Goal: Complete application form

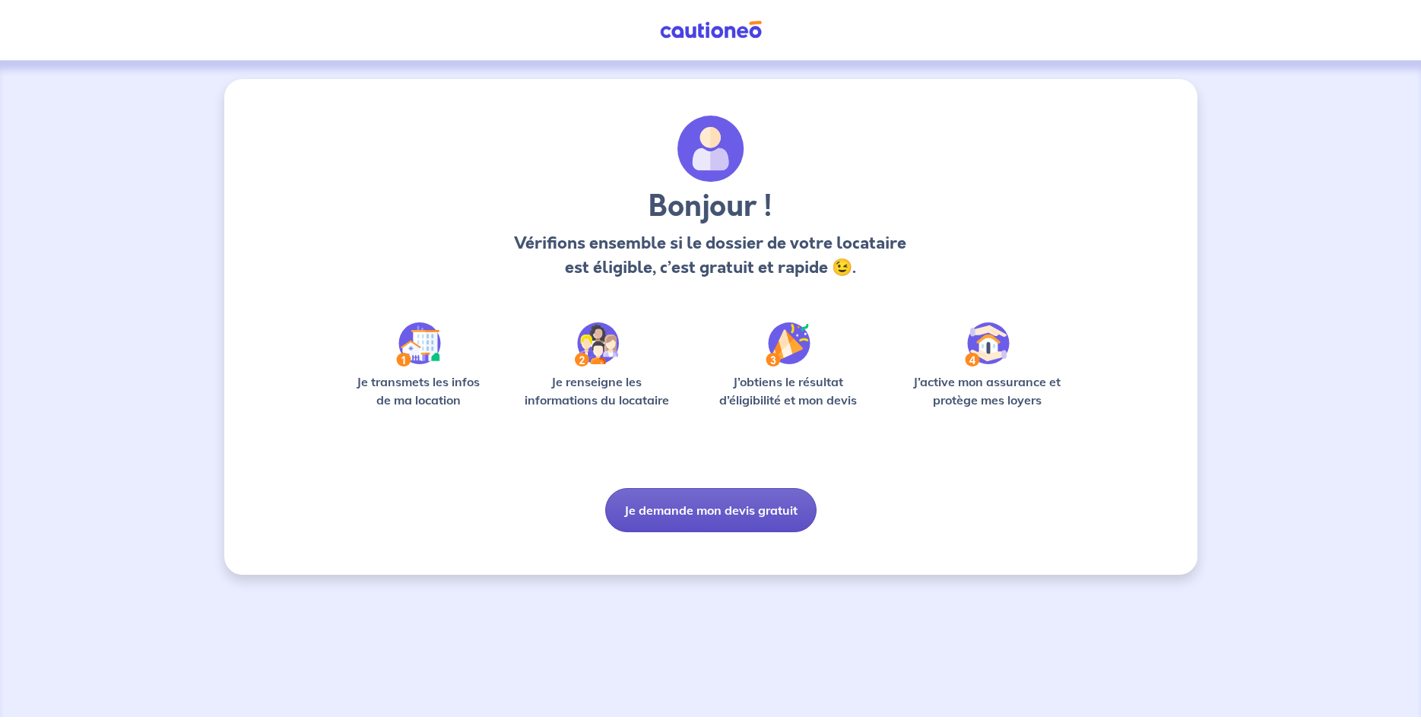
click at [725, 511] on button "Je demande mon devis gratuit" at bounding box center [710, 510] width 211 height 44
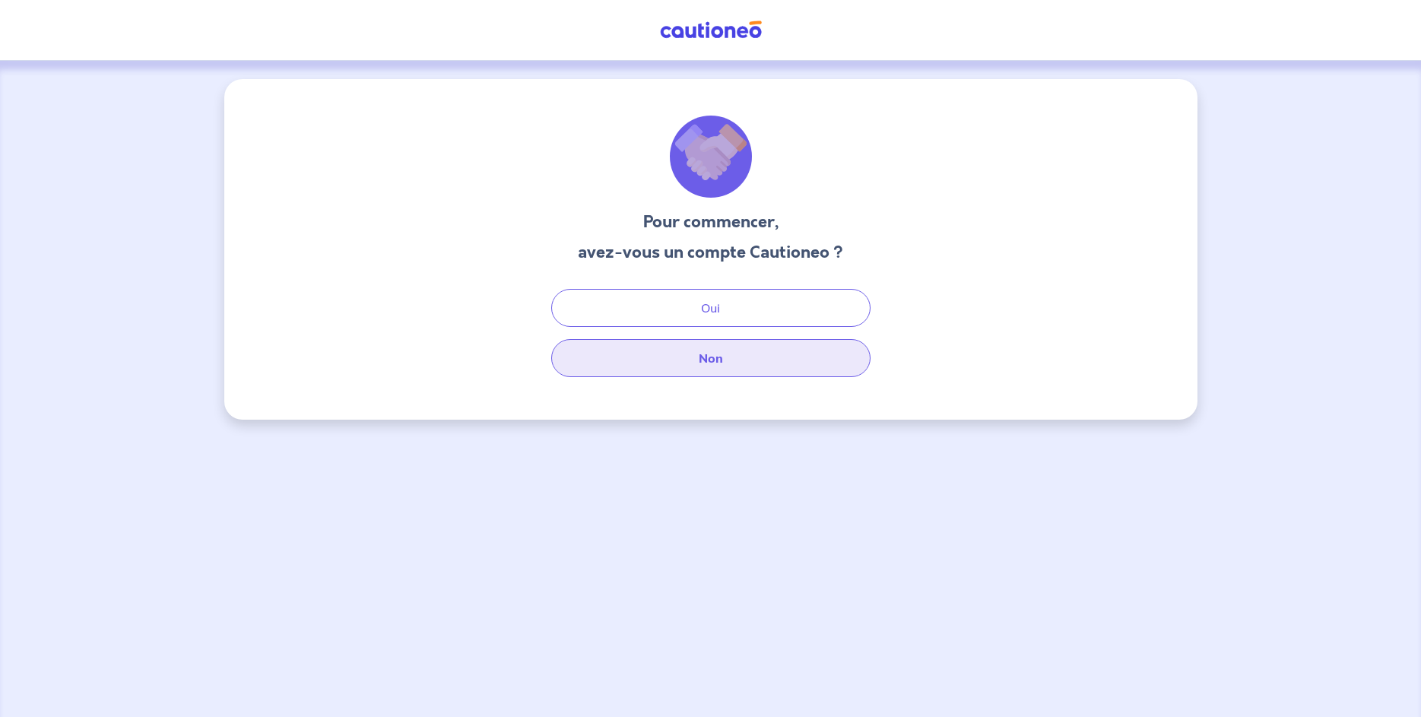
click at [729, 363] on button "Non" at bounding box center [710, 358] width 319 height 38
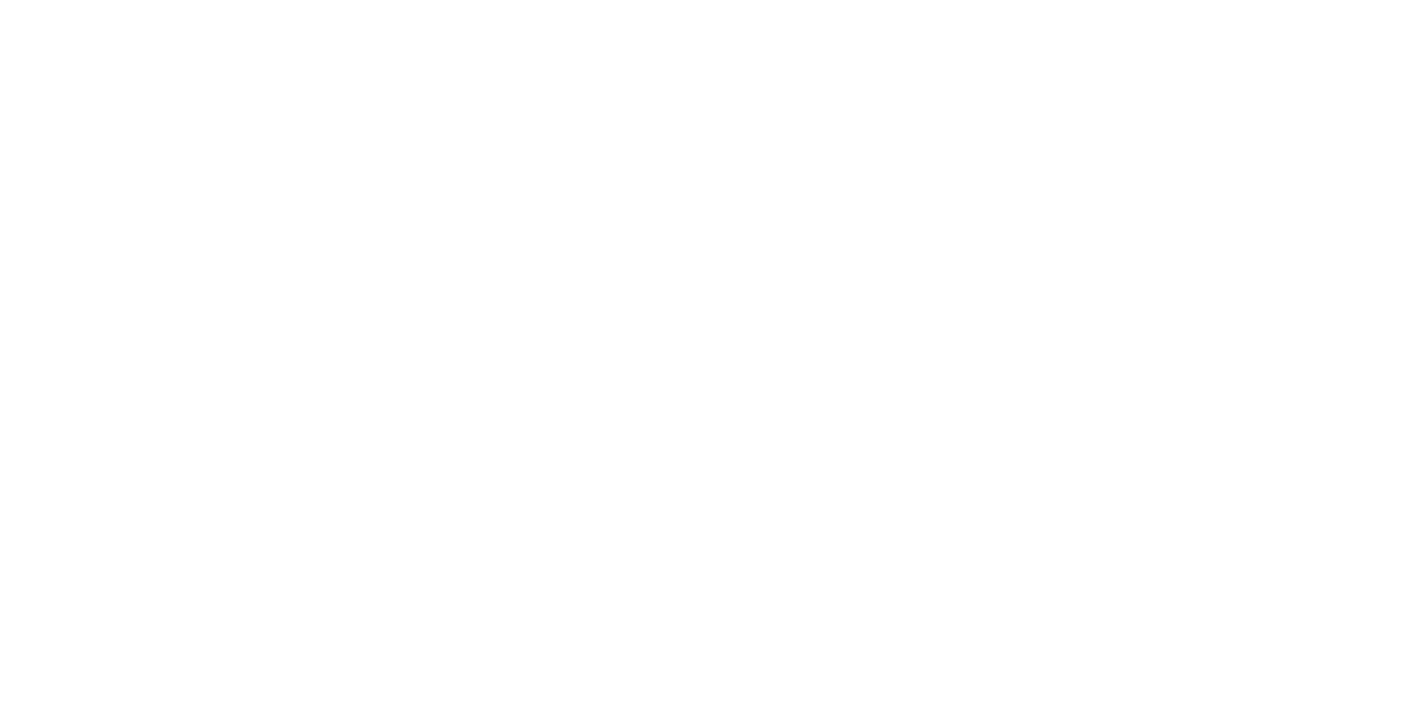
select select "FR"
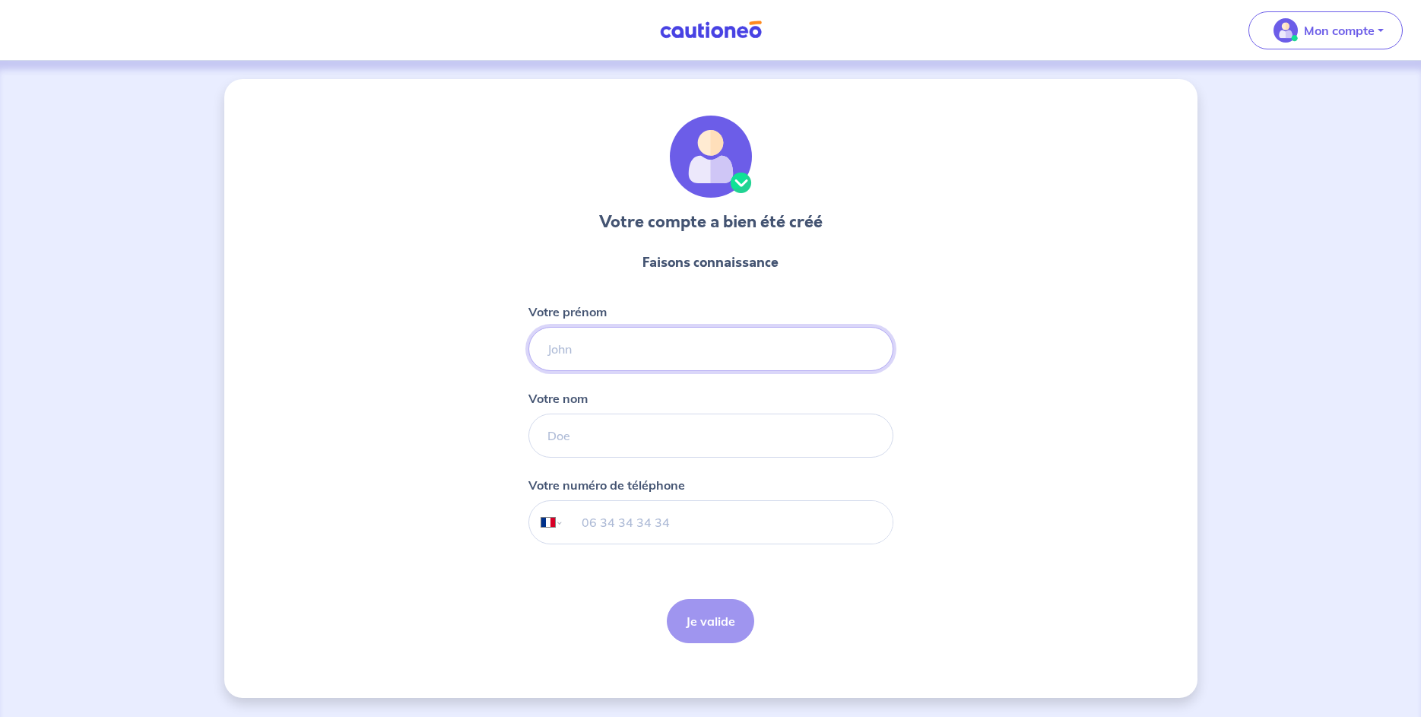
click at [622, 354] on input "Votre prénom" at bounding box center [710, 349] width 365 height 44
type input "[PERSON_NAME]"
click at [571, 440] on input "Votre nom" at bounding box center [710, 436] width 365 height 44
type input "cartelle"
click at [601, 522] on input "tel" at bounding box center [727, 522] width 329 height 43
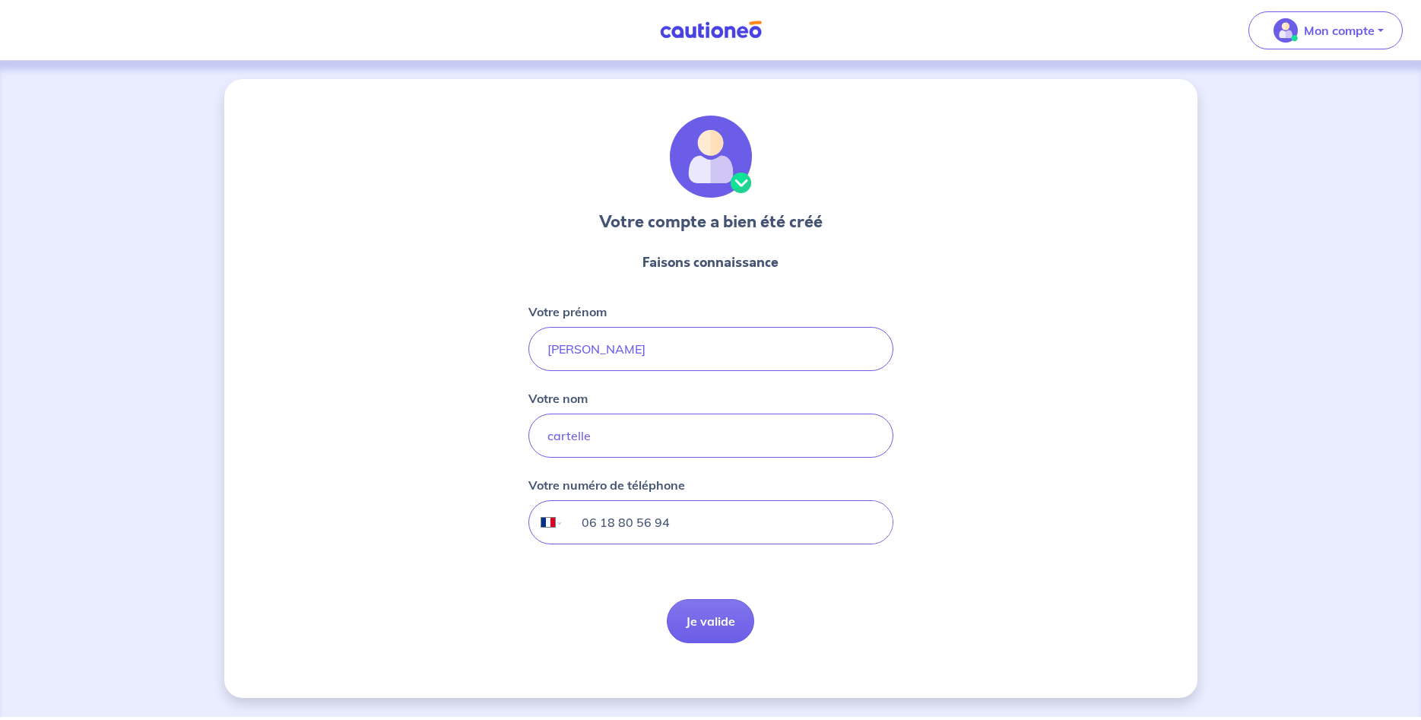
type input "06 18 80 56 94"
click button "Je valide" at bounding box center [710, 621] width 87 height 44
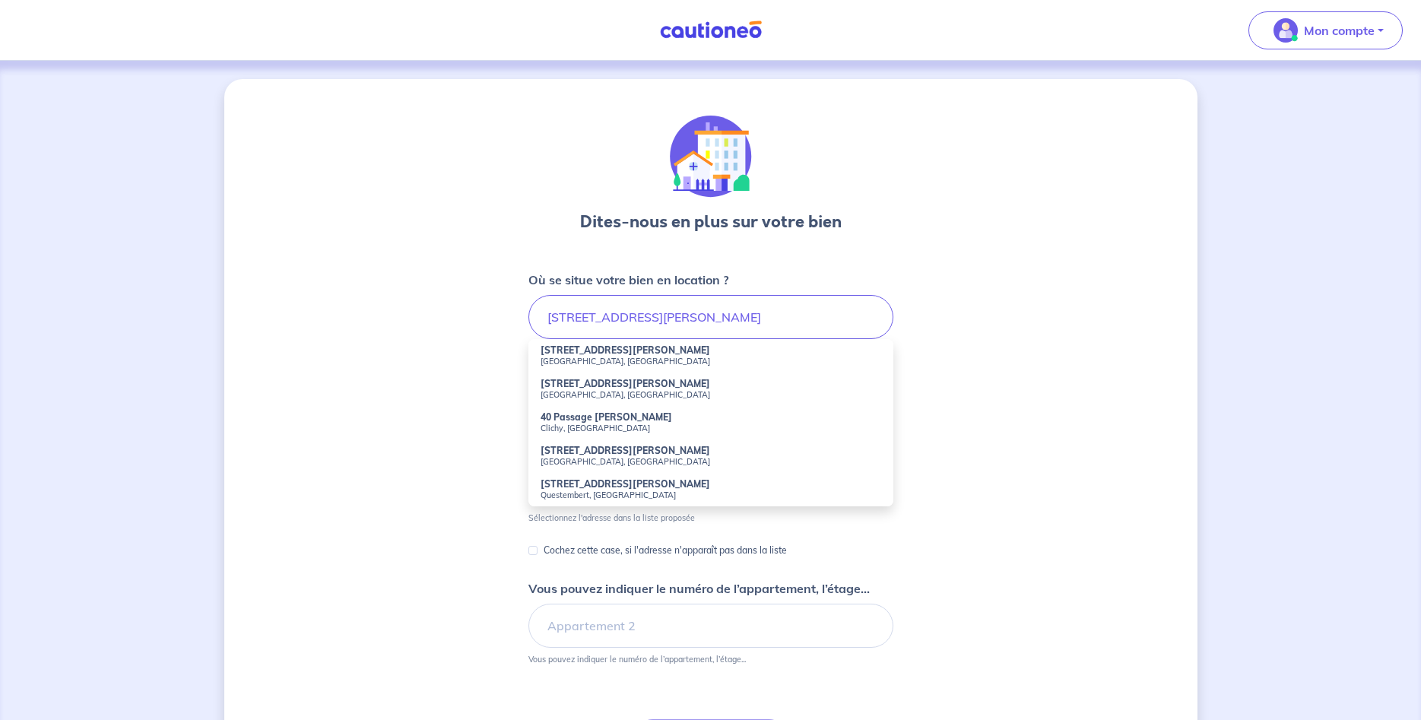
click at [613, 360] on small "[GEOGRAPHIC_DATA], [GEOGRAPHIC_DATA]" at bounding box center [711, 361] width 341 height 11
type input "[STREET_ADDRESS][PERSON_NAME]"
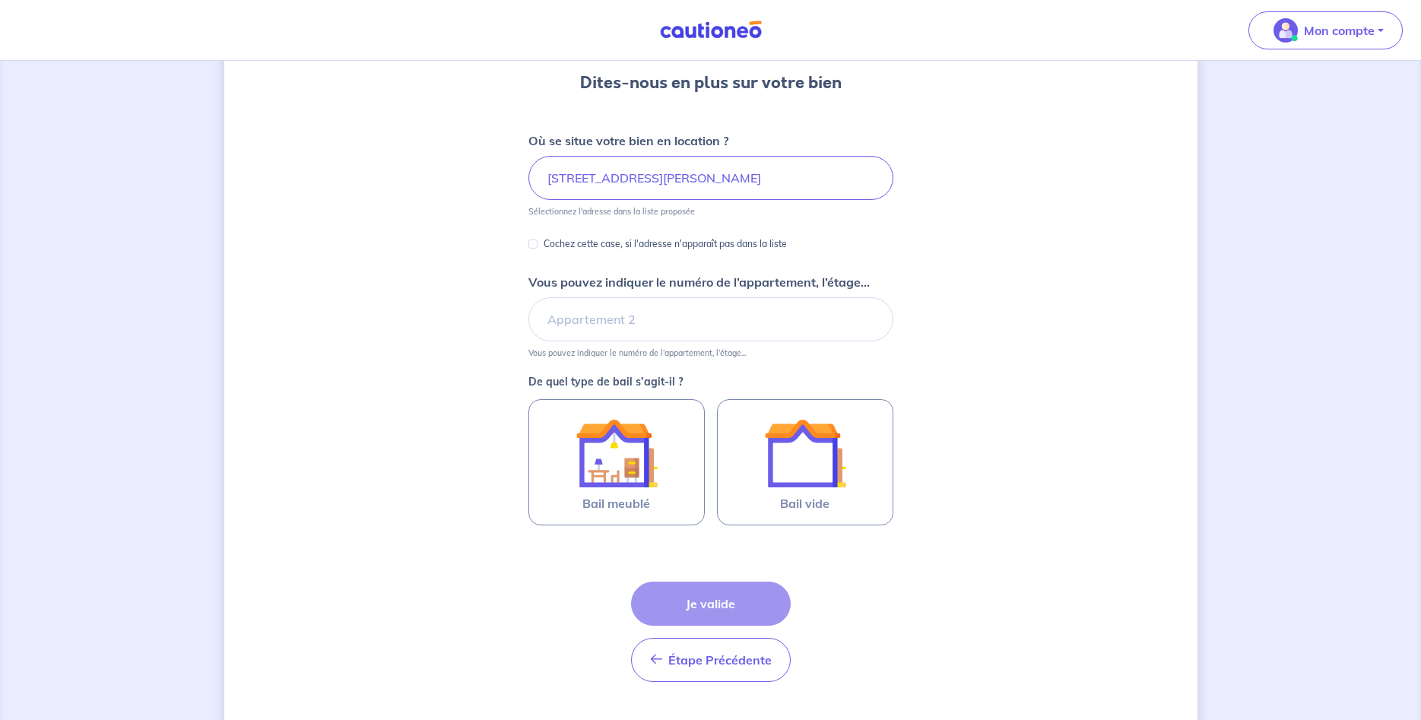
scroll to position [155, 0]
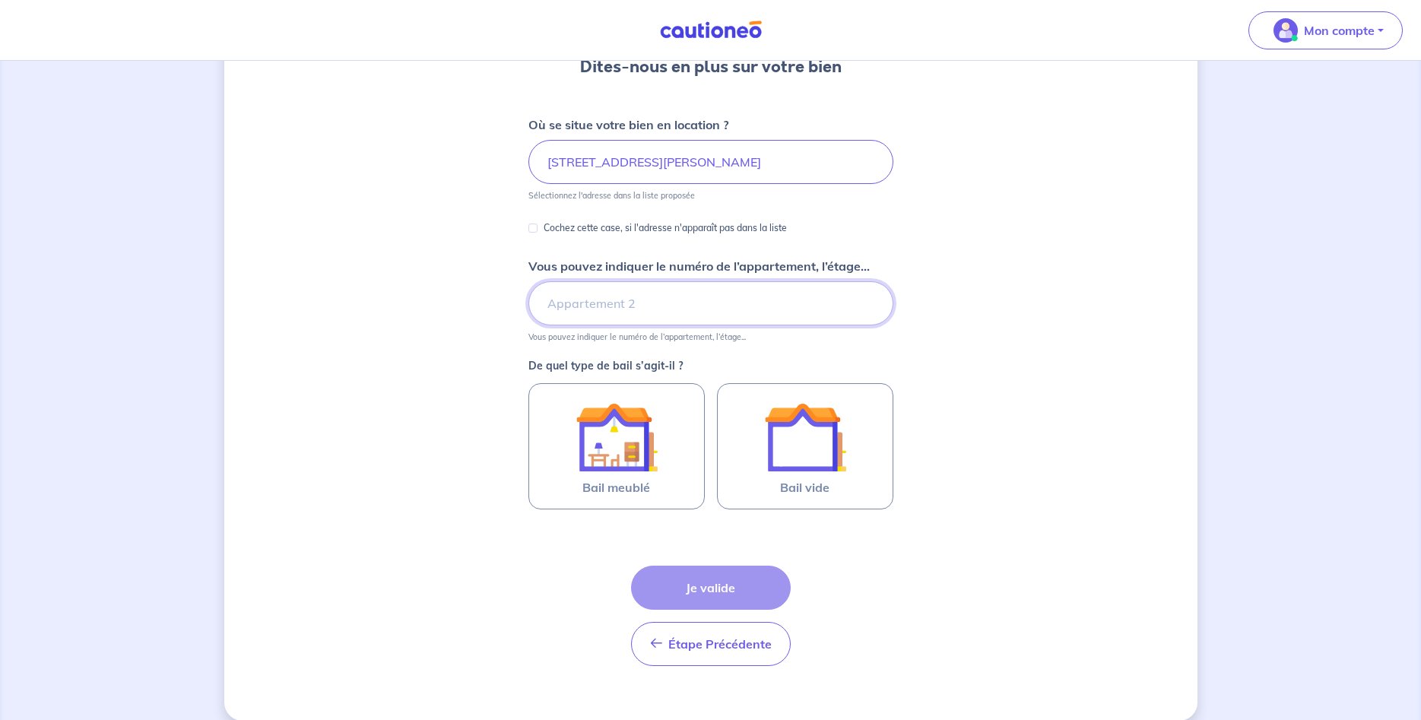
click at [588, 304] on input "Vous pouvez indiquer le numéro de l’appartement, l’étage..." at bounding box center [710, 303] width 365 height 44
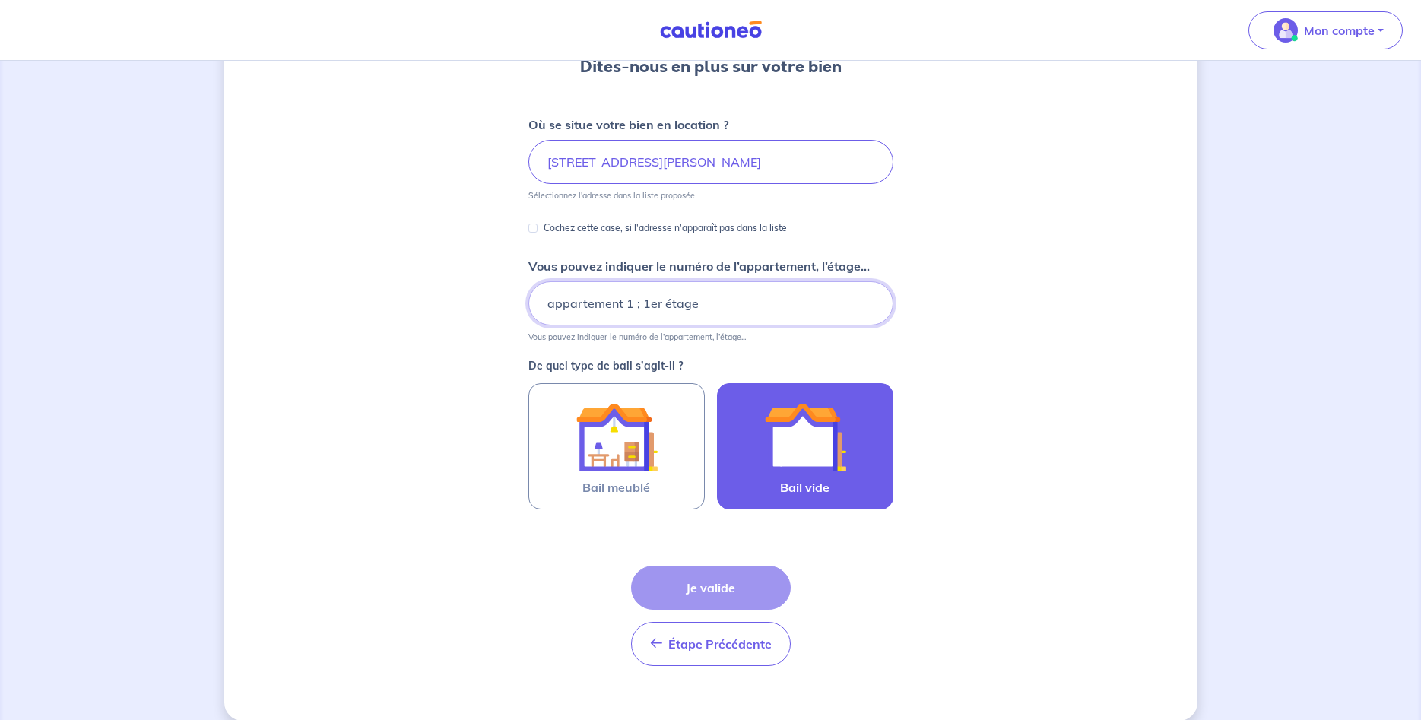
type input "appartement 1 ; 1er étage"
click at [822, 458] on img at bounding box center [805, 437] width 82 height 82
click at [0, 0] on input "Bail vide" at bounding box center [0, 0] width 0 height 0
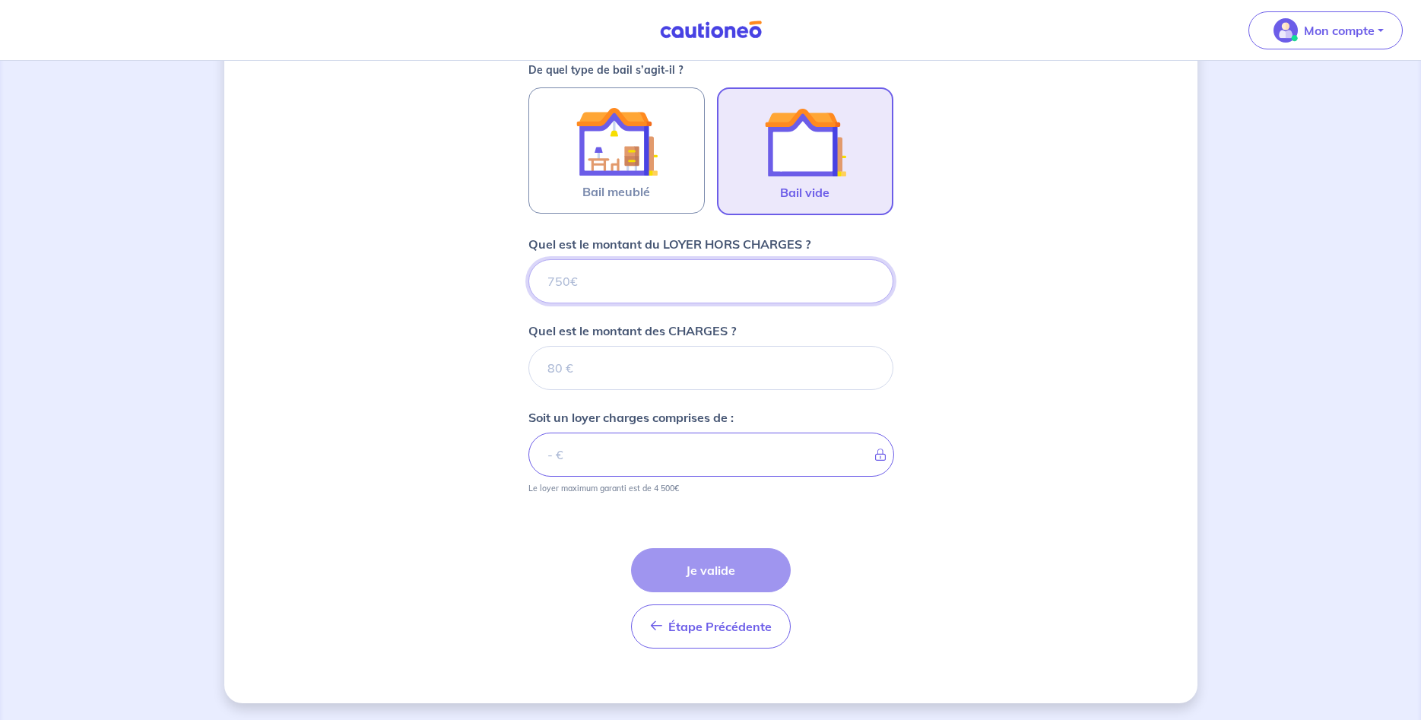
scroll to position [452, 0]
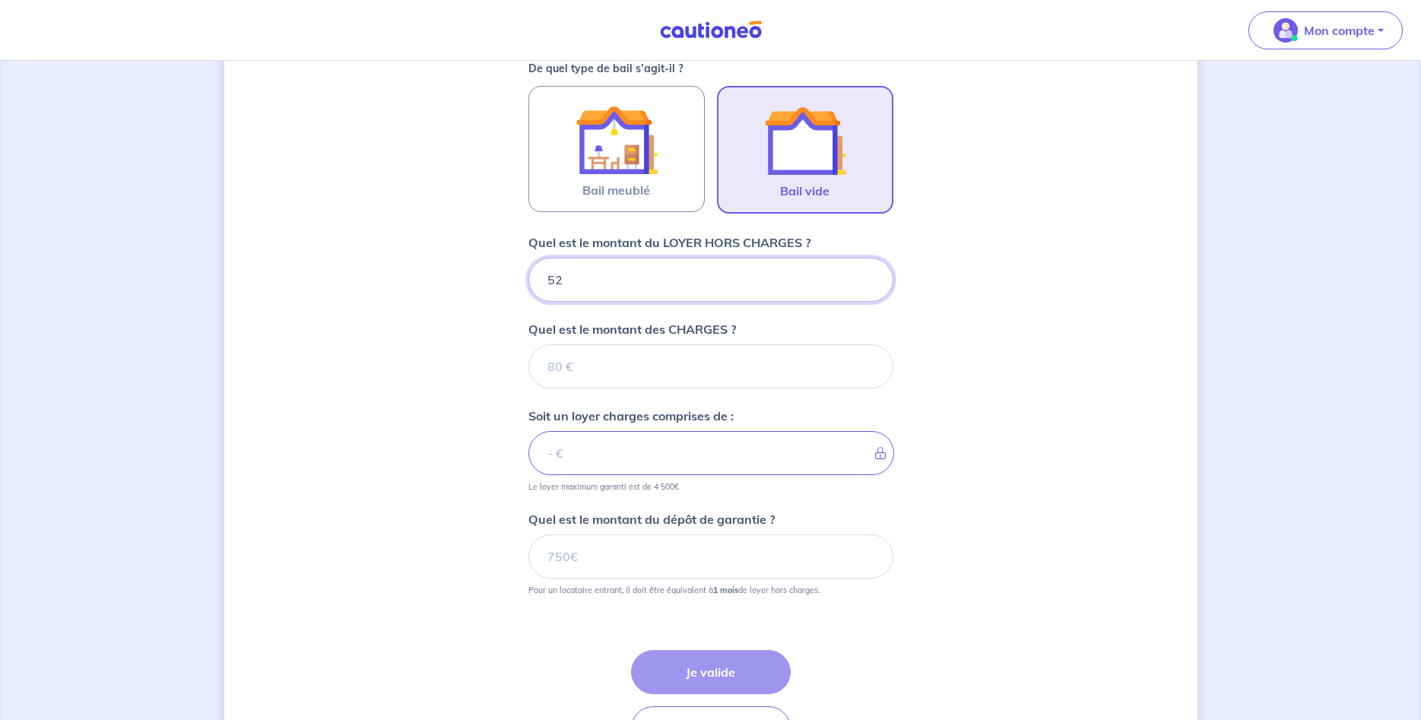
type input "520"
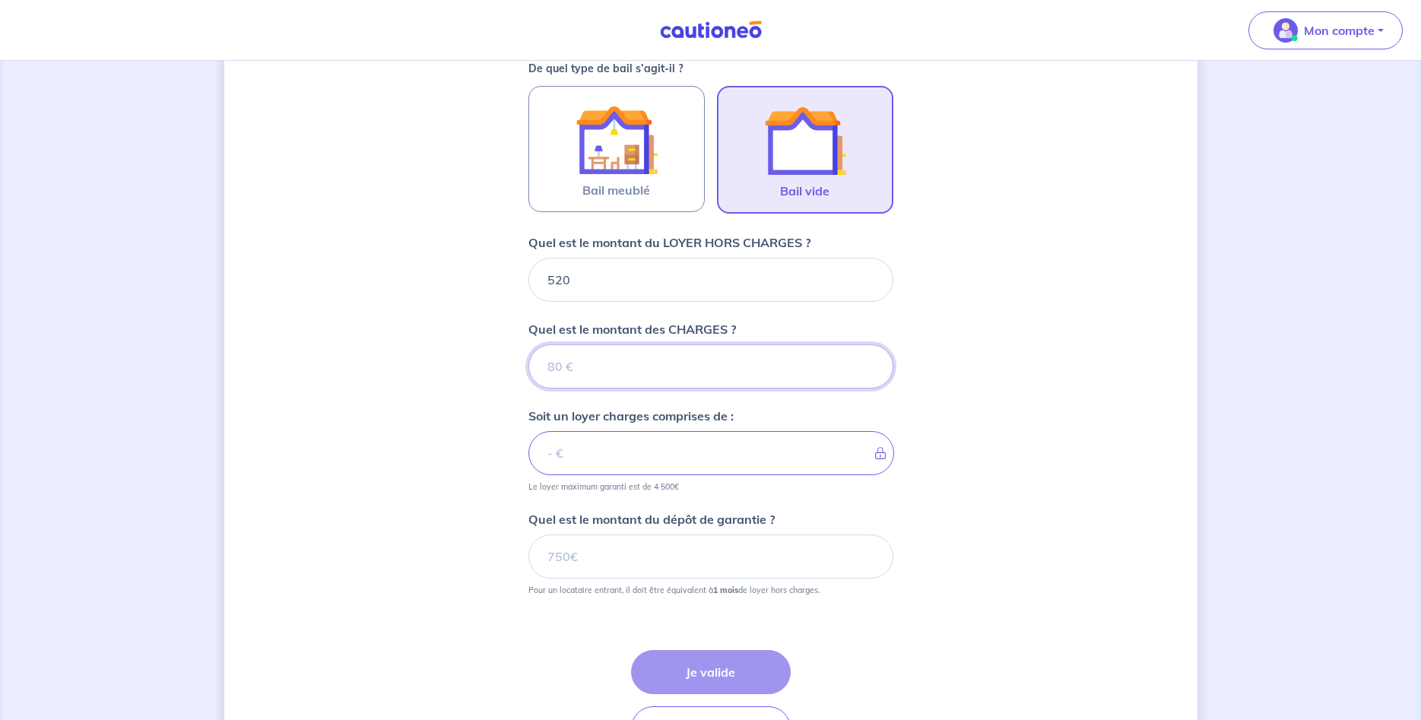
click at [666, 366] on input "Quel est le montant des CHARGES ?" at bounding box center [710, 366] width 365 height 44
type input "60"
type input "580"
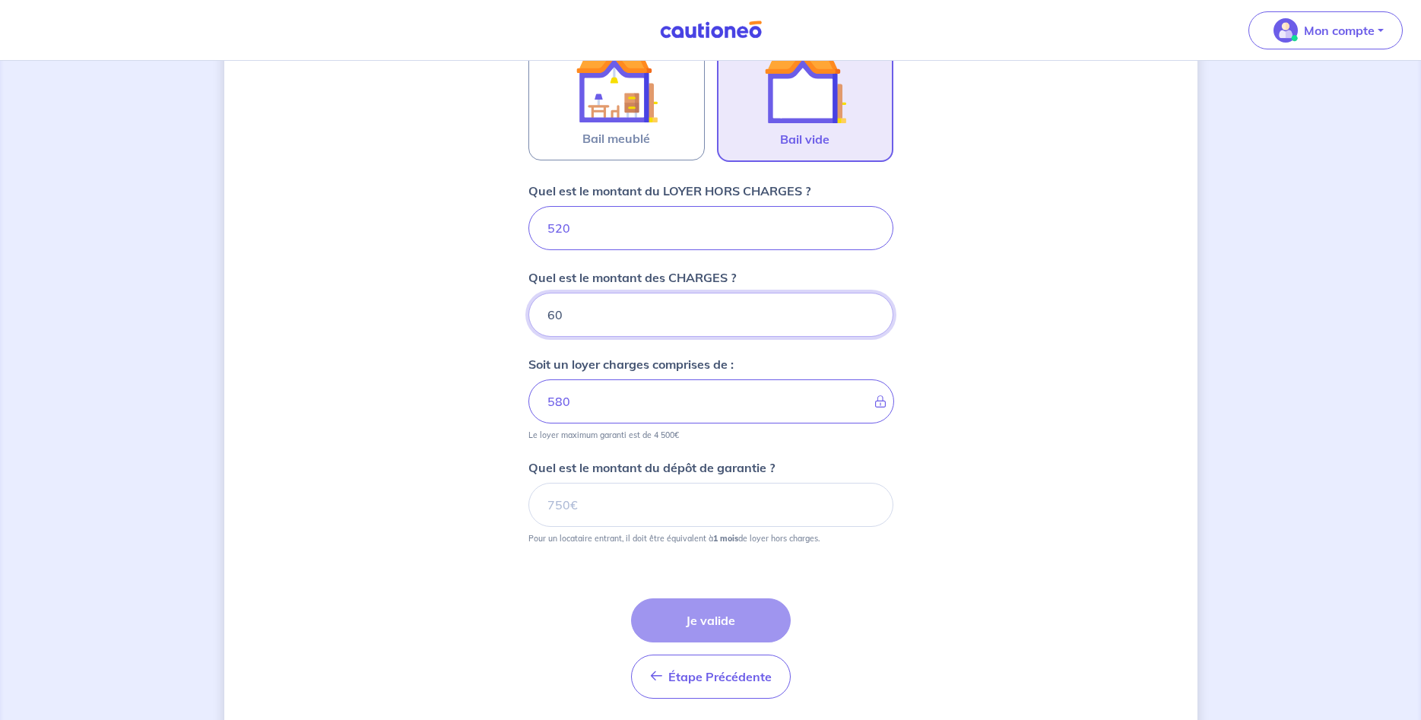
scroll to position [530, 0]
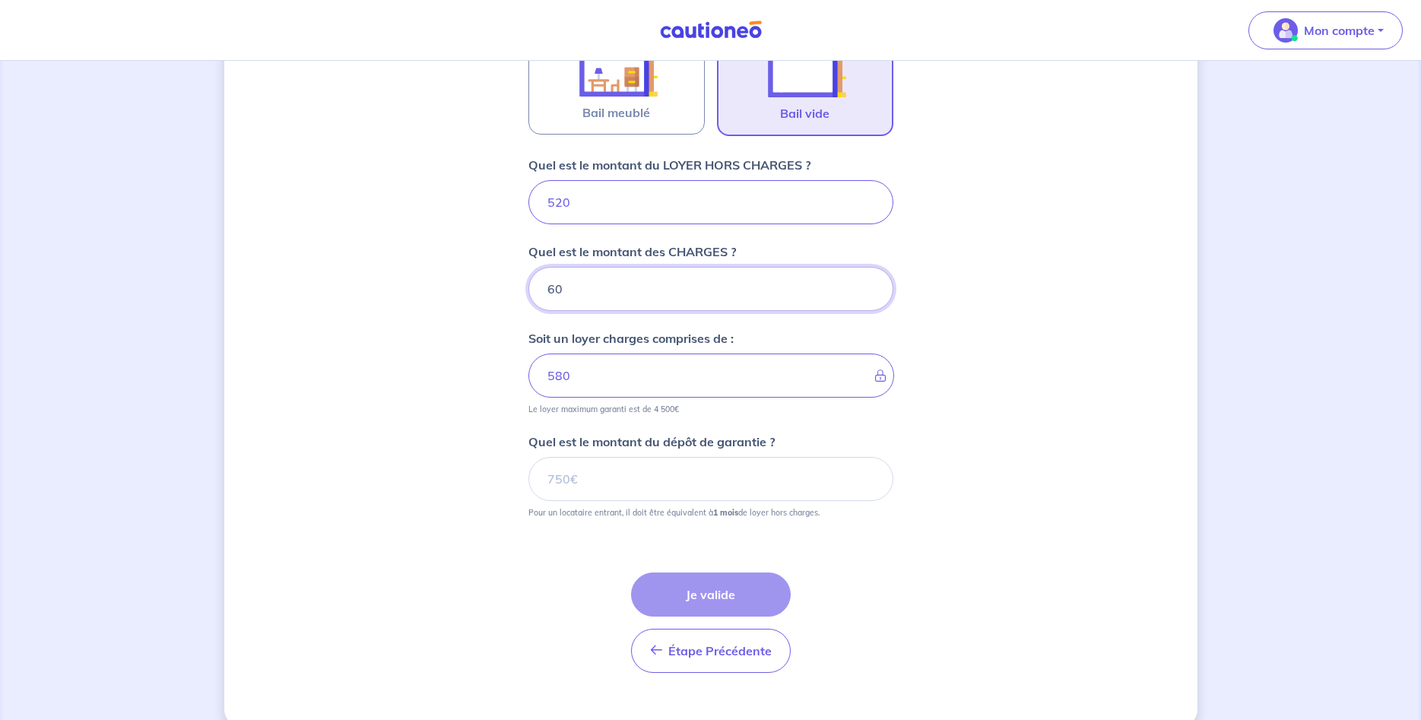
type input "60"
click at [715, 480] on input "Quel est le montant du dépôt de garantie ?" at bounding box center [710, 479] width 365 height 44
type input "520"
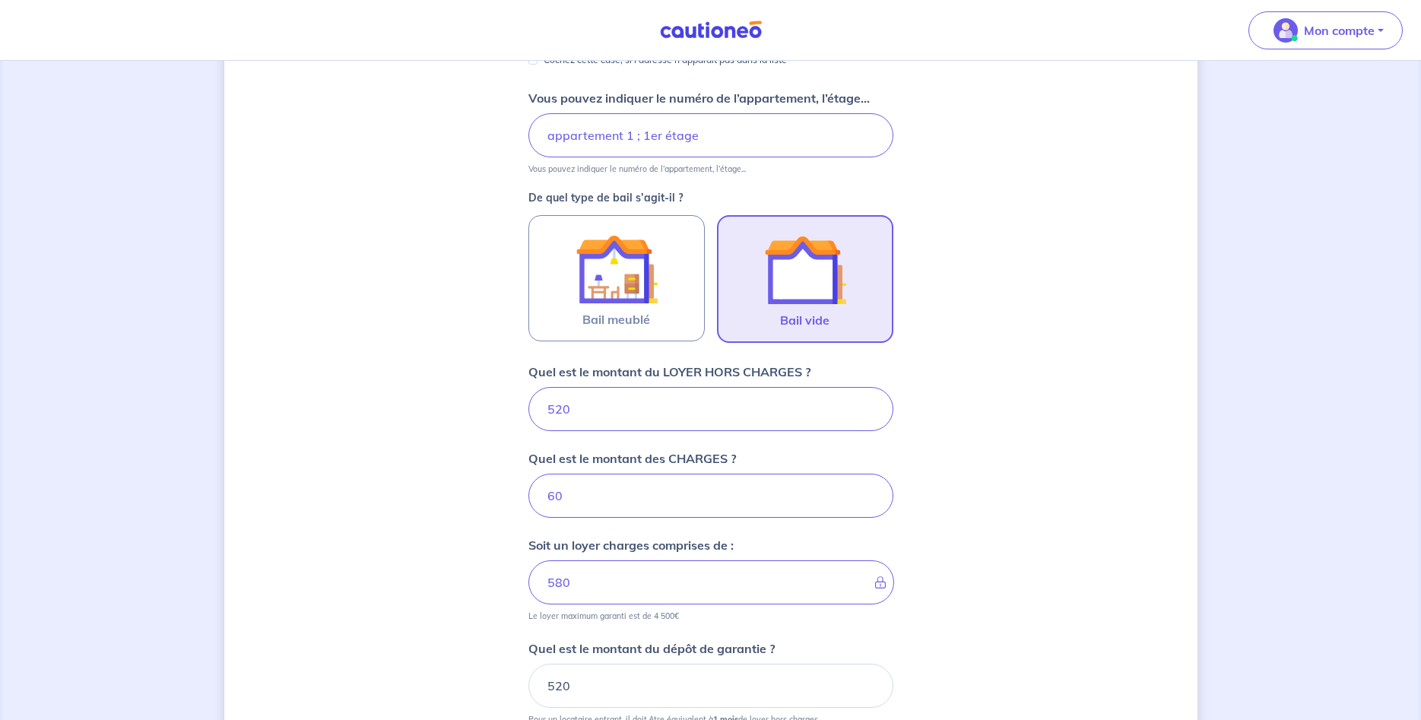
scroll to position [556, 0]
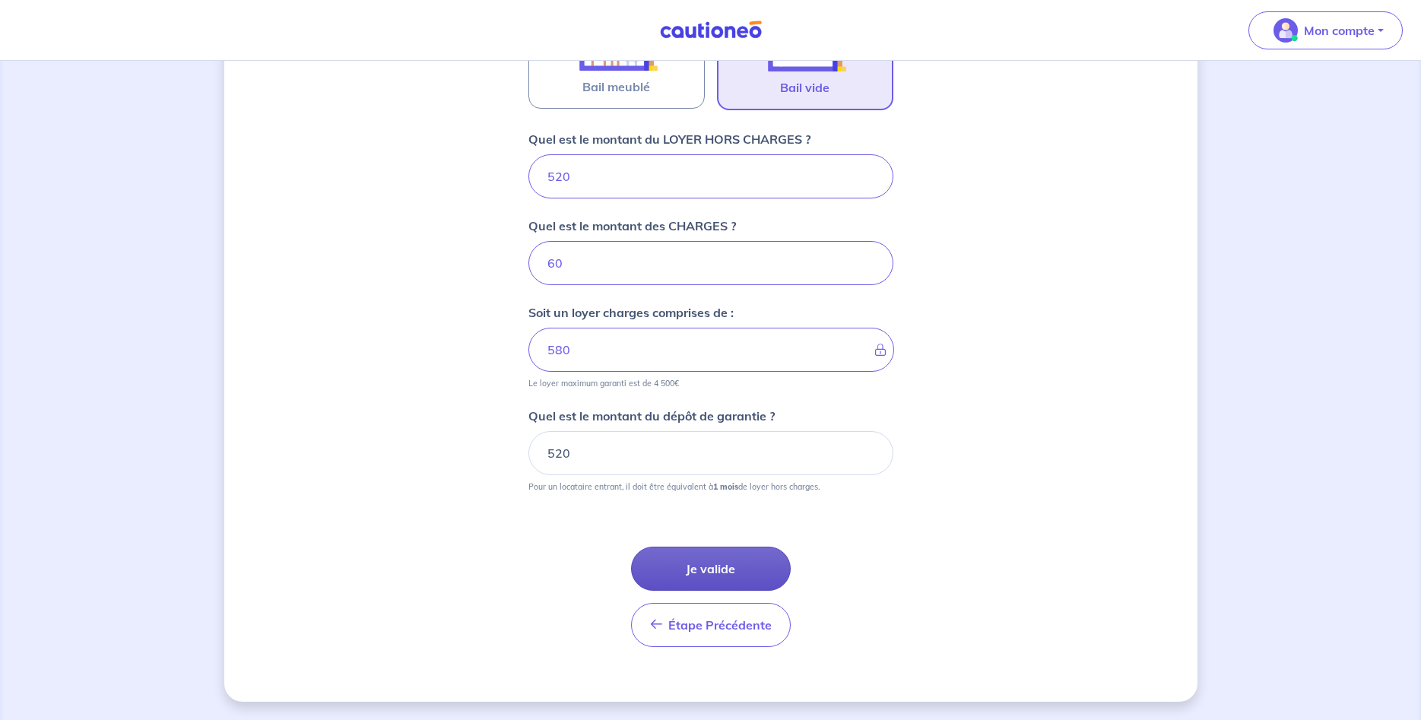
click at [725, 571] on button "Je valide" at bounding box center [711, 569] width 160 height 44
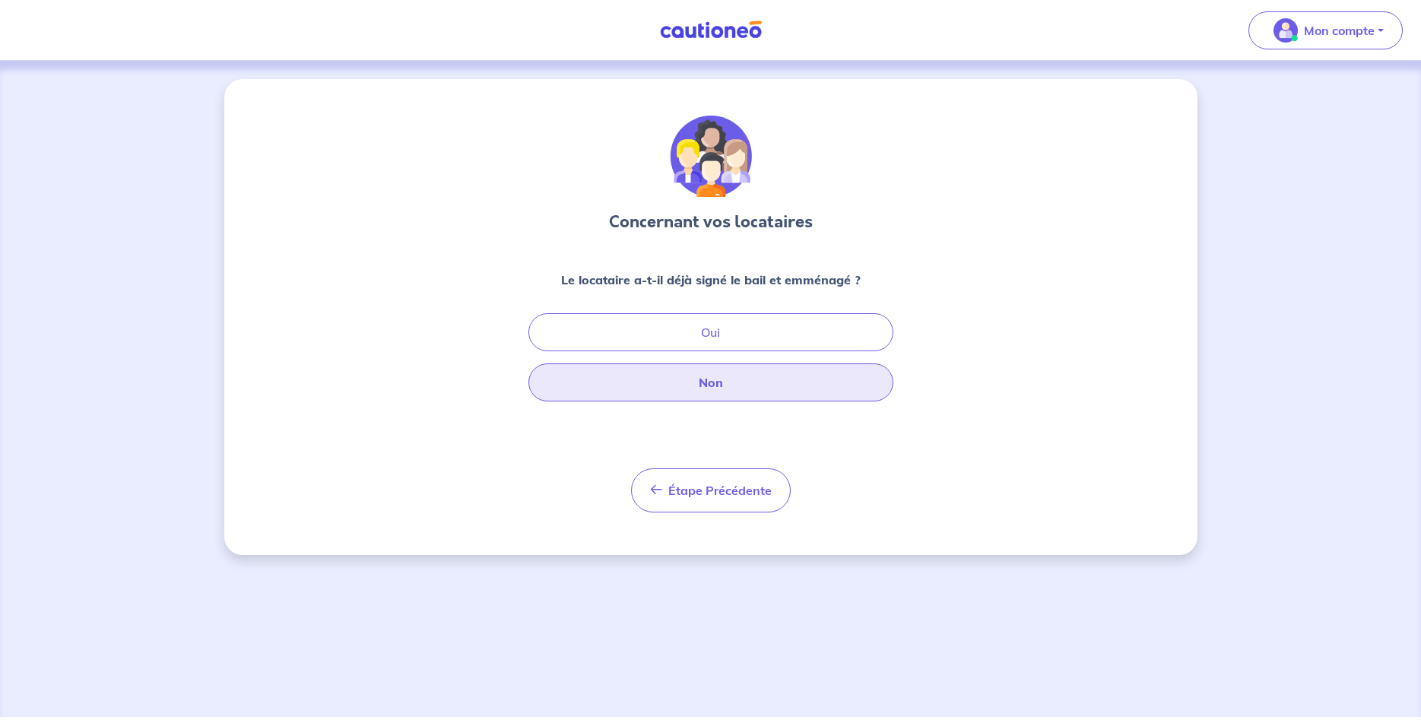
click at [742, 386] on button "Non" at bounding box center [710, 382] width 365 height 38
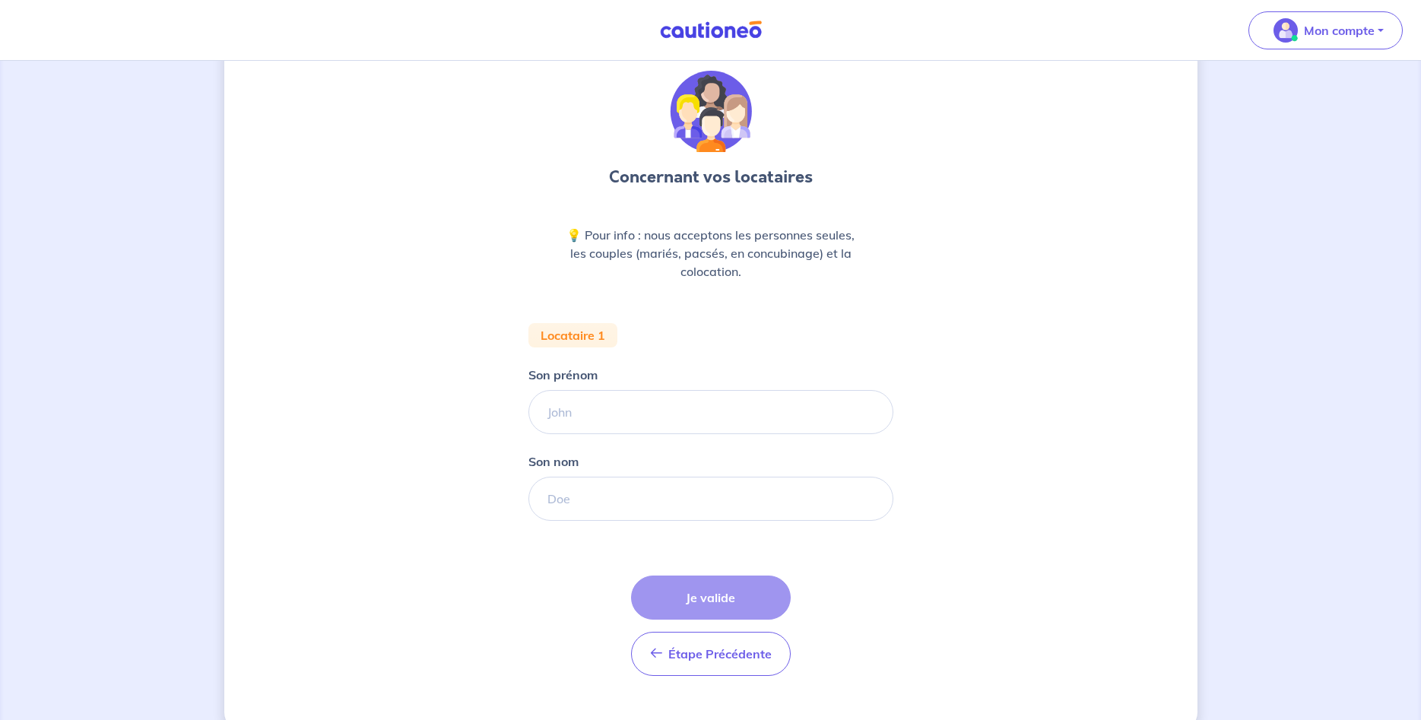
scroll to position [74, 0]
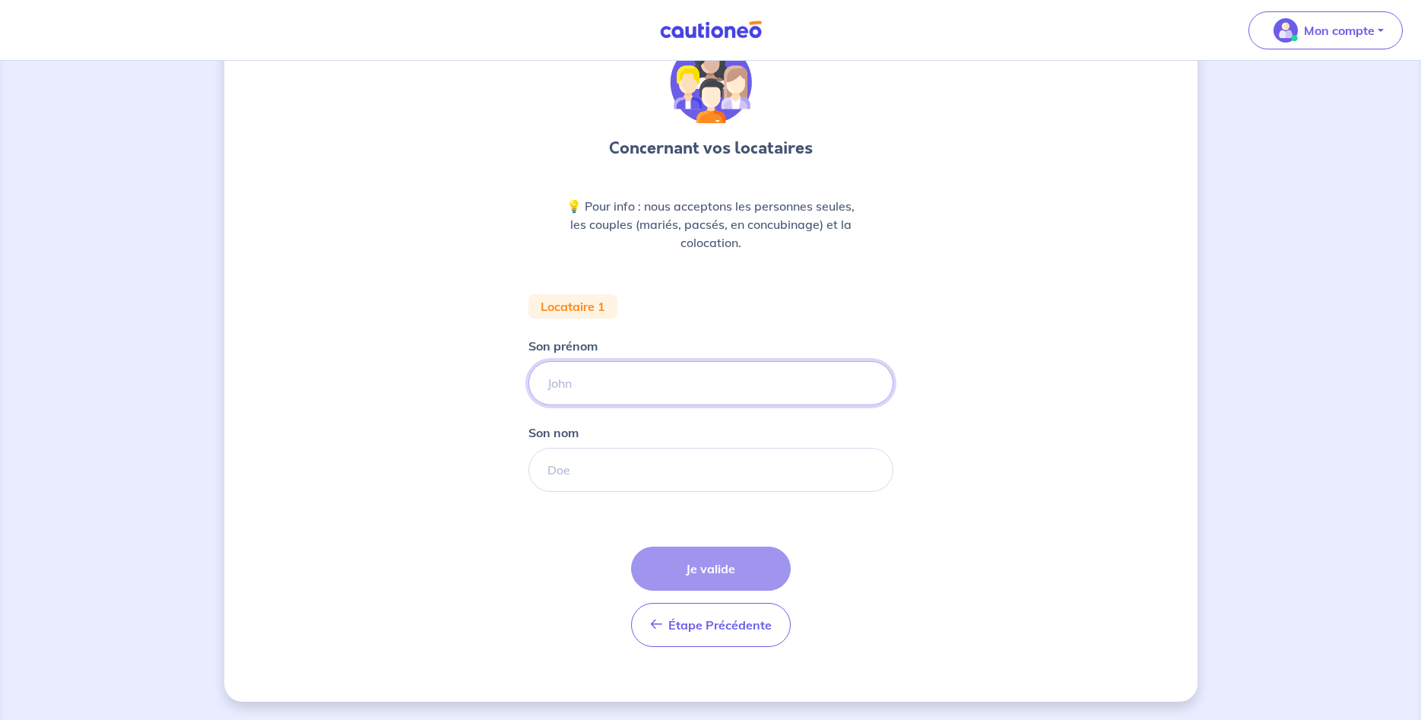
click at [662, 376] on input "Son prénom" at bounding box center [710, 383] width 365 height 44
type input "[PERSON_NAME]"
click at [667, 470] on input "Son nom" at bounding box center [710, 470] width 365 height 44
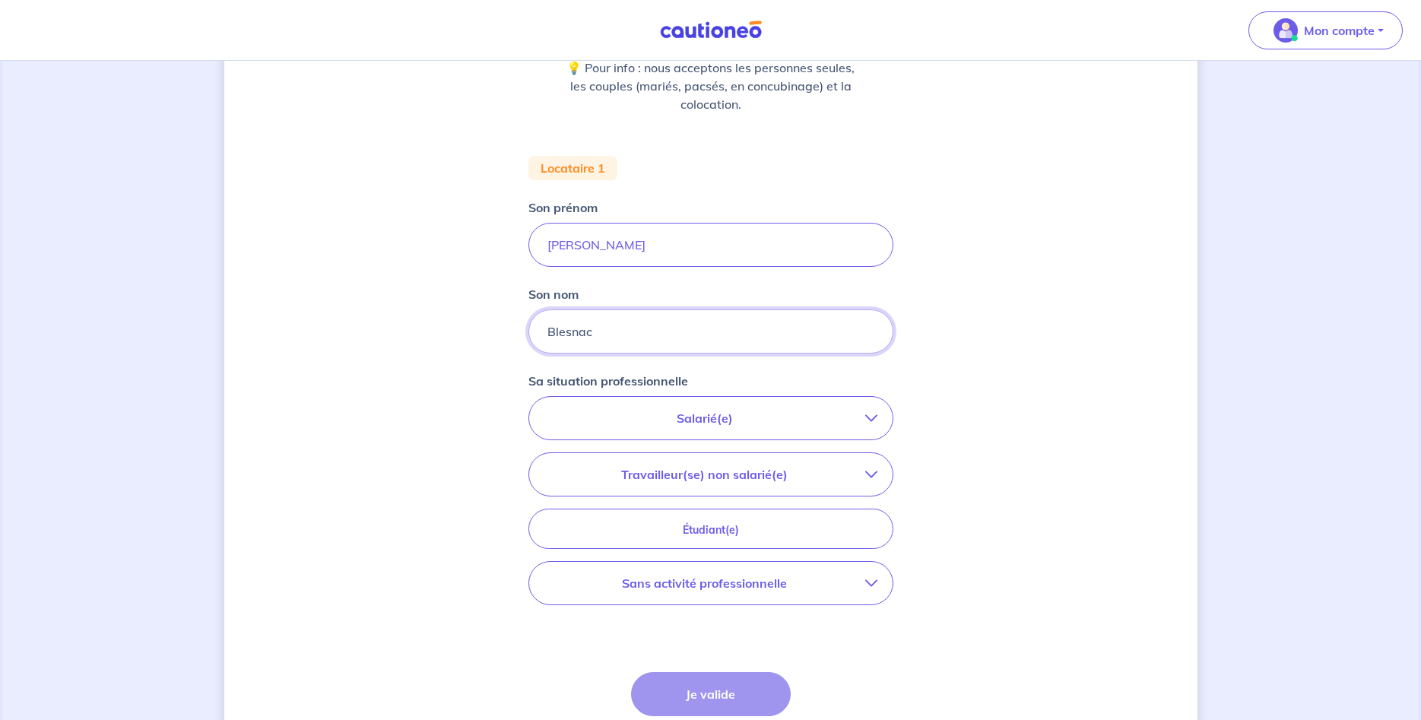
scroll to position [229, 0]
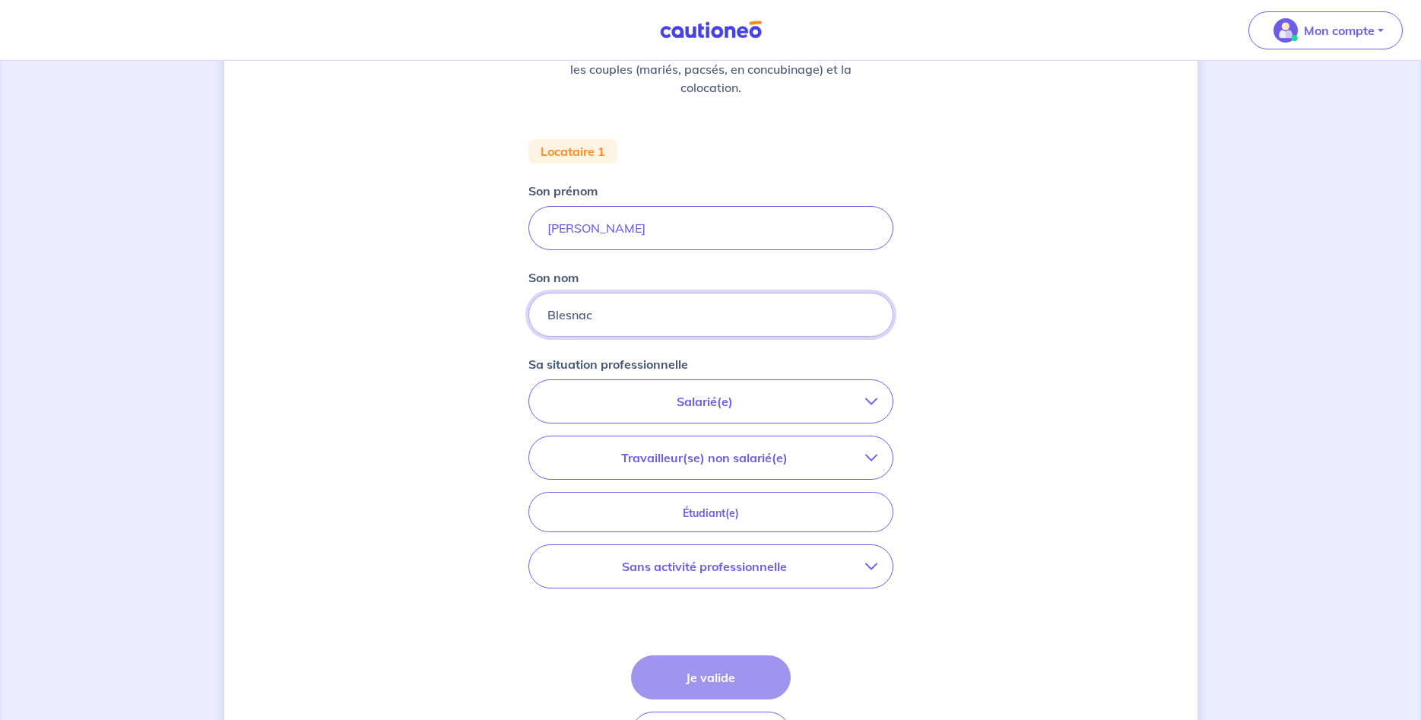
type input "Blesnac"
click at [832, 402] on p "Salarié(e)" at bounding box center [704, 401] width 321 height 18
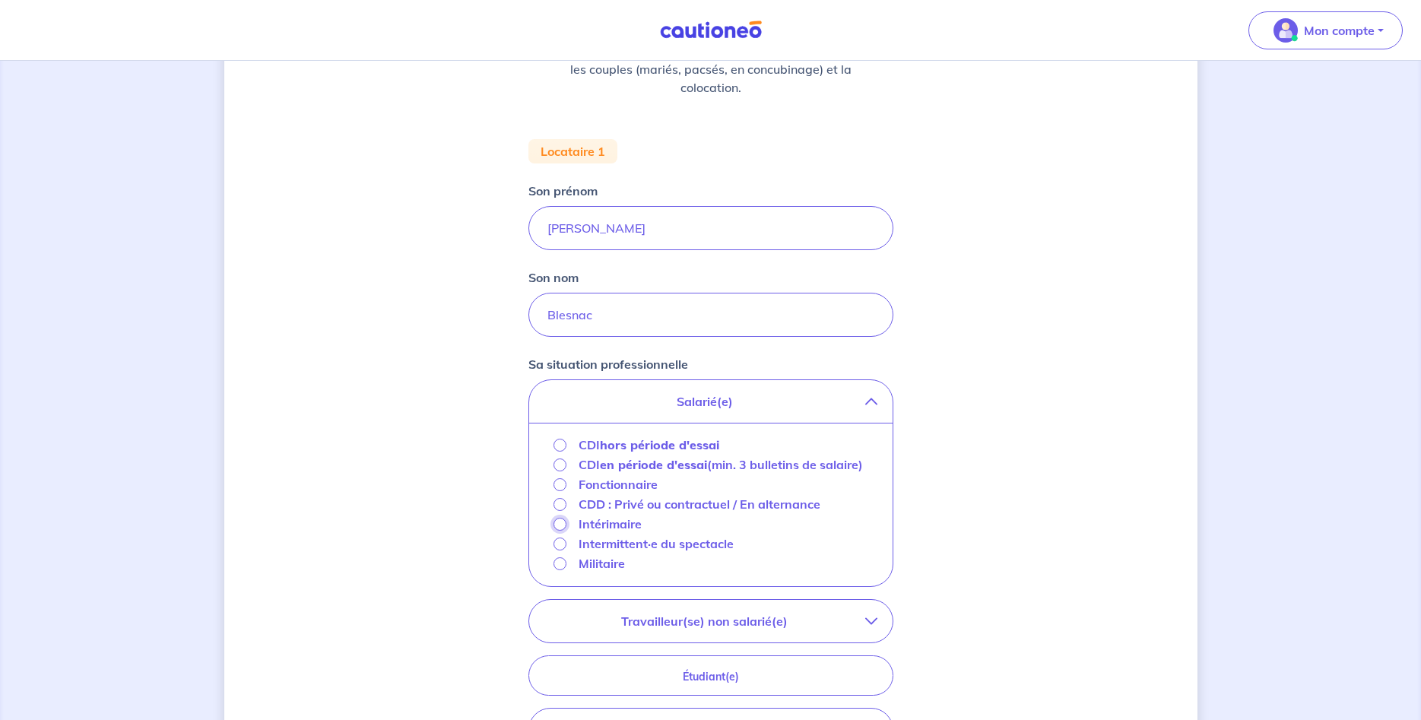
click at [562, 531] on input "Intérimaire" at bounding box center [560, 524] width 13 height 13
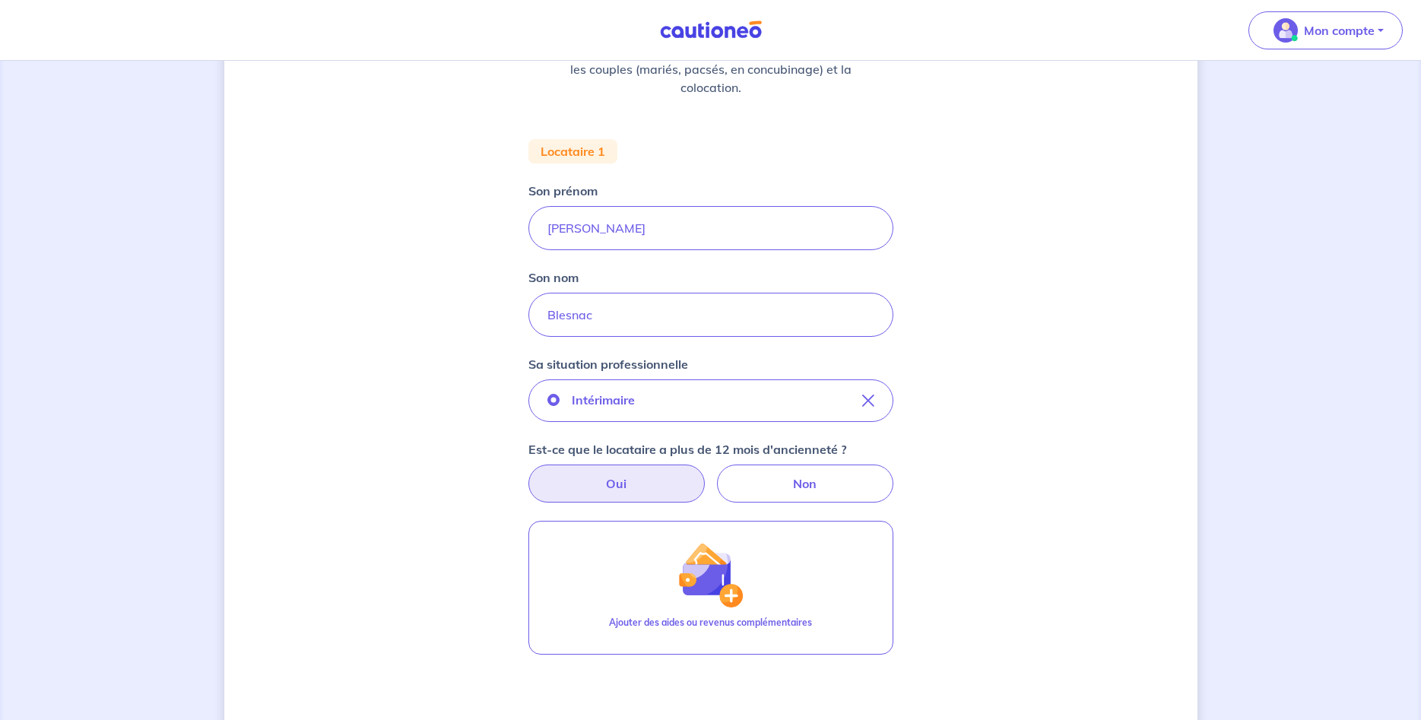
click at [617, 488] on label "Oui" at bounding box center [616, 484] width 176 height 38
click at [706, 475] on input "Oui" at bounding box center [711, 470] width 10 height 10
radio input "true"
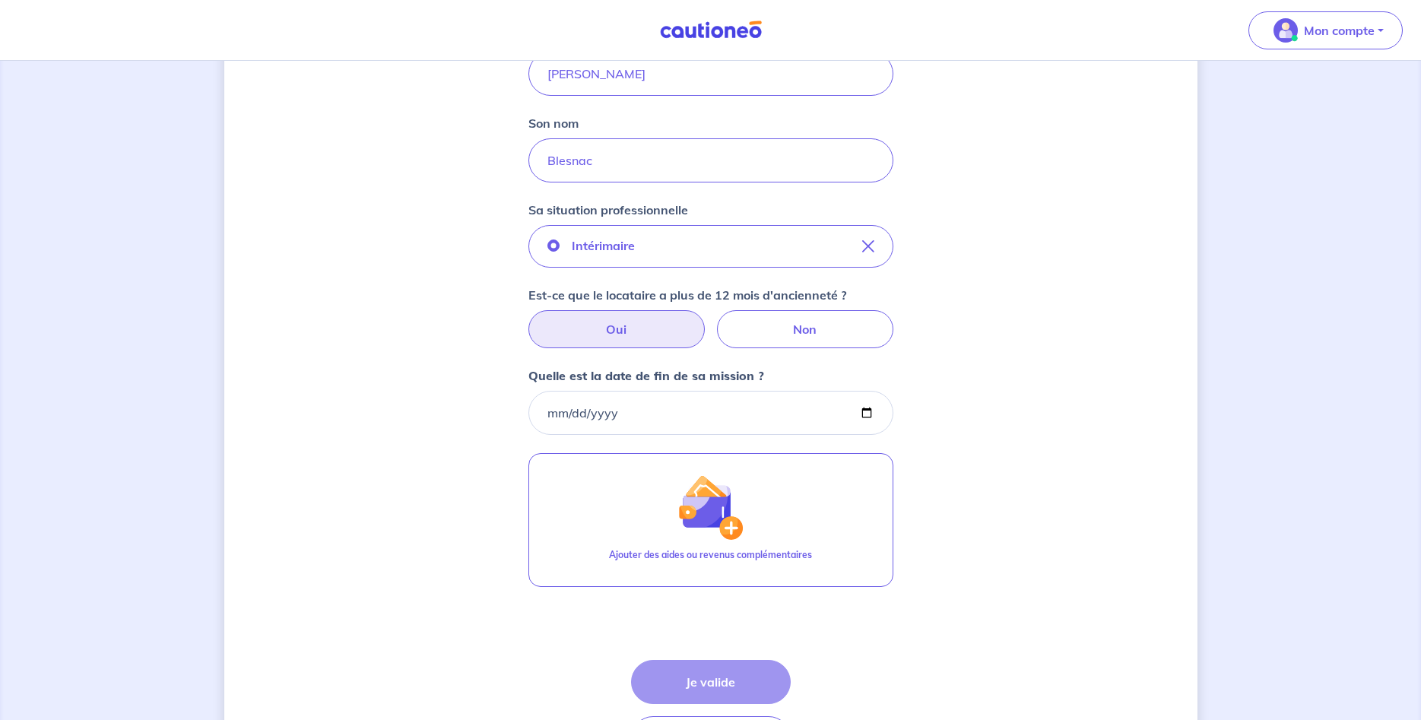
scroll to position [384, 0]
click at [570, 417] on input "Quelle est la date de fin de sa mission ?" at bounding box center [710, 412] width 365 height 44
click at [555, 417] on input "Quelle est la date de fin de sa mission ?" at bounding box center [710, 412] width 365 height 44
type input "[DATE]"
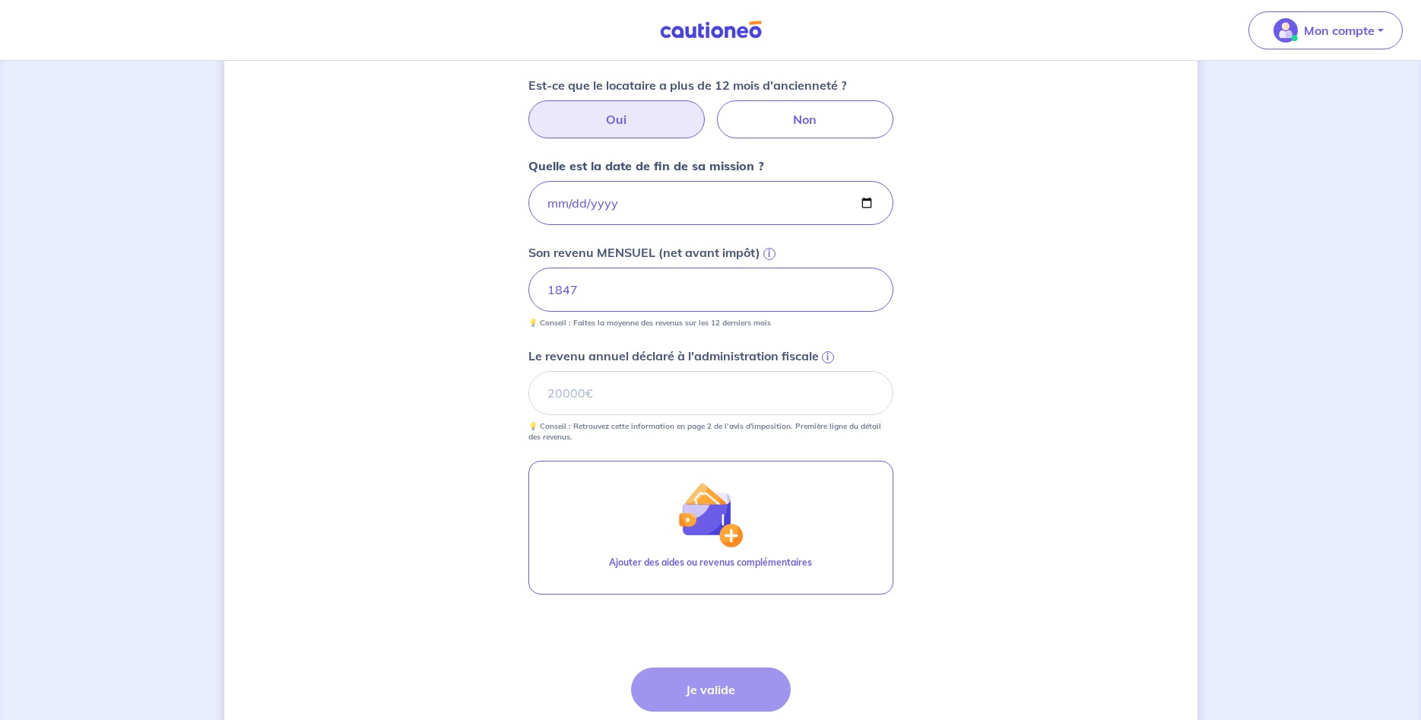
scroll to position [617, 0]
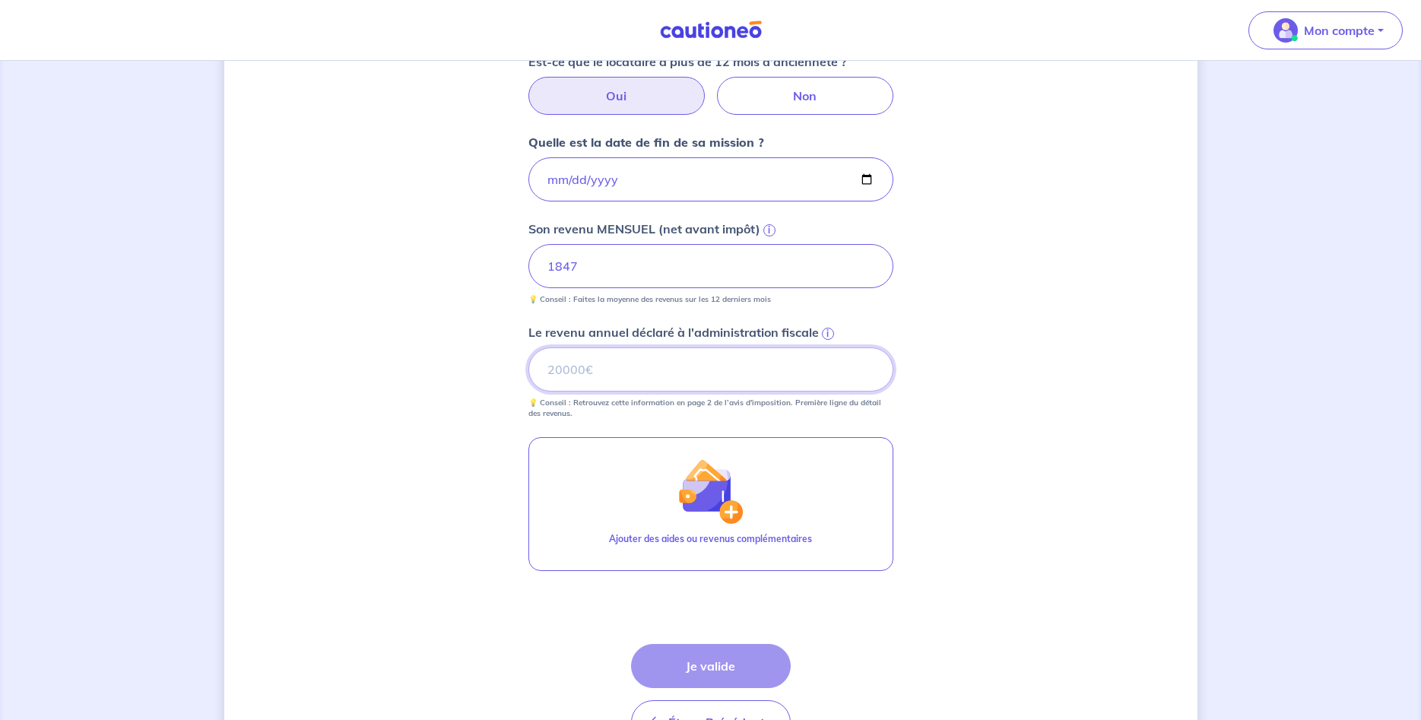
click at [604, 364] on input "Le revenu annuel déclaré à l'administration fiscale i" at bounding box center [710, 370] width 365 height 44
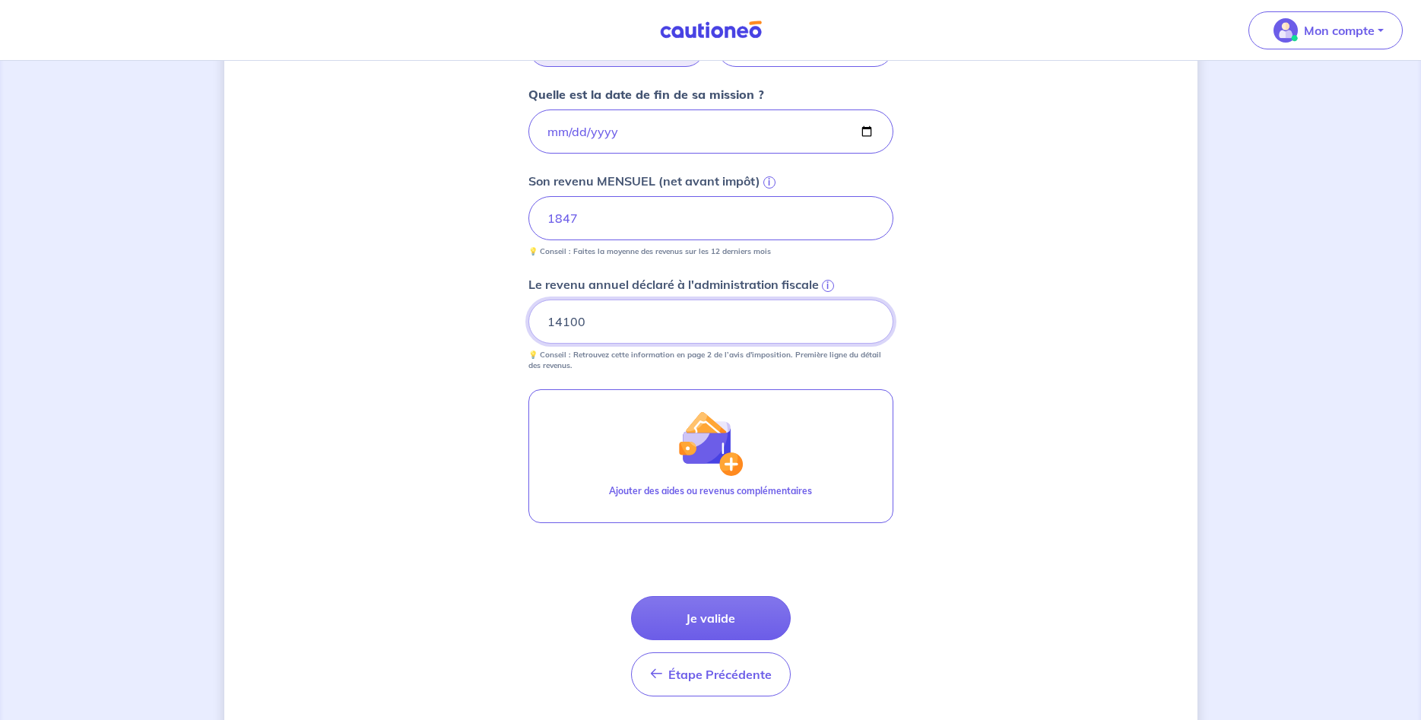
scroll to position [694, 0]
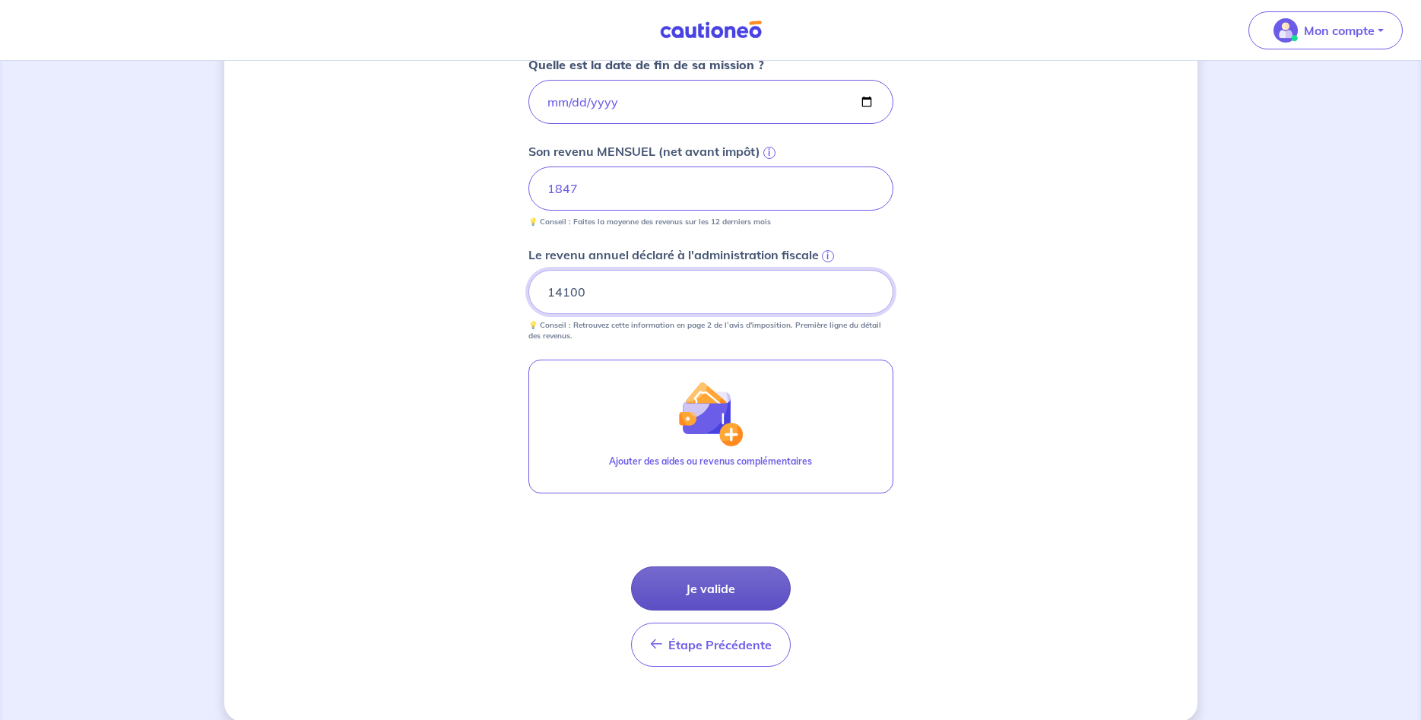
type input "14100"
click at [724, 595] on button "Je valide" at bounding box center [711, 589] width 160 height 44
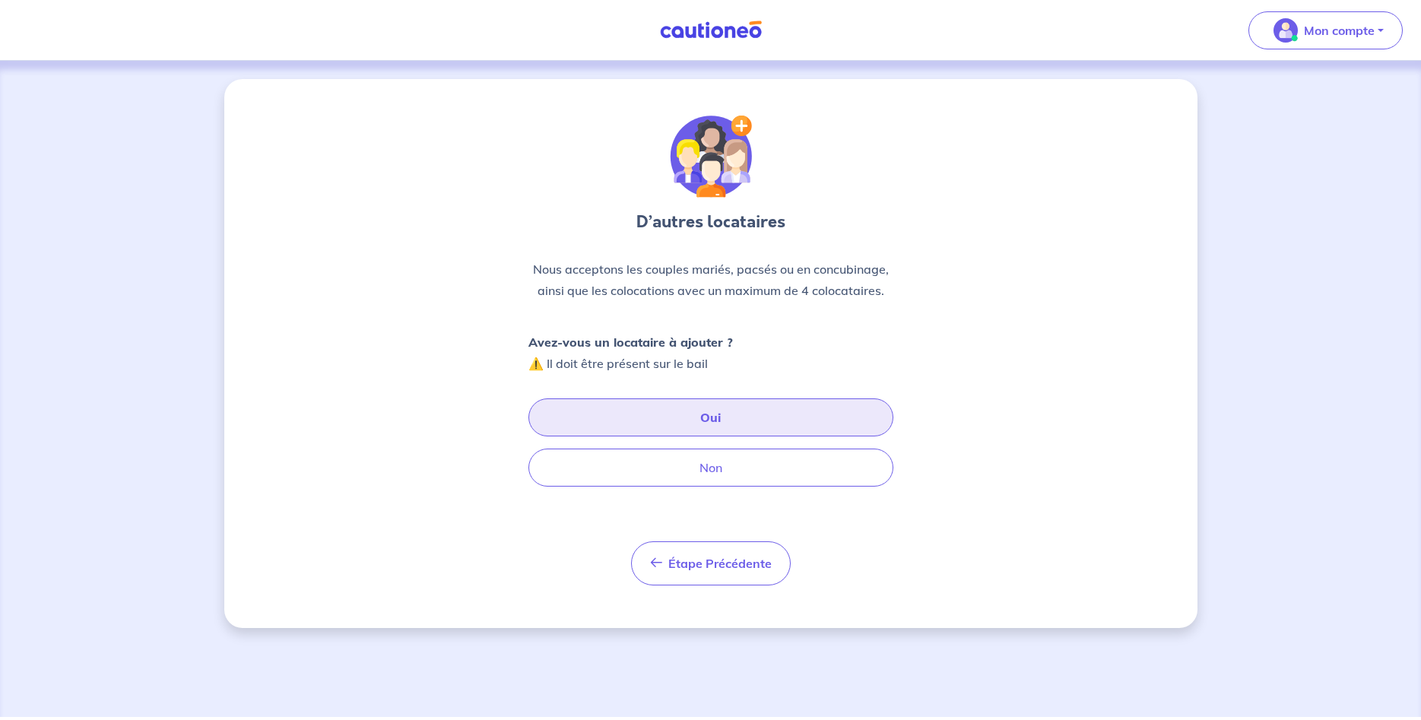
click at [751, 417] on button "Oui" at bounding box center [710, 417] width 365 height 38
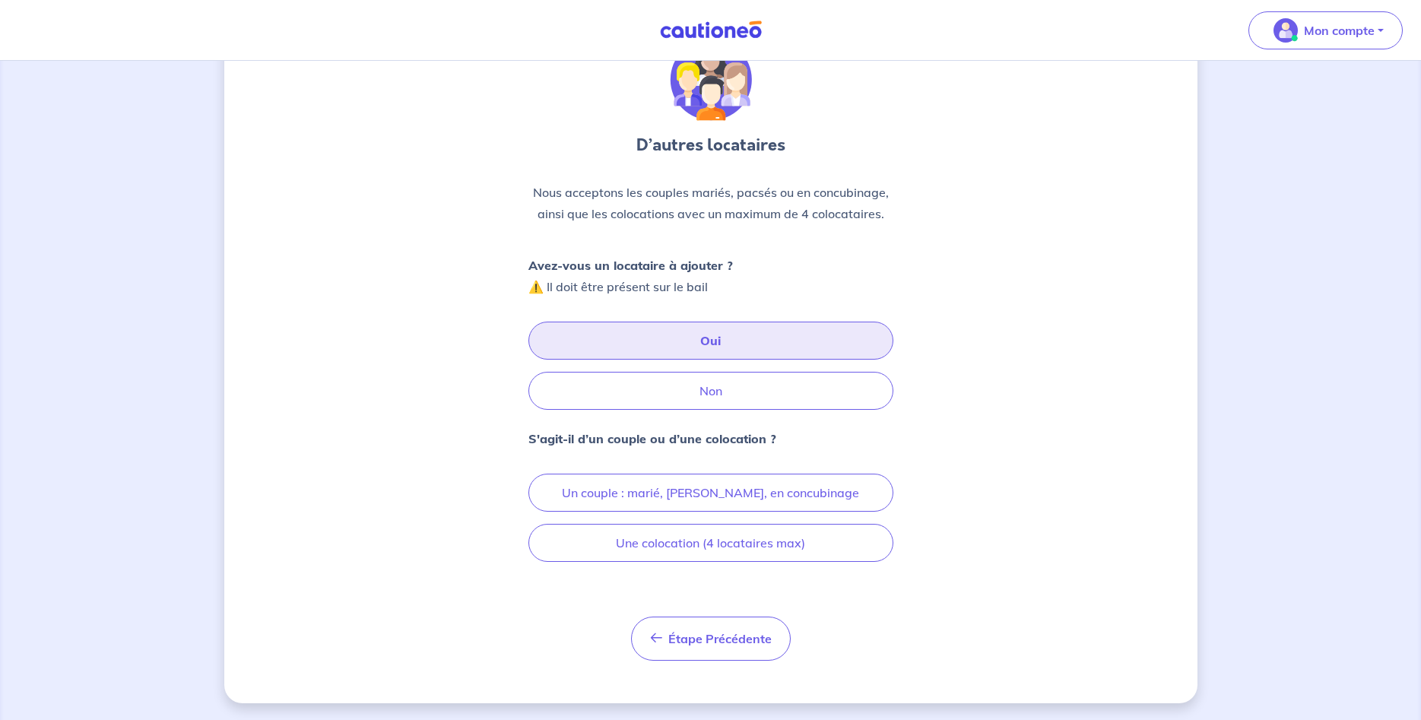
scroll to position [78, 0]
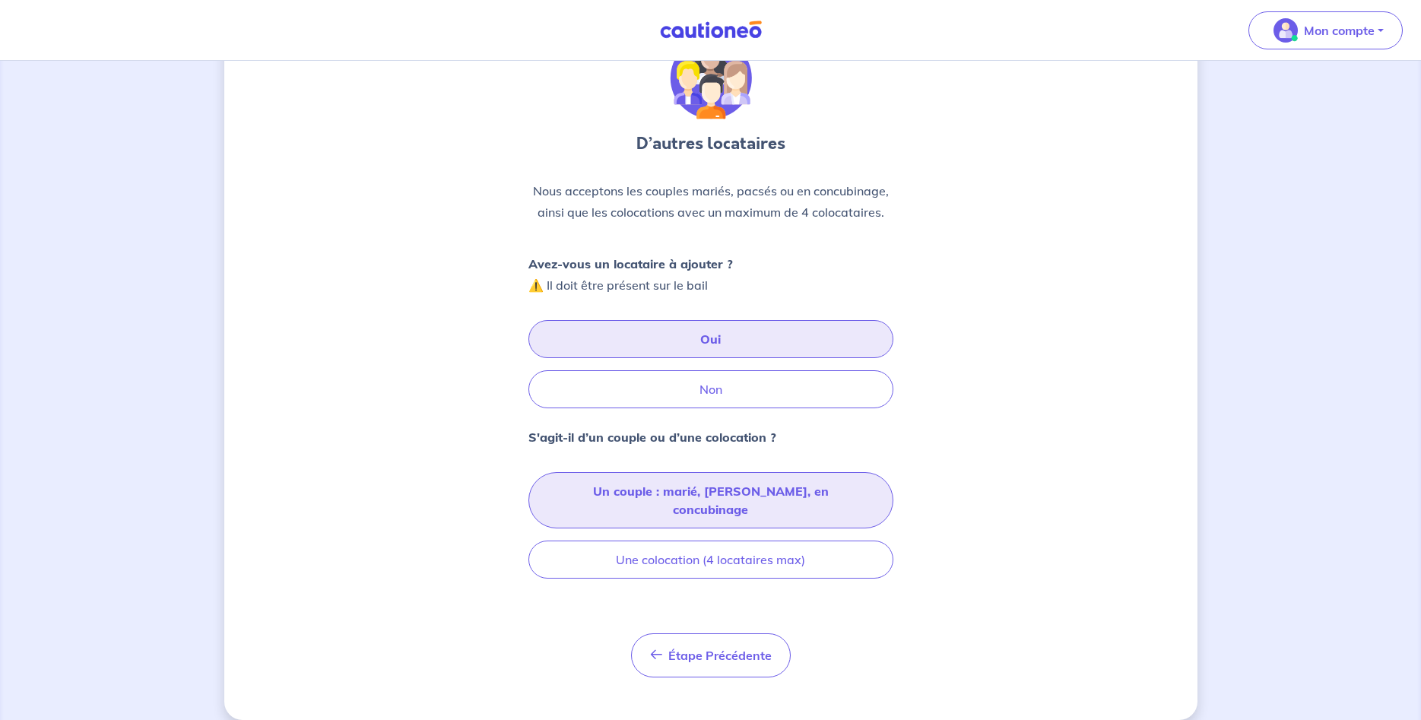
click at [722, 494] on button "Un couple : marié, [PERSON_NAME], en concubinage" at bounding box center [710, 500] width 365 height 56
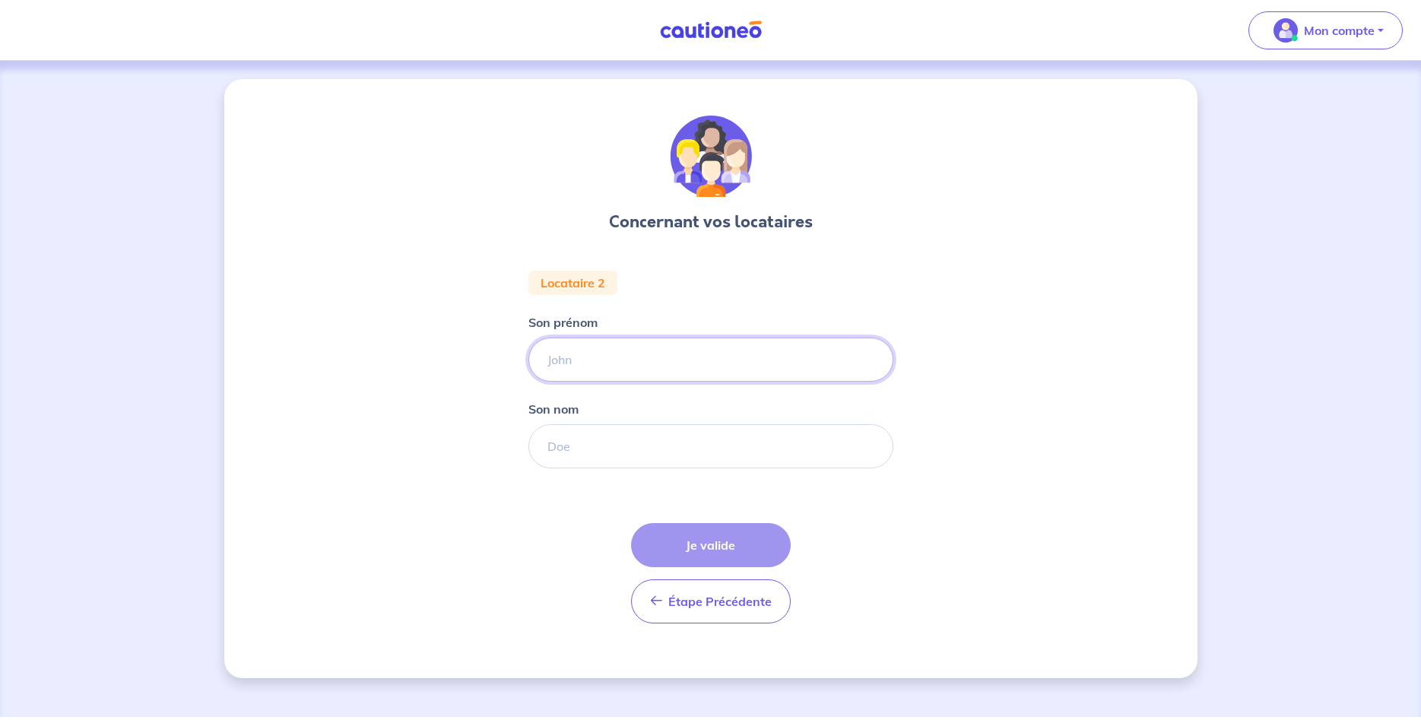
drag, startPoint x: 598, startPoint y: 343, endPoint x: 601, endPoint y: 351, distance: 9.2
click at [599, 347] on input "Son prénom" at bounding box center [710, 360] width 365 height 44
type input "[PERSON_NAME]"
click at [580, 449] on input "Son nom" at bounding box center [710, 446] width 365 height 44
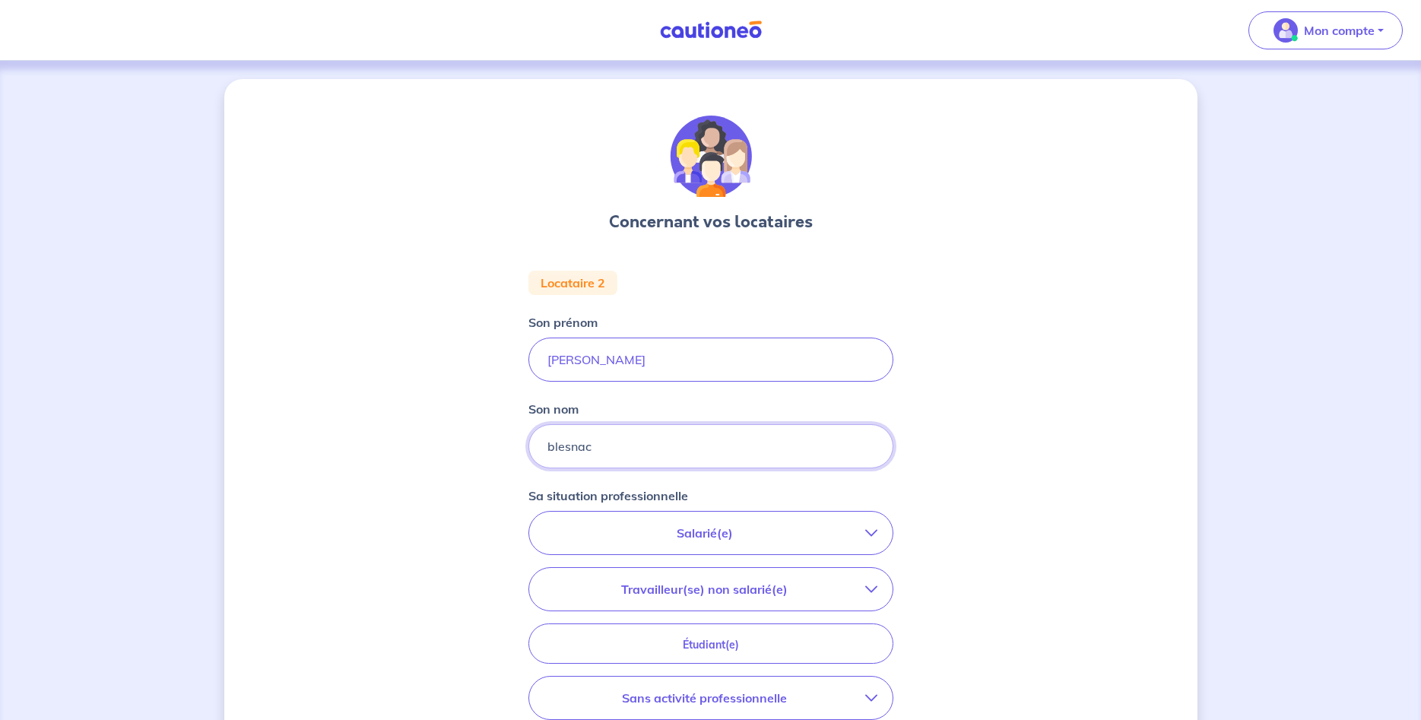
type input "blesnac"
click at [763, 535] on p "Salarié(e)" at bounding box center [704, 533] width 321 height 18
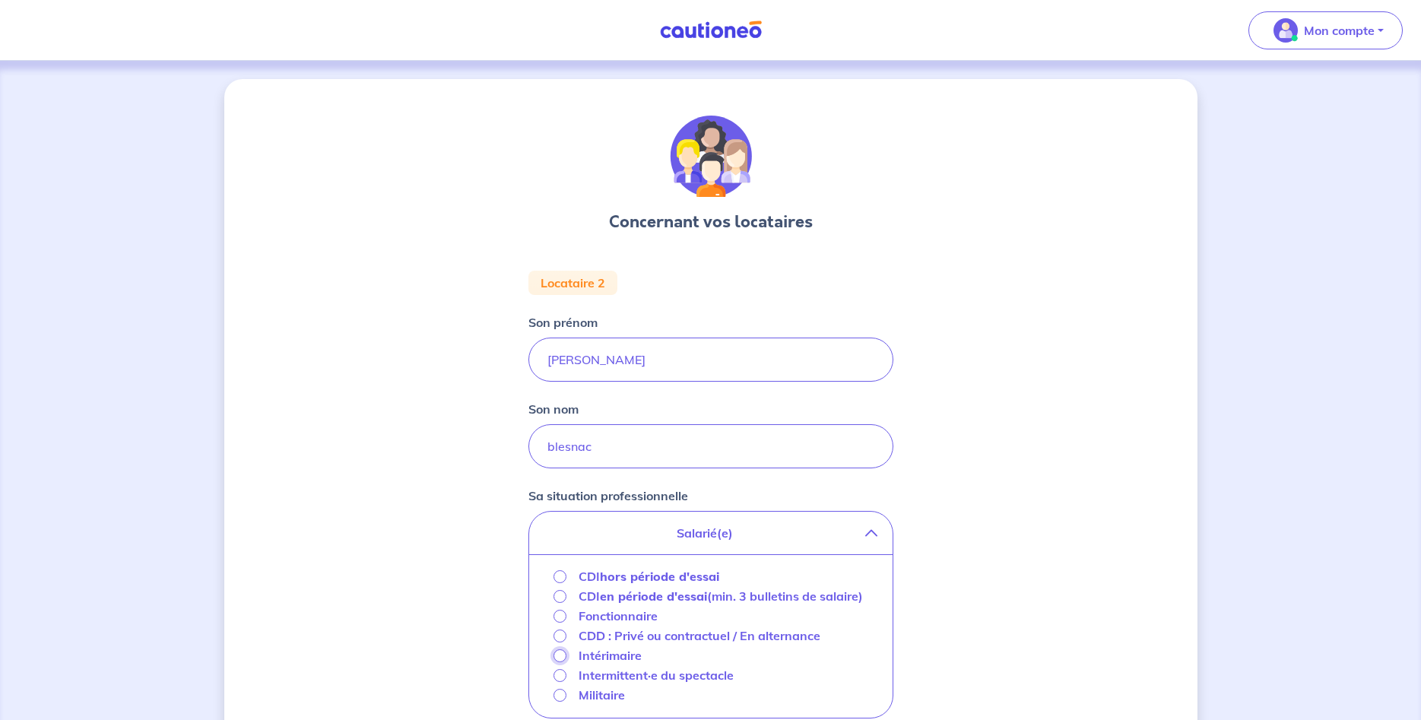
click at [562, 662] on input "Intérimaire" at bounding box center [560, 655] width 13 height 13
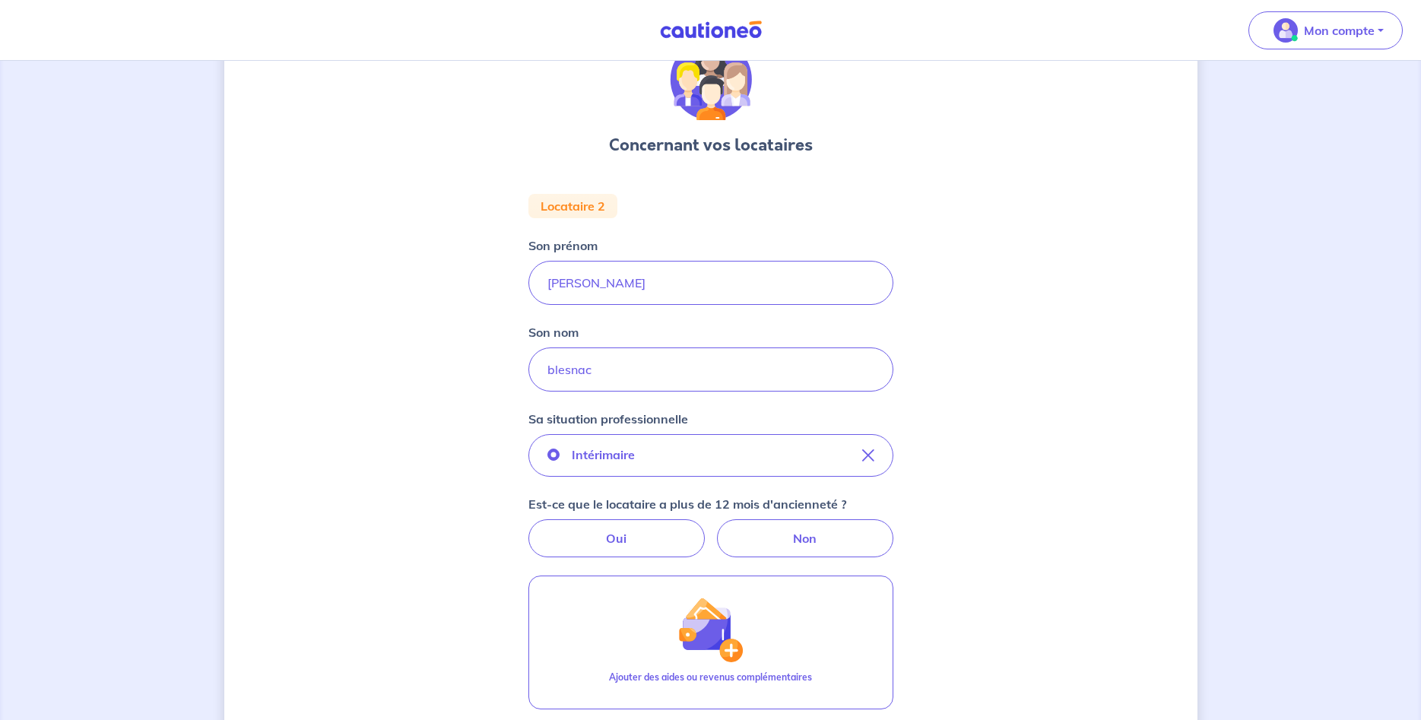
scroll to position [155, 0]
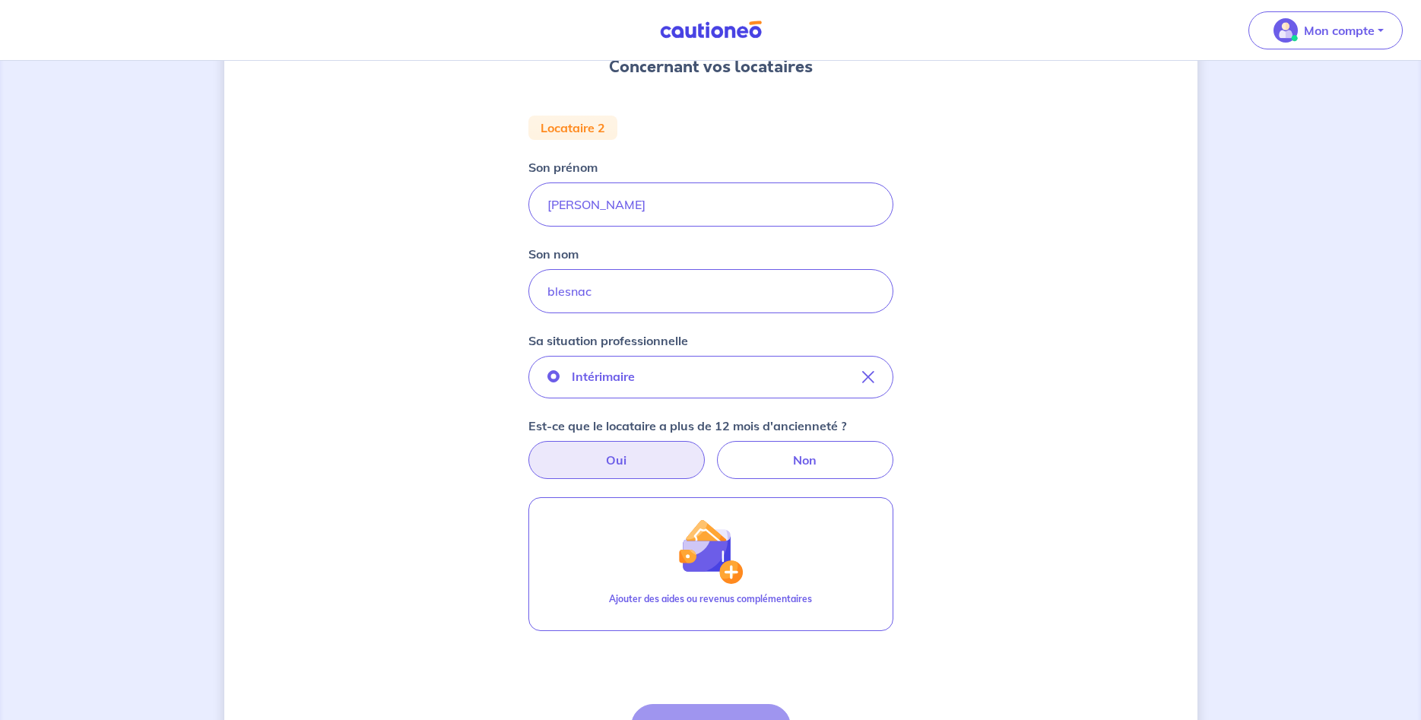
click at [630, 464] on label "Oui" at bounding box center [616, 460] width 176 height 38
click at [706, 451] on input "Oui" at bounding box center [711, 446] width 10 height 10
radio input "true"
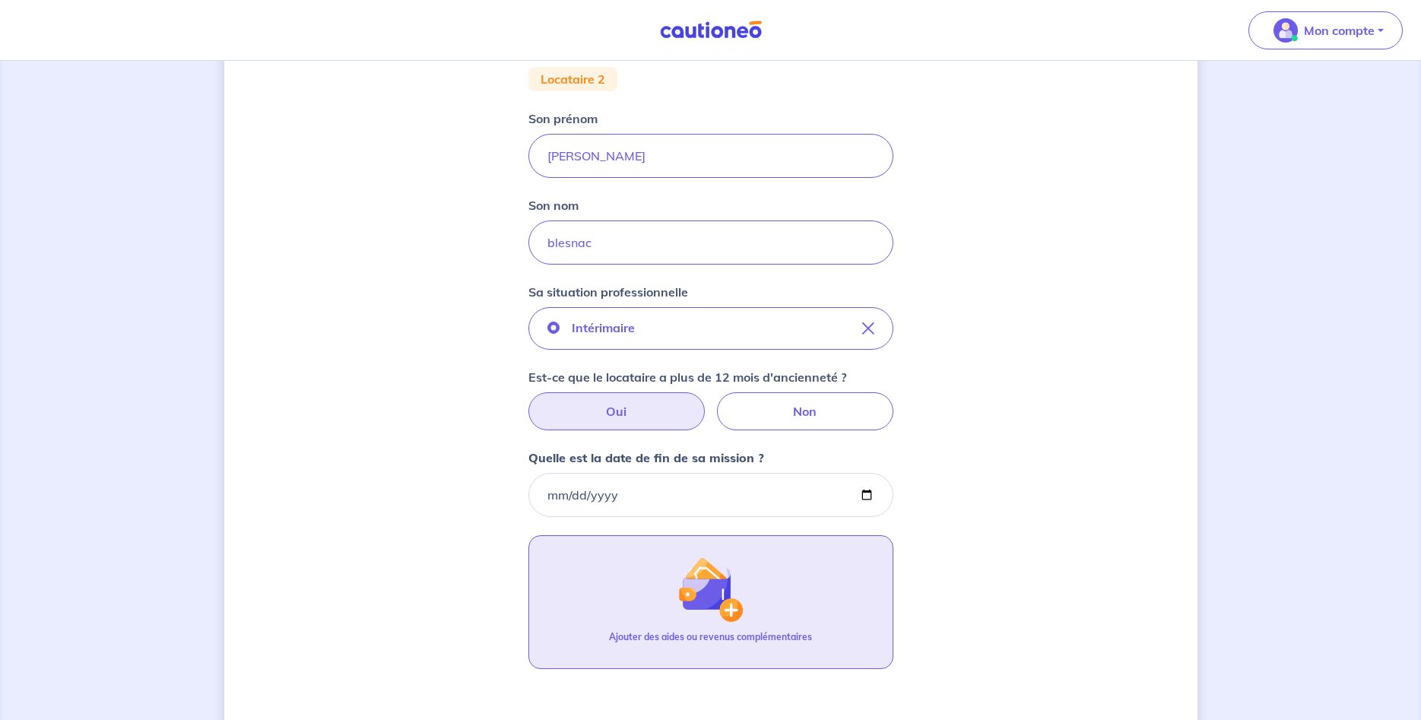
scroll to position [233, 0]
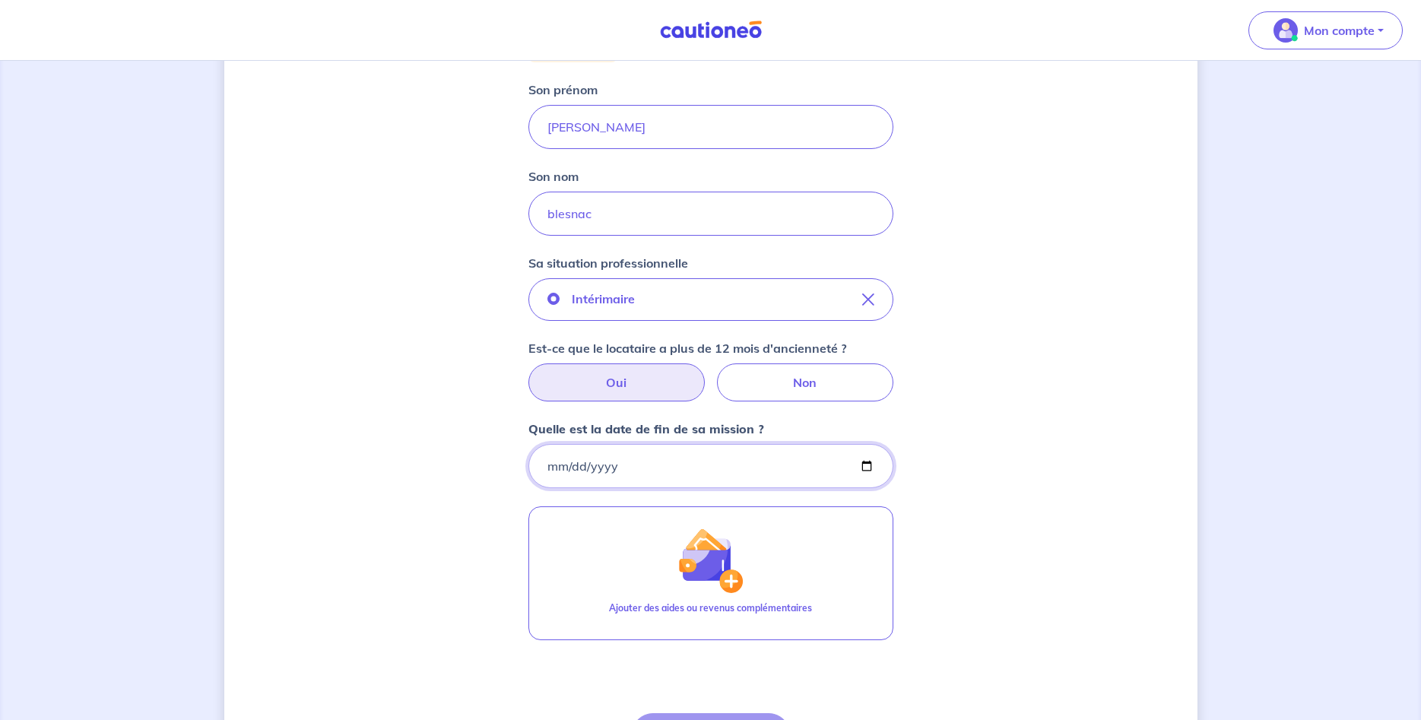
click at [559, 460] on input "Quelle est la date de fin de sa mission ?" at bounding box center [710, 466] width 365 height 44
type input "[DATE]"
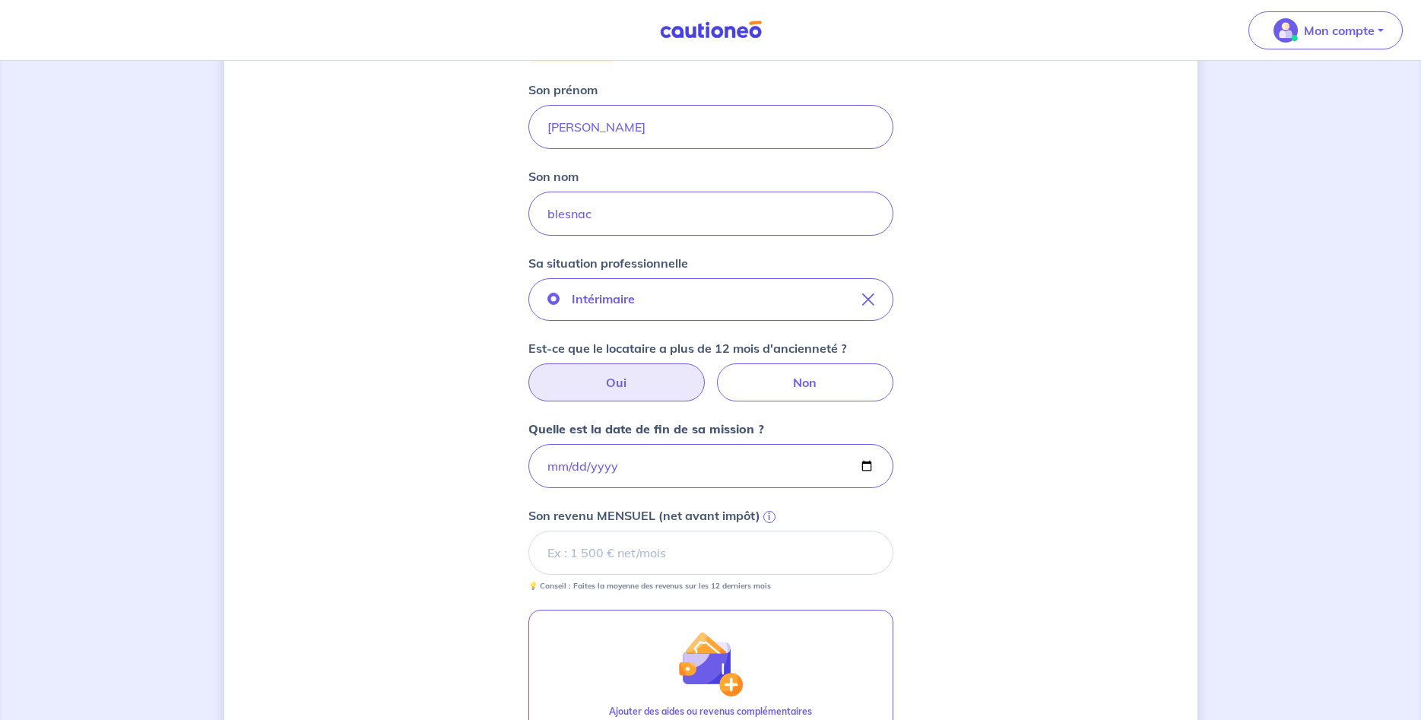
click at [690, 554] on input "Son revenu MENSUEL (net avant impôt) i" at bounding box center [710, 553] width 365 height 44
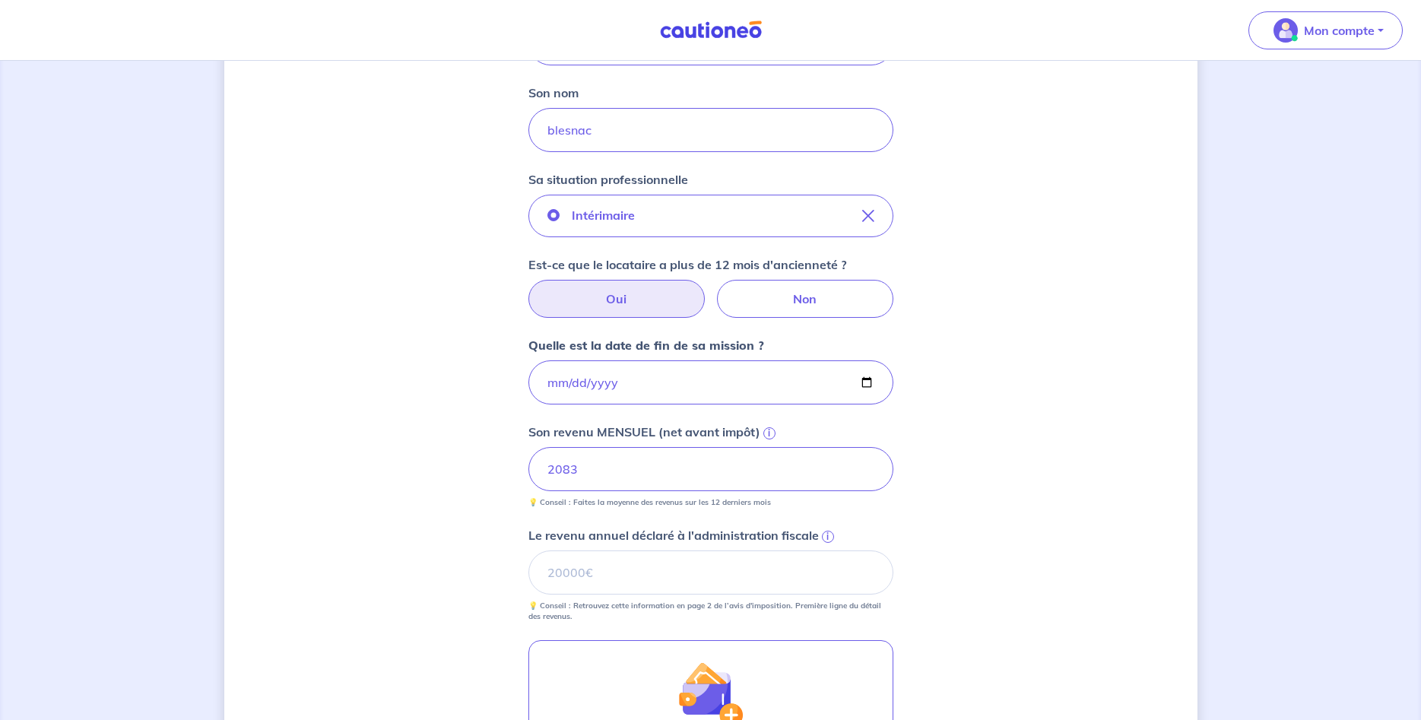
scroll to position [388, 0]
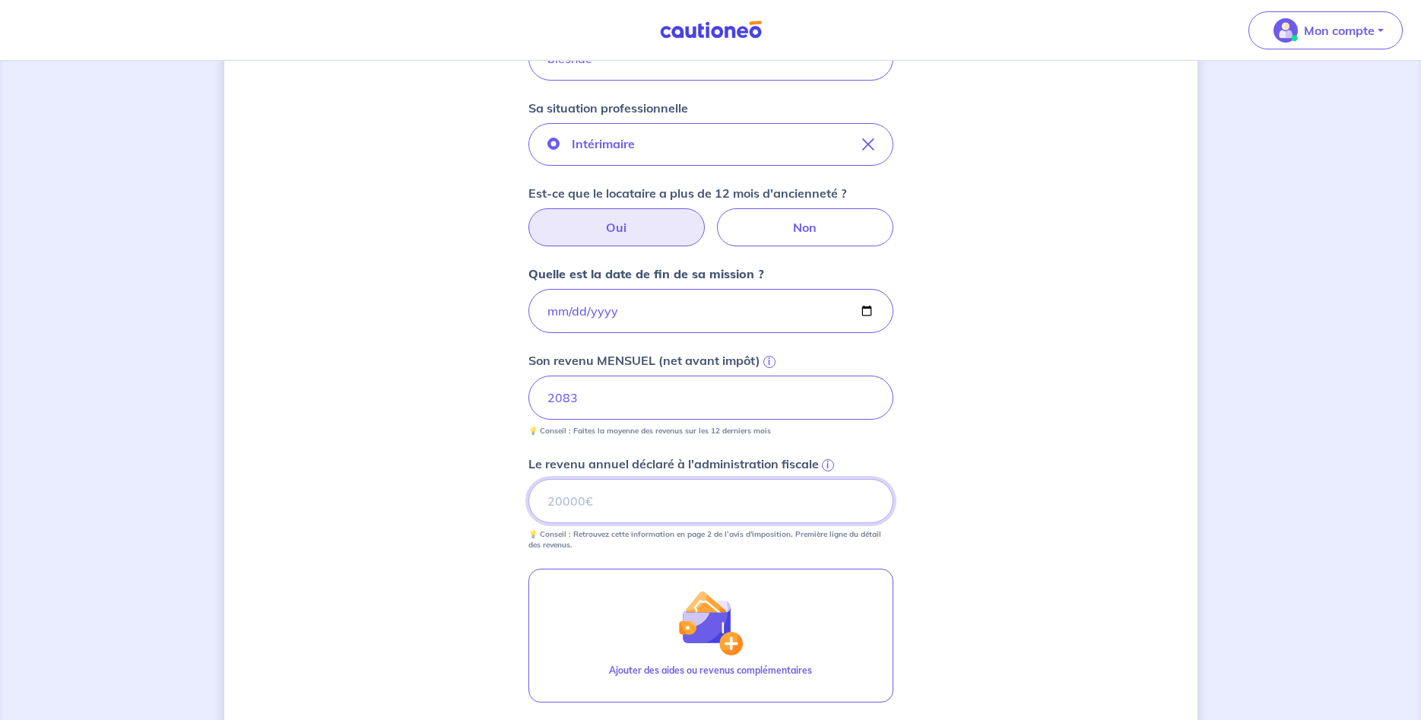
click at [601, 495] on input "Le revenu annuel déclaré à l'administration fiscale i" at bounding box center [710, 501] width 365 height 44
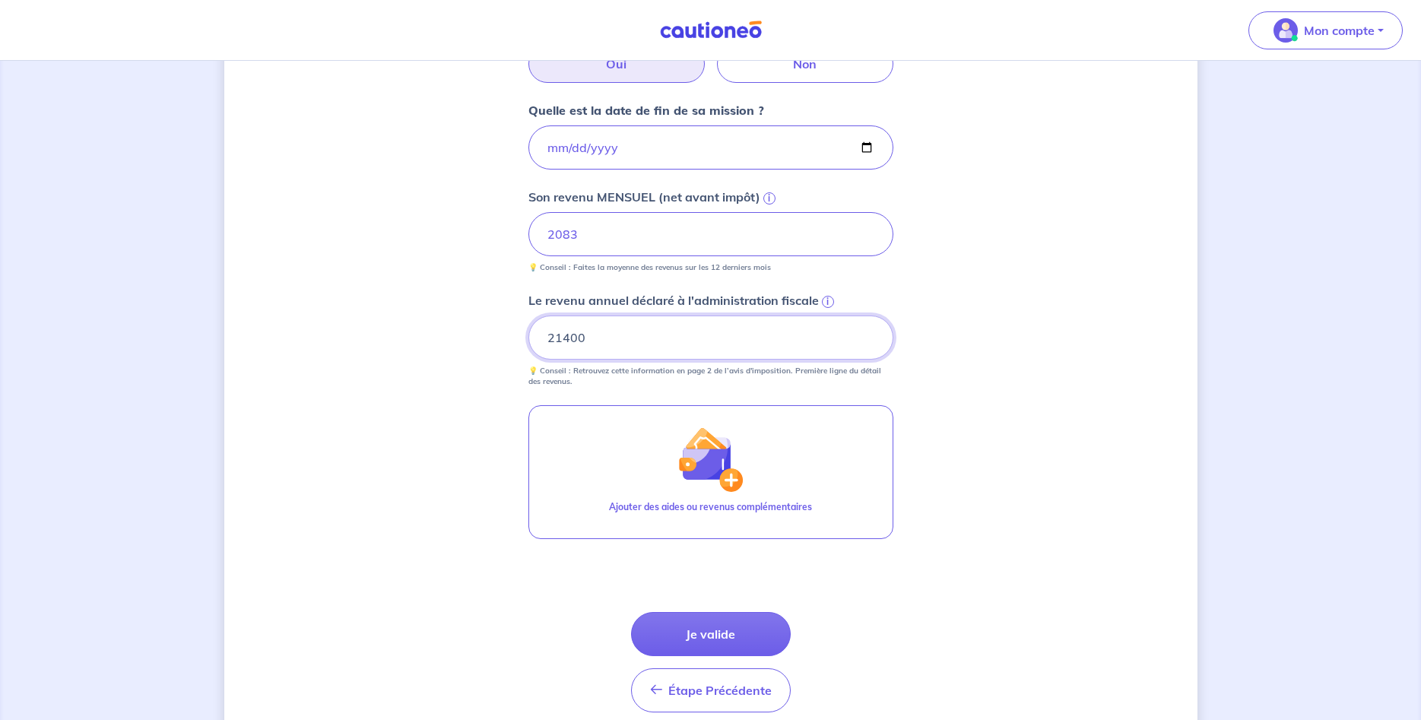
scroll to position [617, 0]
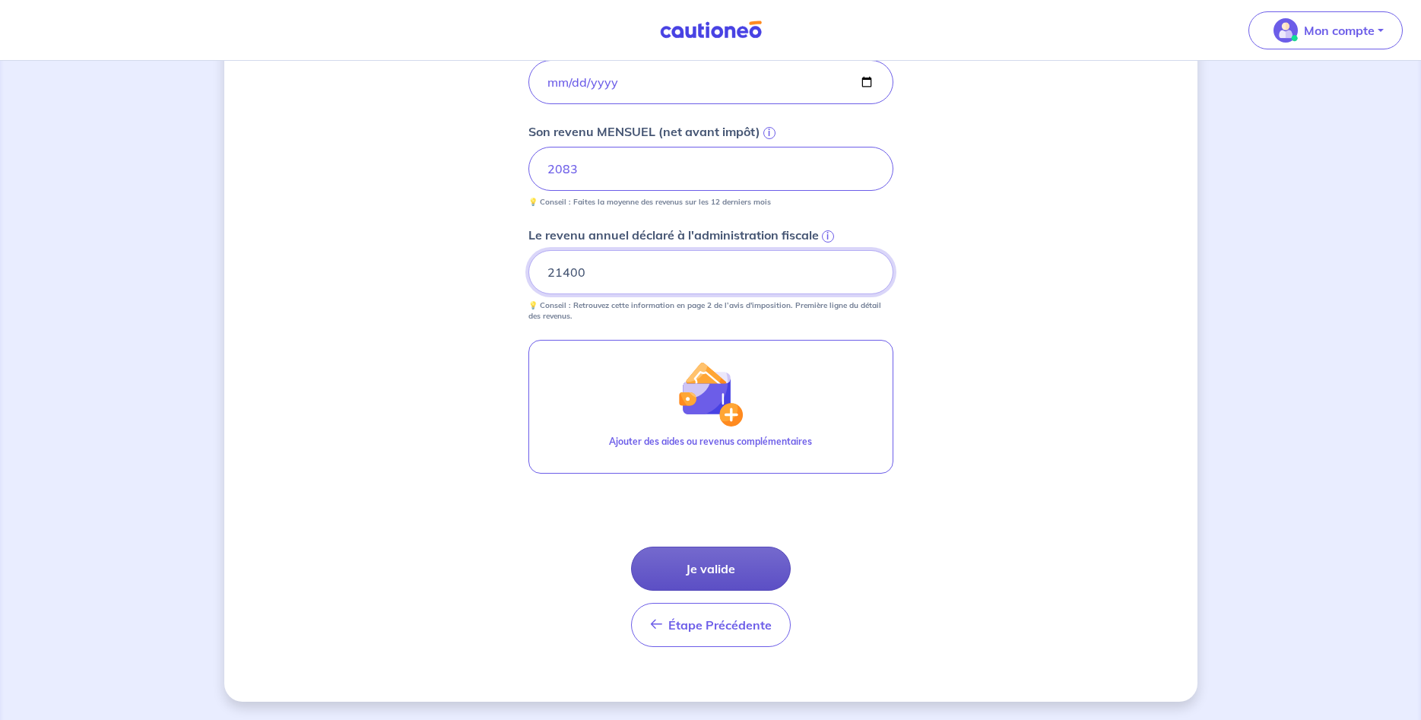
type input "21400"
click at [731, 571] on button "Je valide" at bounding box center [711, 569] width 160 height 44
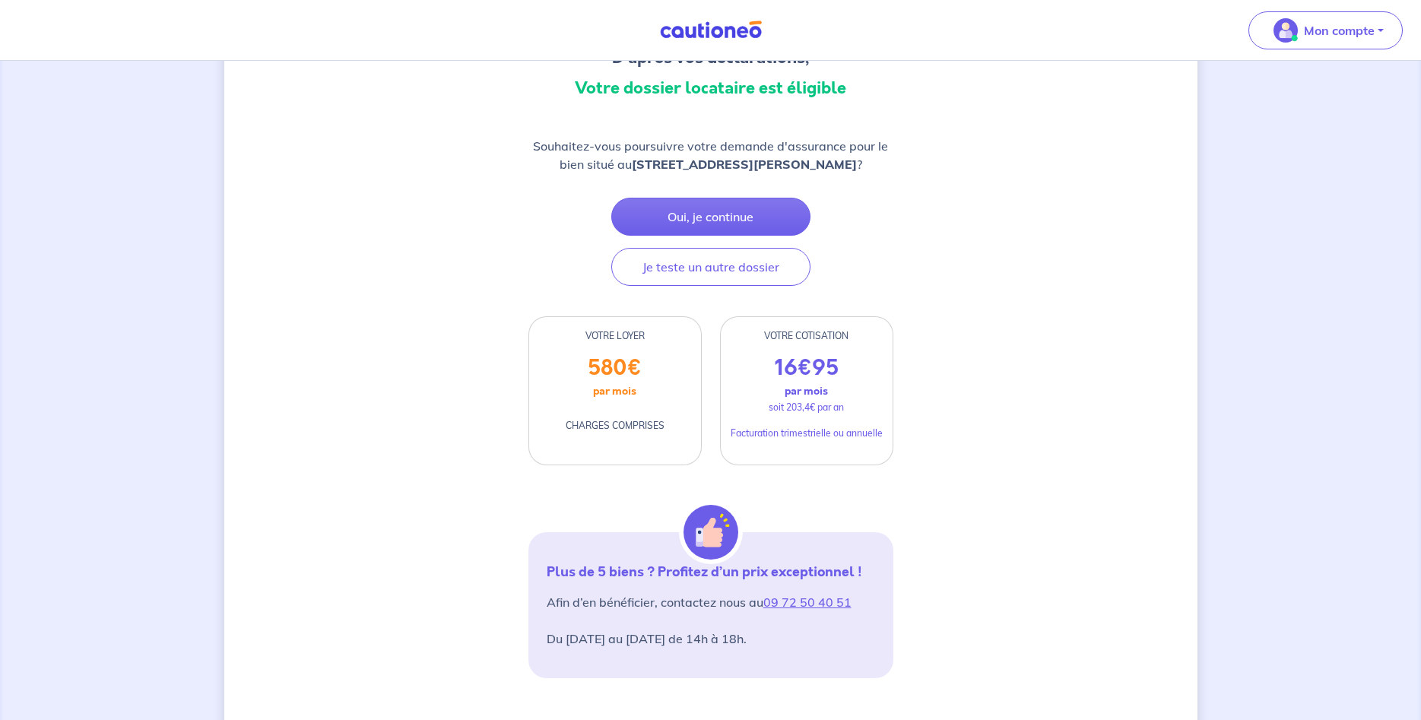
scroll to position [142, 0]
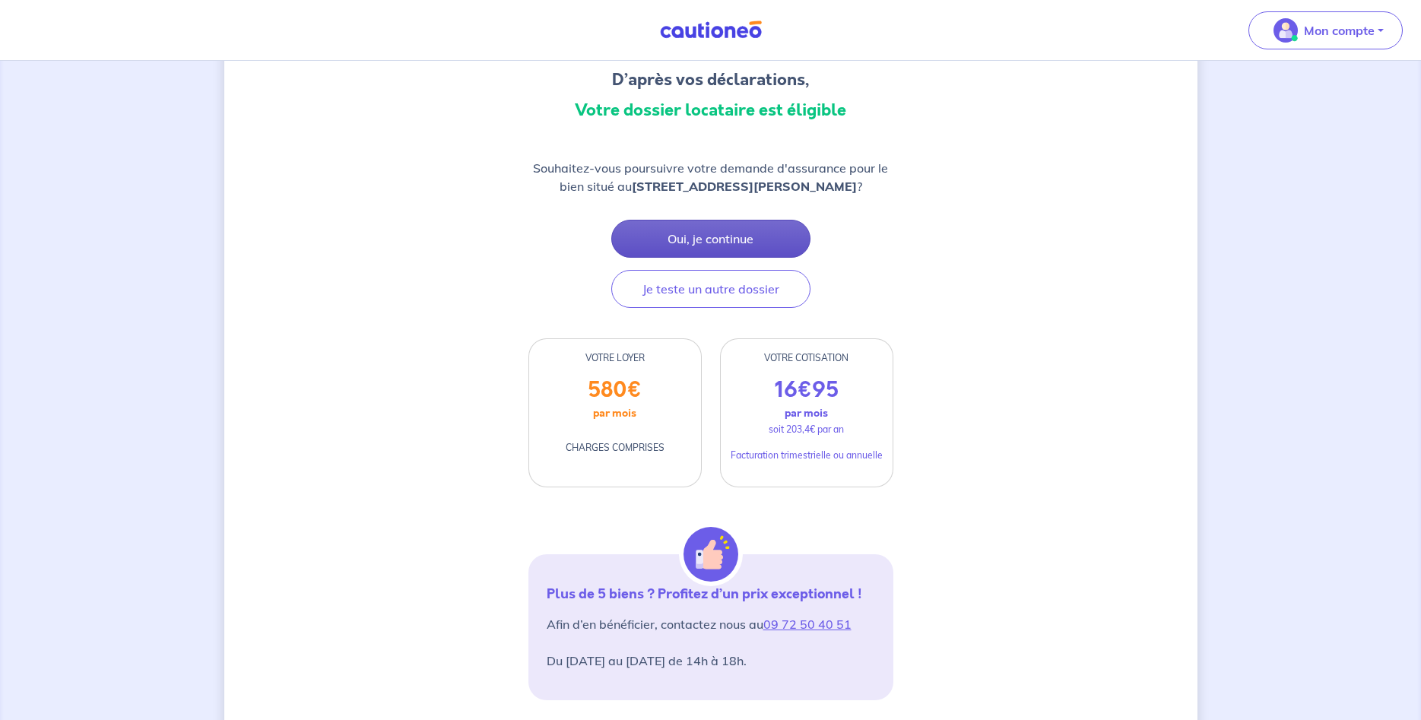
click at [717, 226] on button "Oui, je continue" at bounding box center [710, 239] width 199 height 38
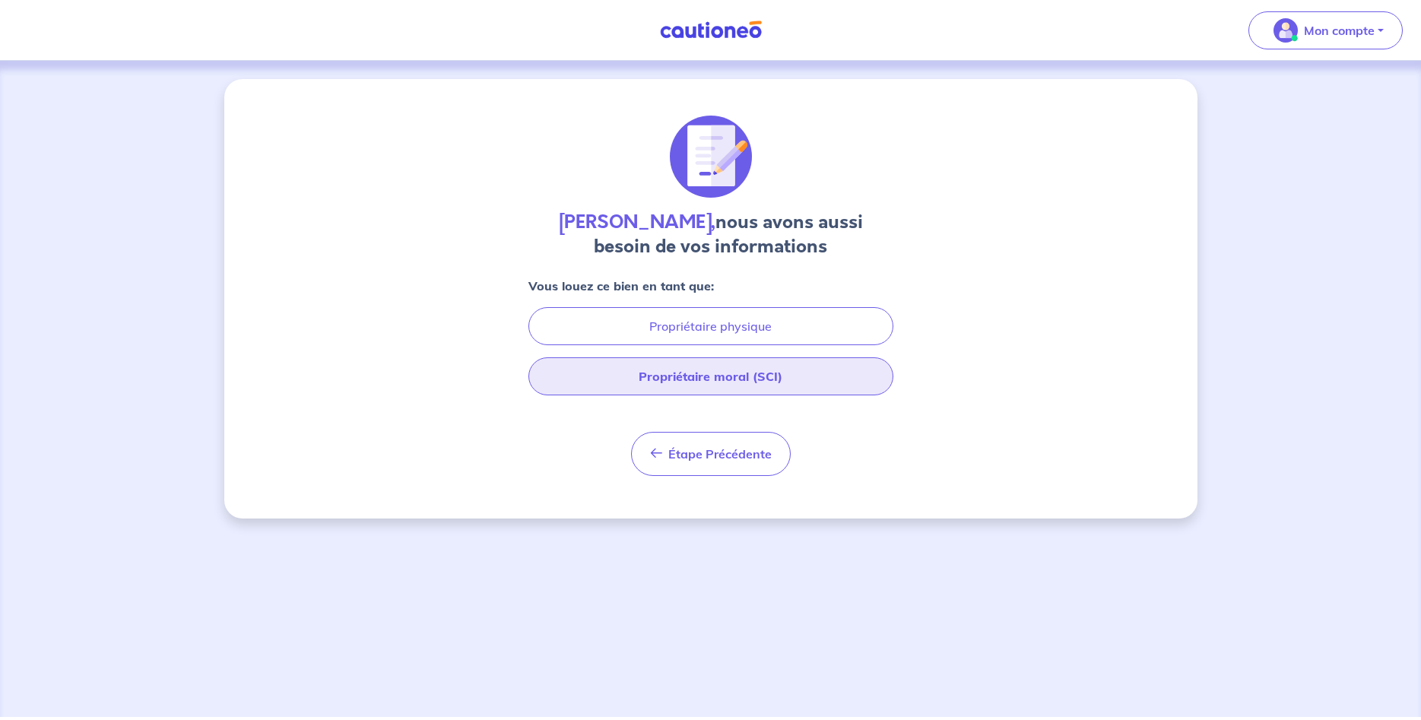
click at [770, 372] on button "Propriétaire moral (SCI)" at bounding box center [710, 376] width 365 height 38
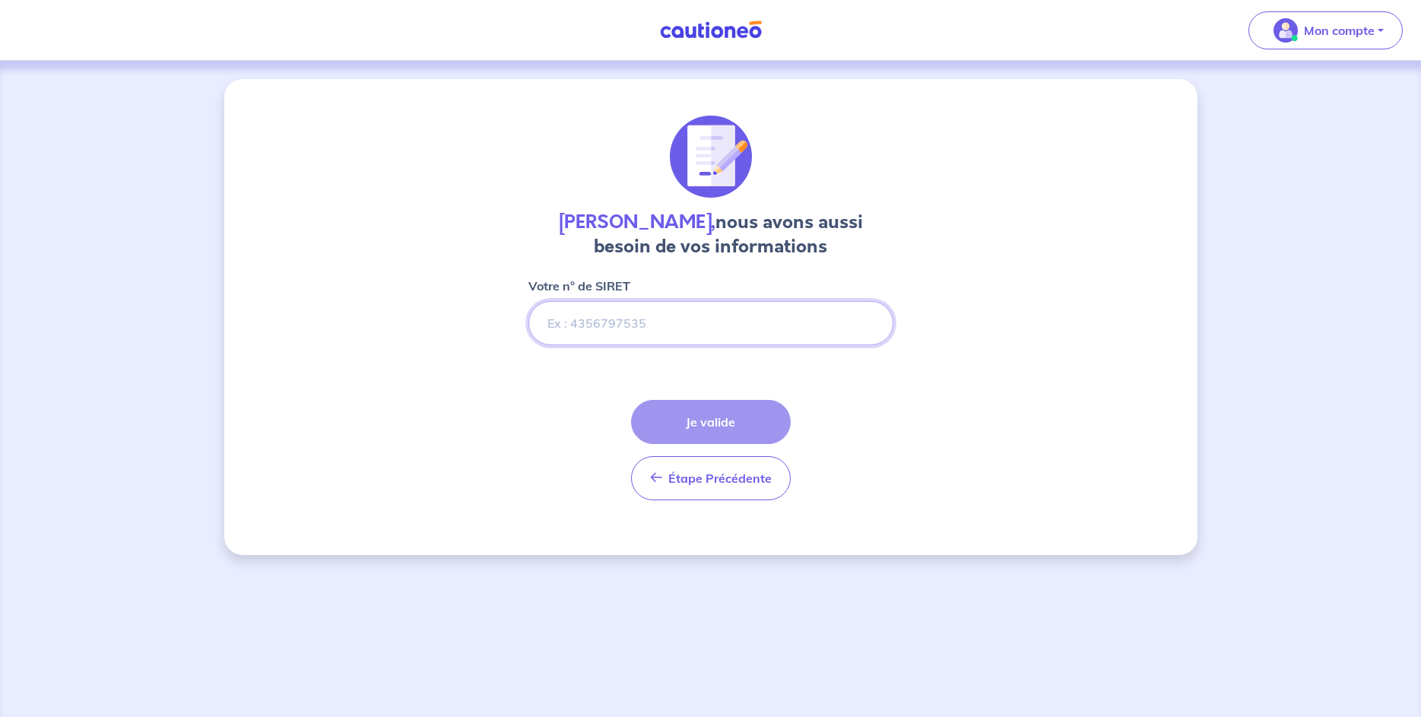
click at [649, 335] on input "Votre n° de SIRET" at bounding box center [710, 323] width 365 height 44
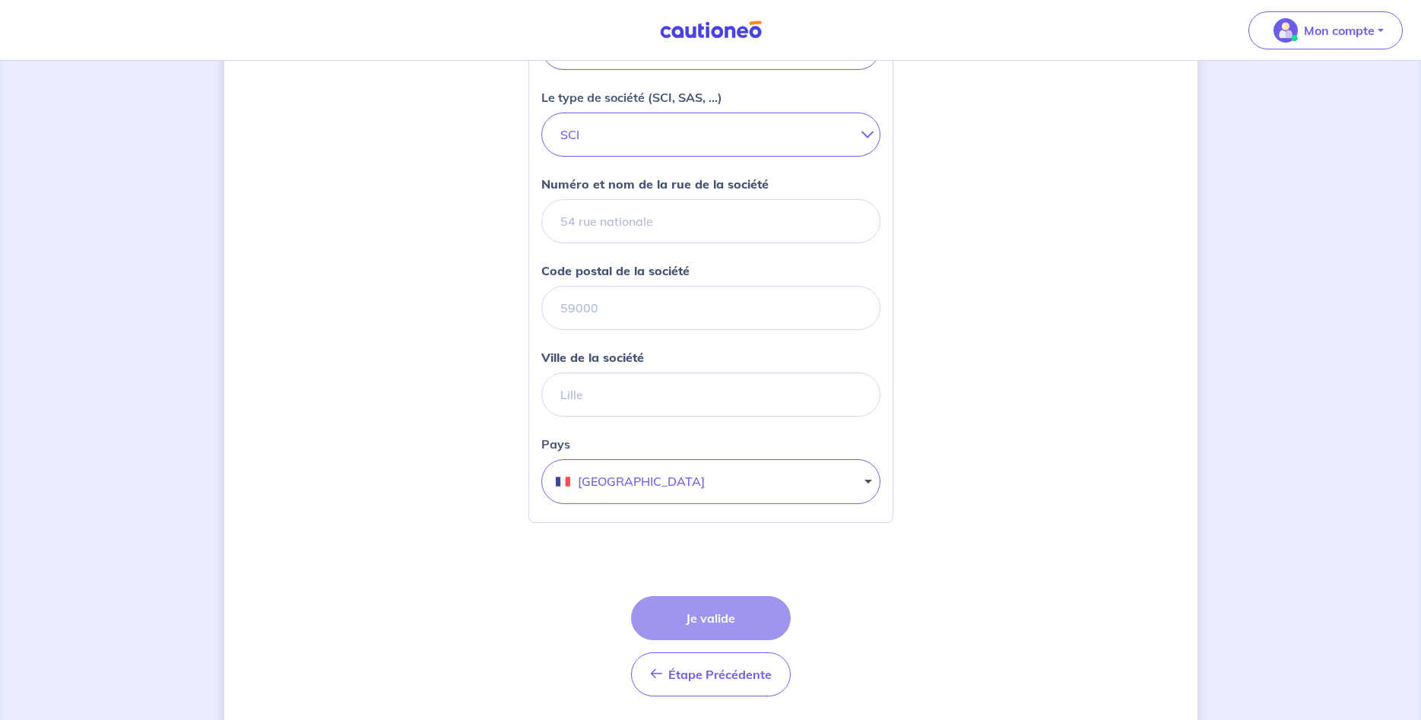
scroll to position [388, 0]
type input "917495376"
click at [620, 227] on input "Numéro et nom de la rue de la société" at bounding box center [710, 220] width 339 height 44
type input "[STREET_ADDRESS]"
type input "29340"
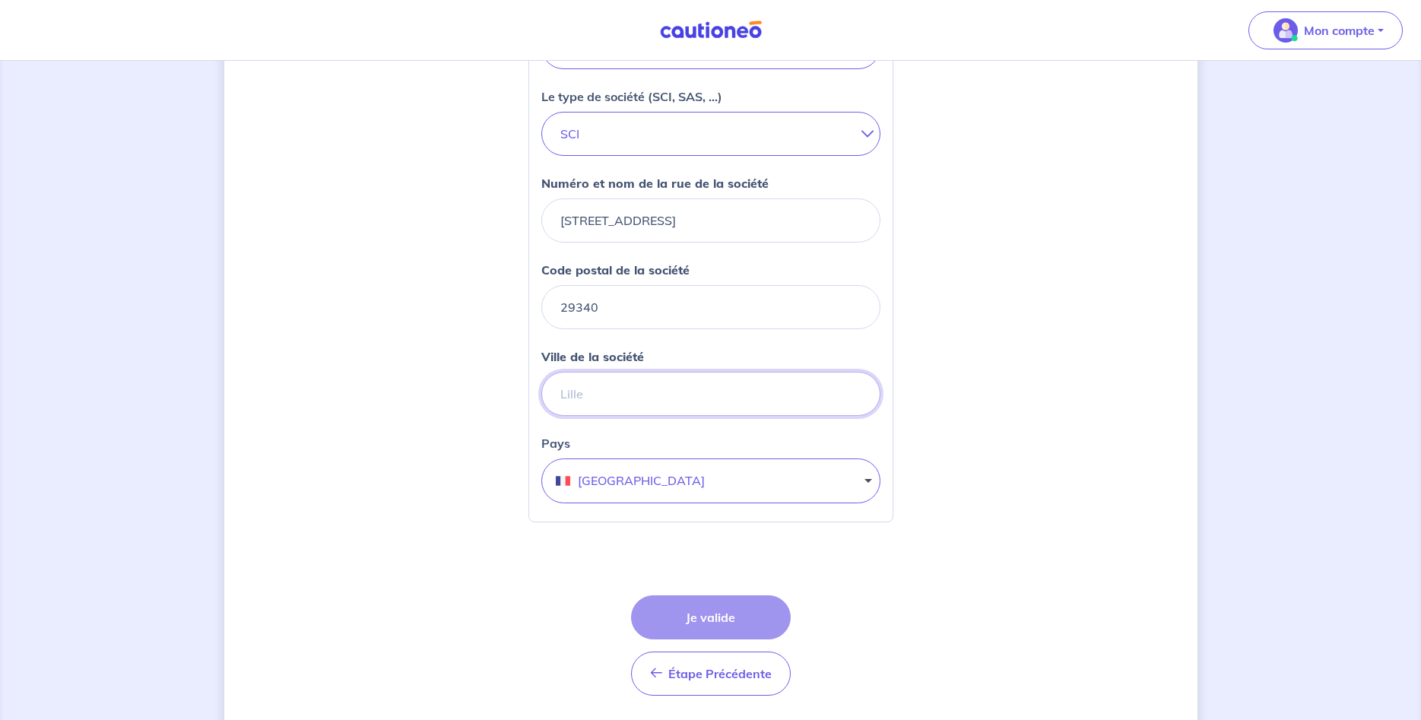
type input "RIEC SUR BELON"
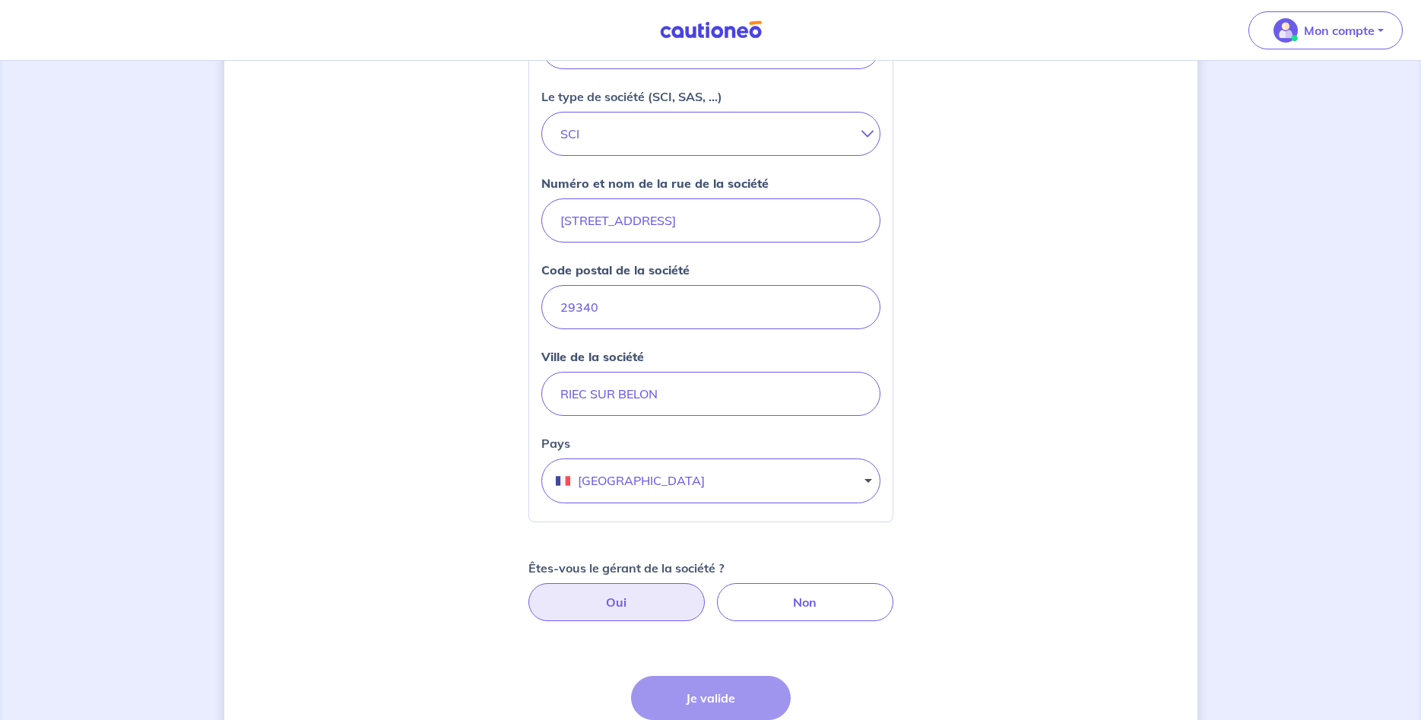
click at [621, 593] on label "Oui" at bounding box center [616, 602] width 176 height 38
click at [706, 593] on input "Oui" at bounding box center [711, 588] width 10 height 10
radio input "true"
select select "FR"
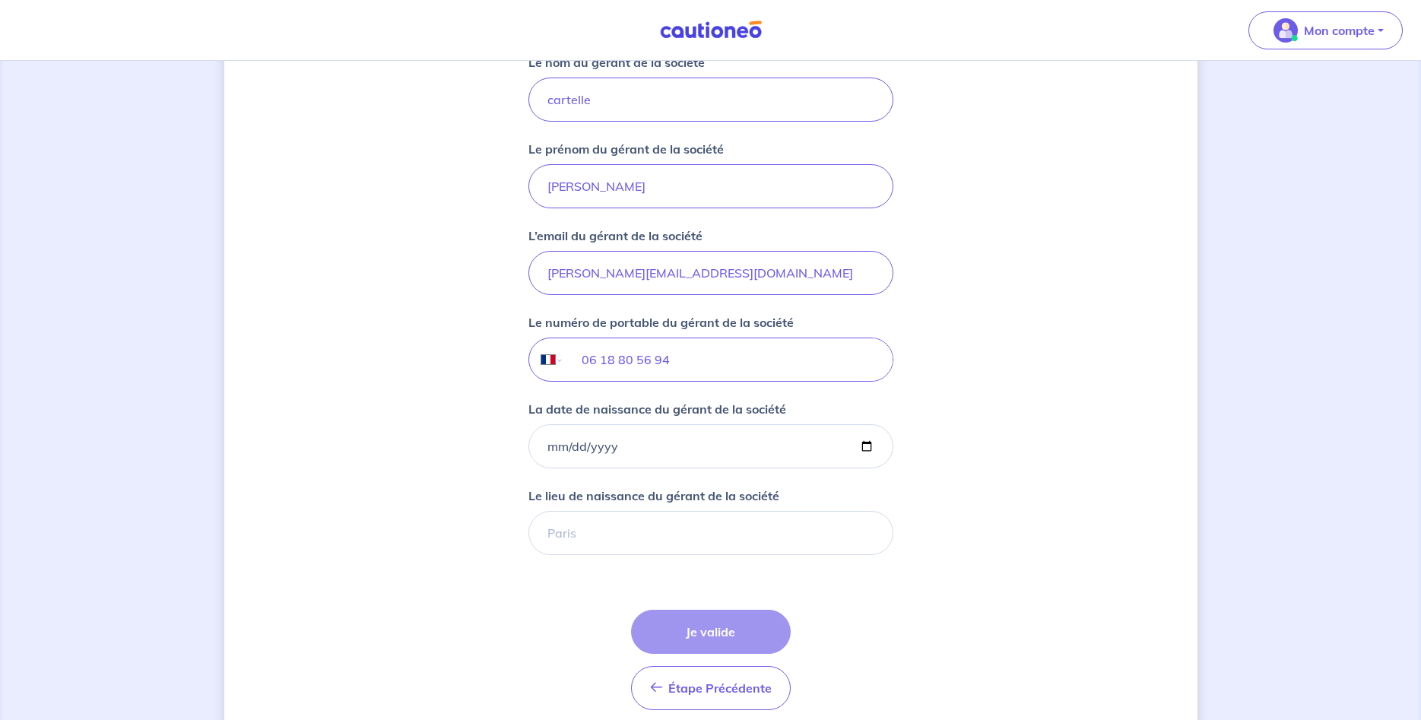
scroll to position [1086, 0]
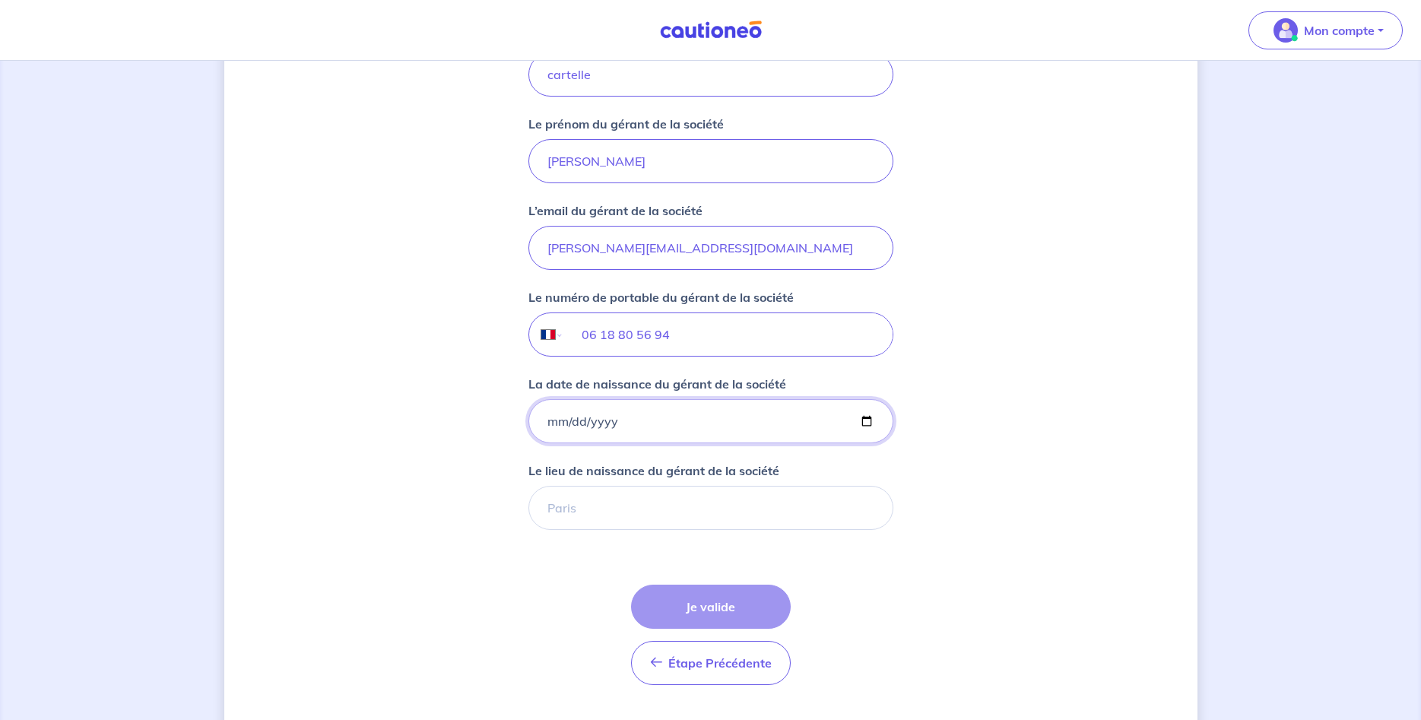
click at [544, 426] on input "La date de naissance du gérant de la société" at bounding box center [710, 421] width 365 height 44
type input "[DATE]"
click at [646, 505] on input "Le lieu de naissance du gérant de la société" at bounding box center [710, 508] width 365 height 44
type input "noyon"
click at [716, 611] on button "Je valide" at bounding box center [711, 607] width 160 height 44
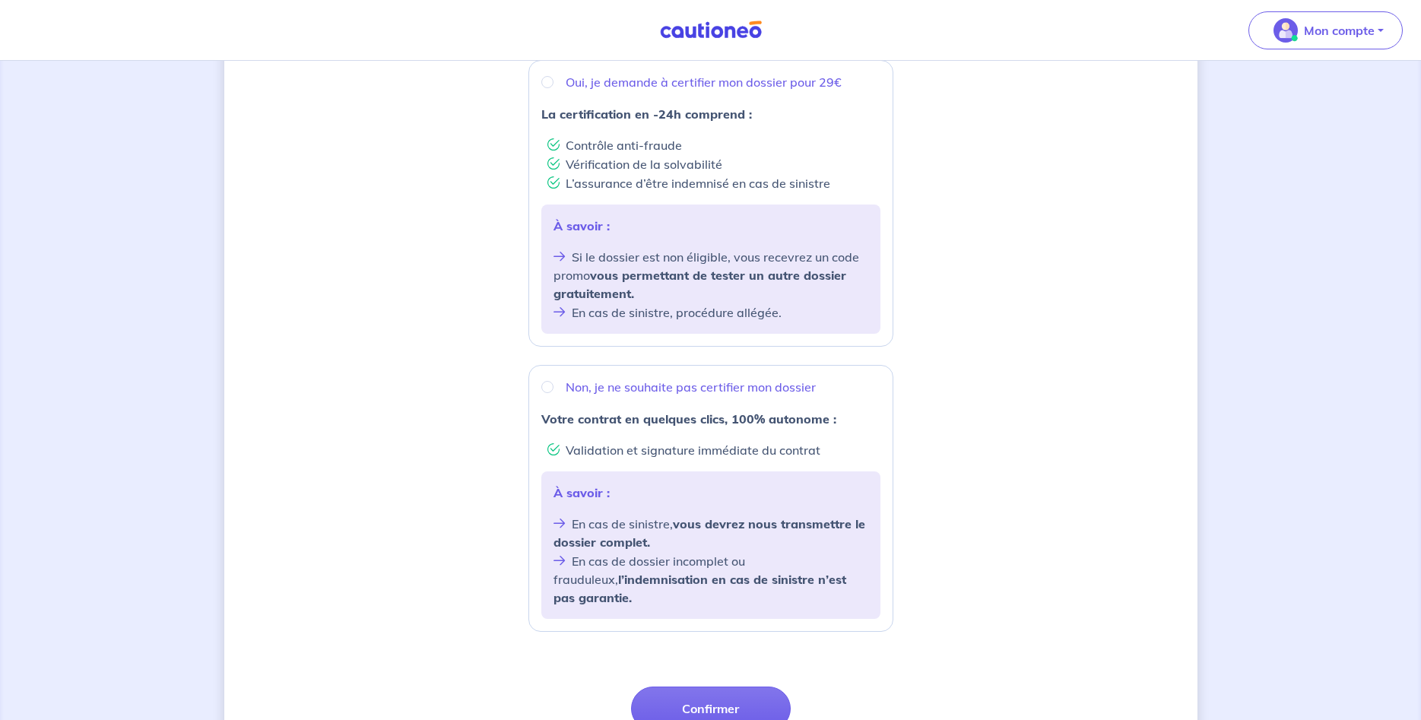
scroll to position [310, 0]
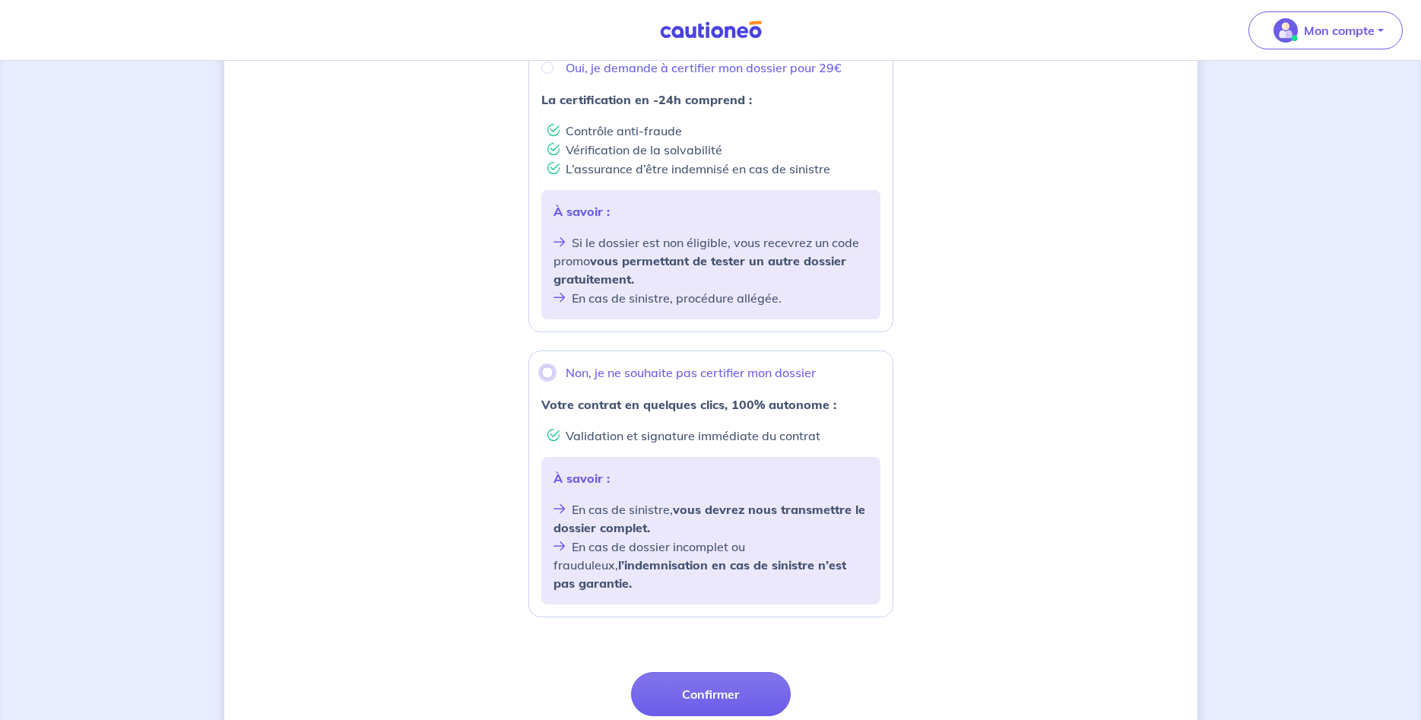
click at [548, 371] on input "Non, je ne souhaite pas certifier mon dossier" at bounding box center [547, 373] width 12 height 12
radio input "true"
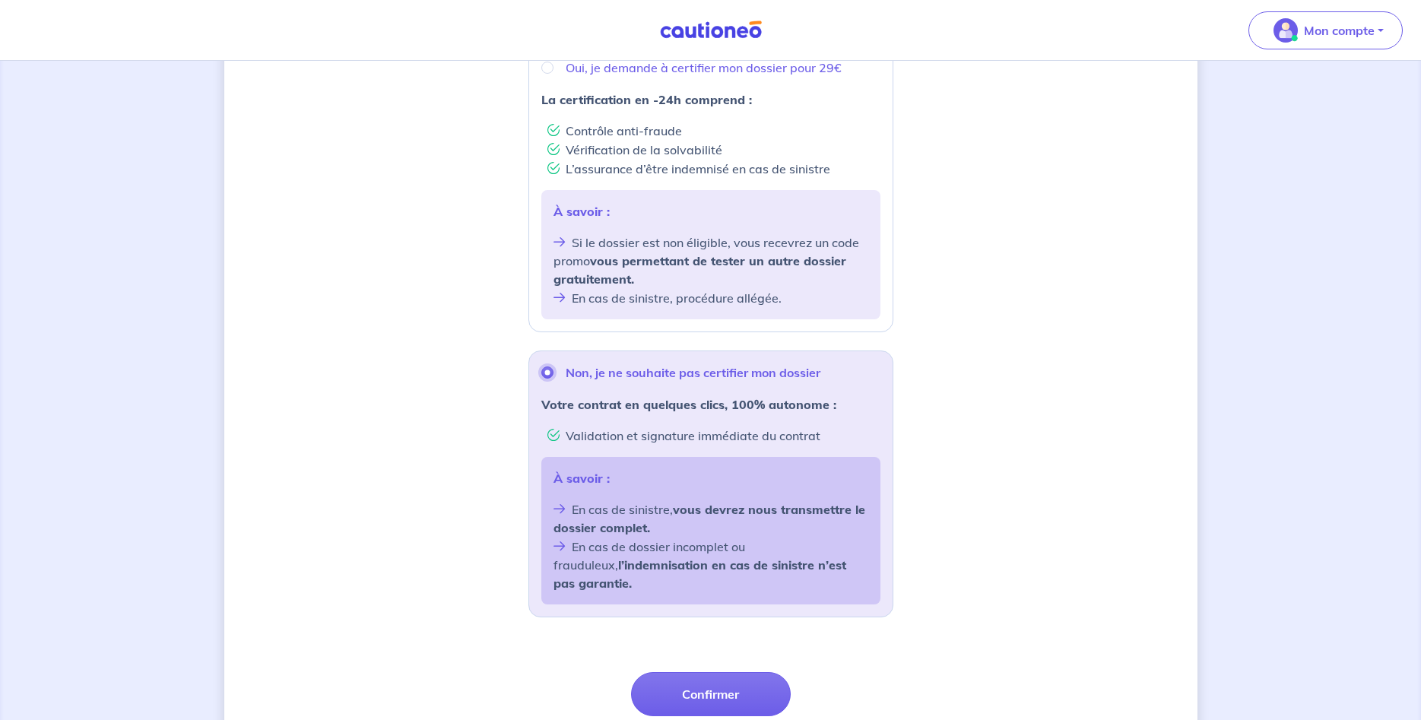
scroll to position [417, 0]
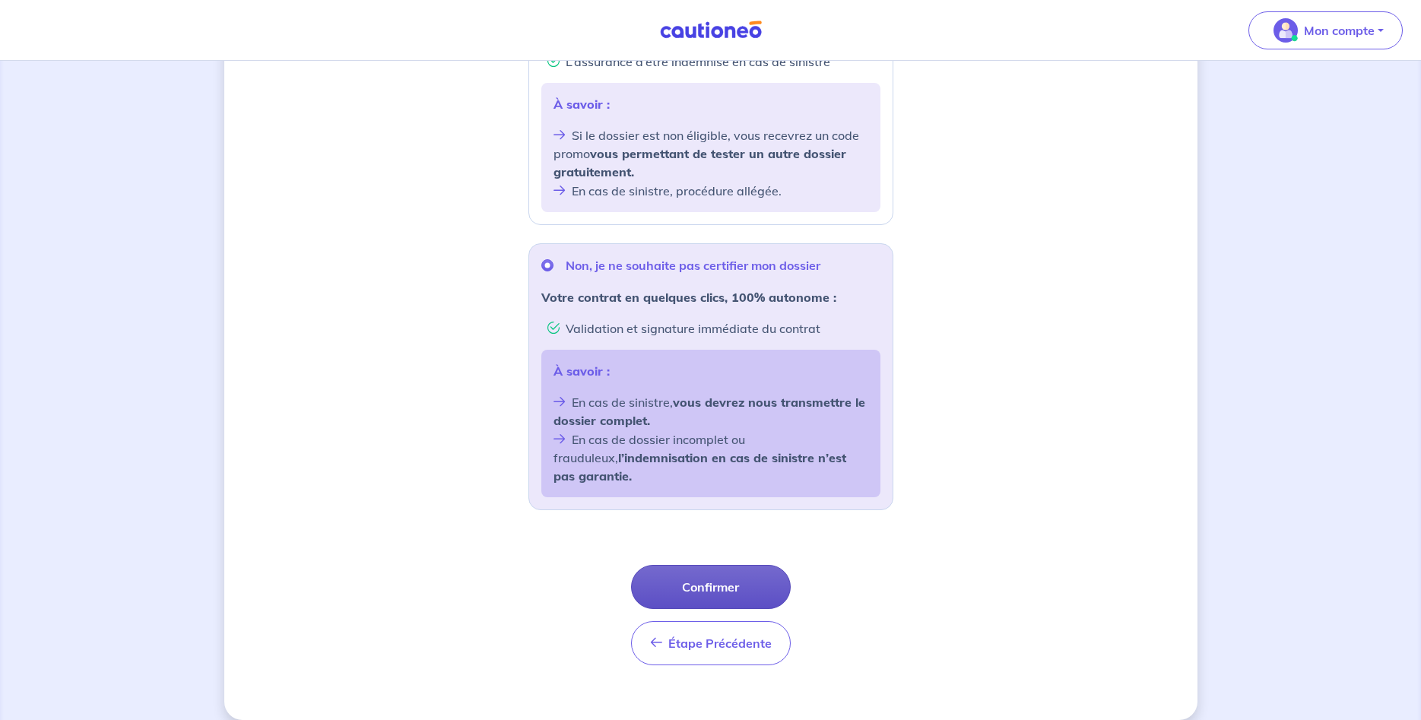
click at [729, 573] on button "Confirmer" at bounding box center [711, 587] width 160 height 44
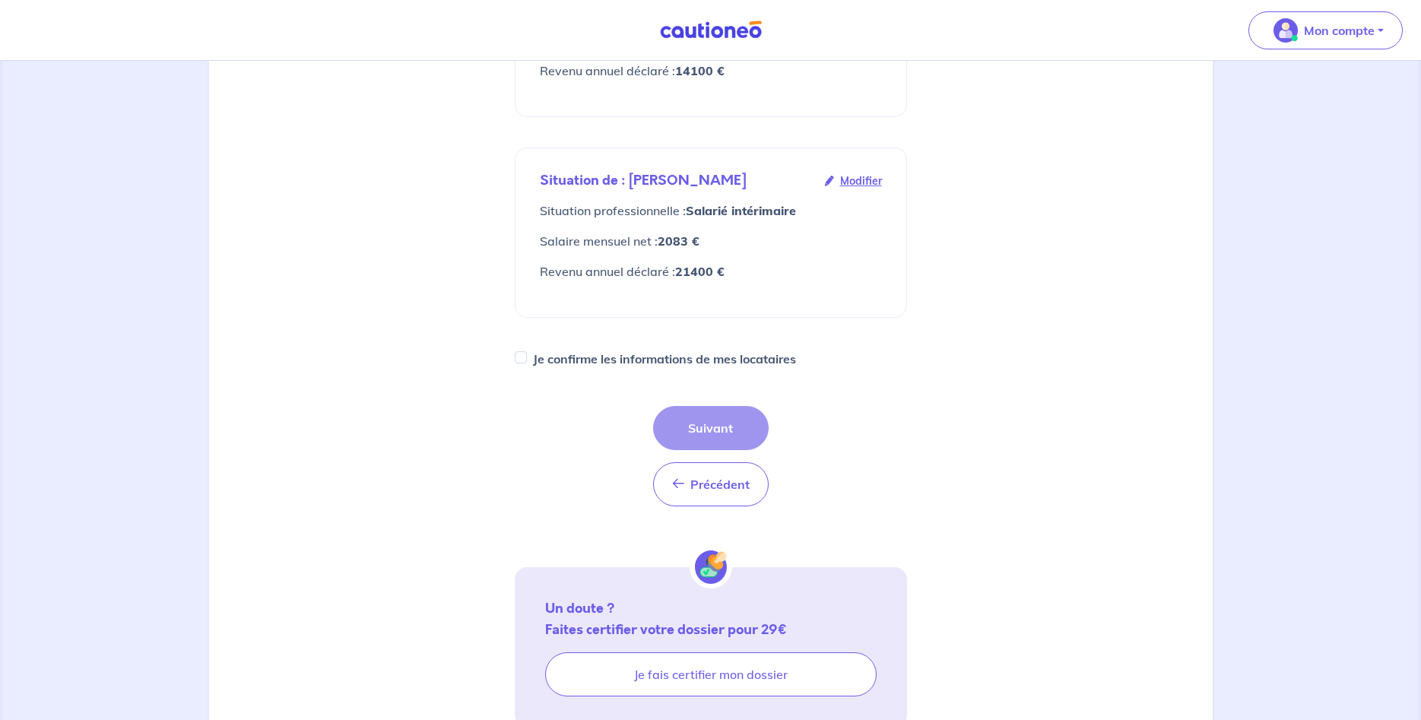
scroll to position [388, 0]
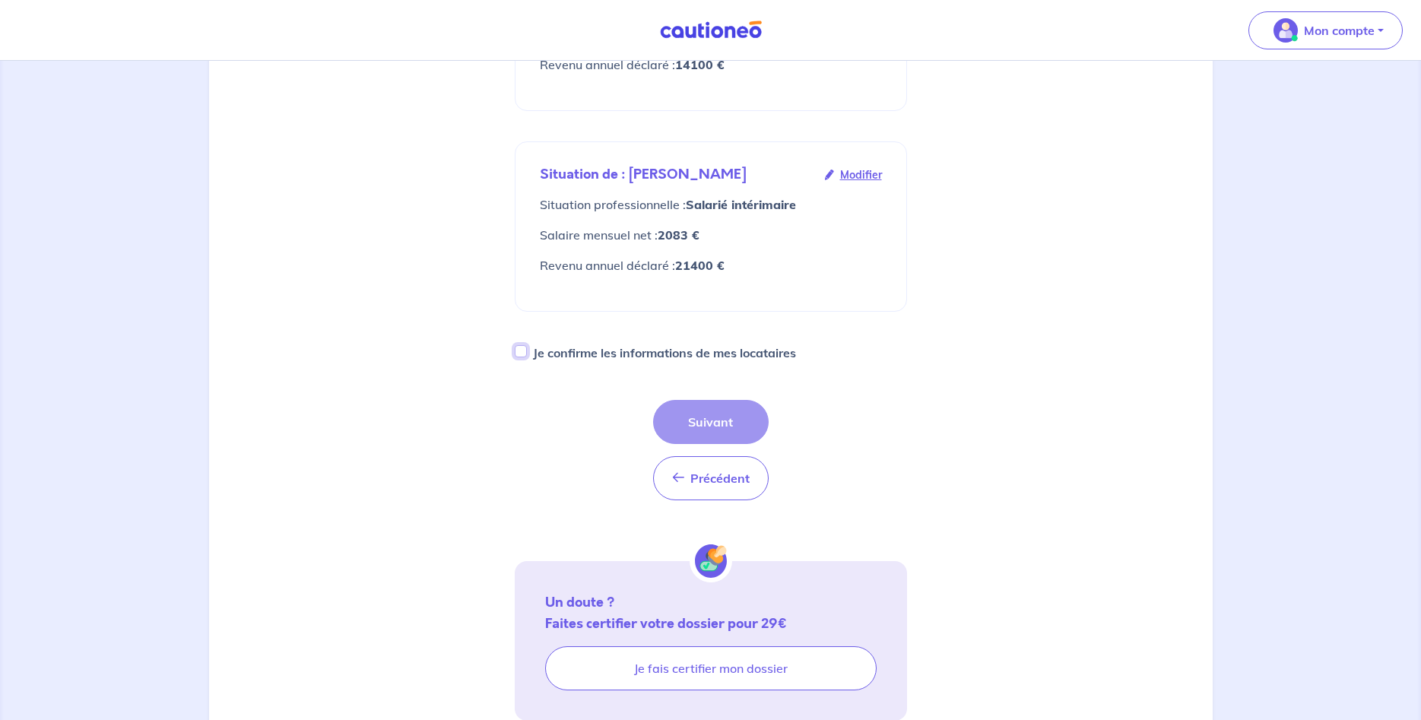
click at [523, 351] on input "Je confirme les informations de mes locataires" at bounding box center [521, 351] width 12 height 12
checkbox input "true"
click at [706, 429] on button "Suivant" at bounding box center [711, 422] width 116 height 44
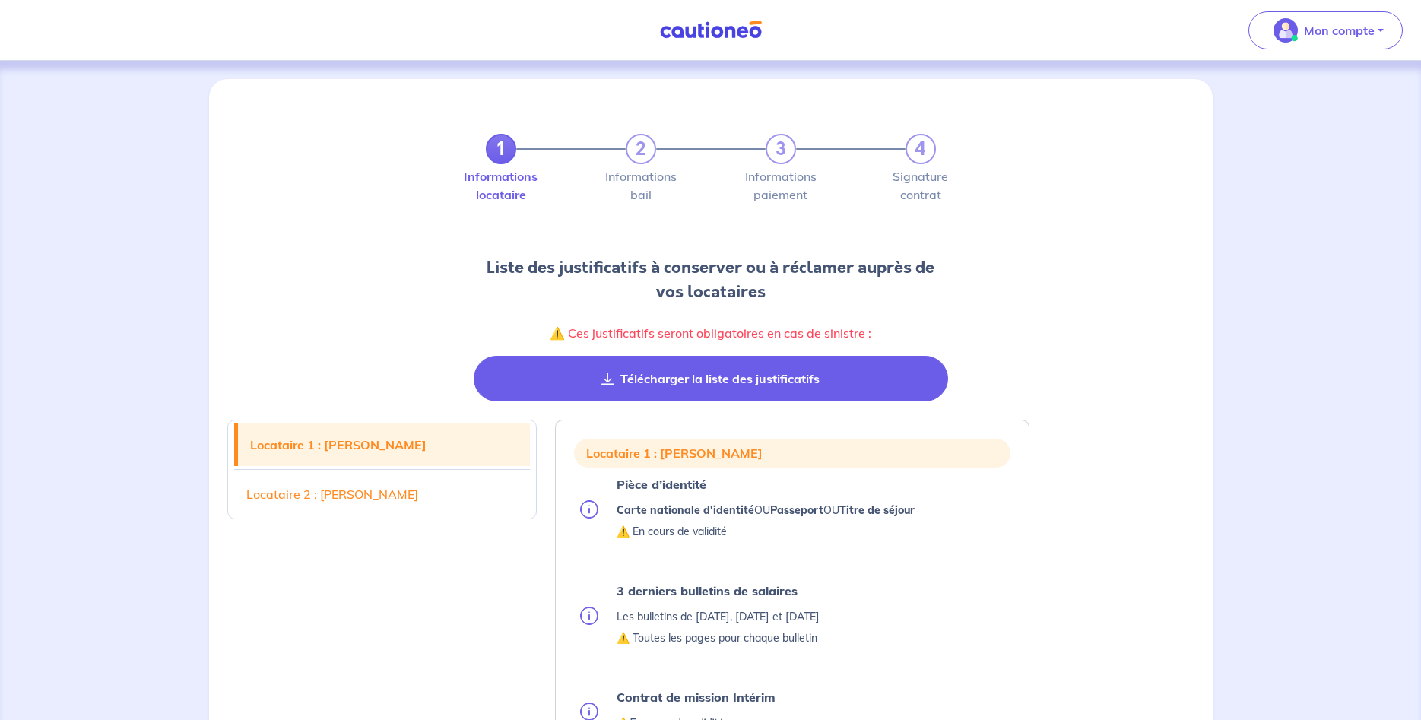
click at [819, 387] on button "Télécharger la liste des justificatifs" at bounding box center [711, 379] width 475 height 46
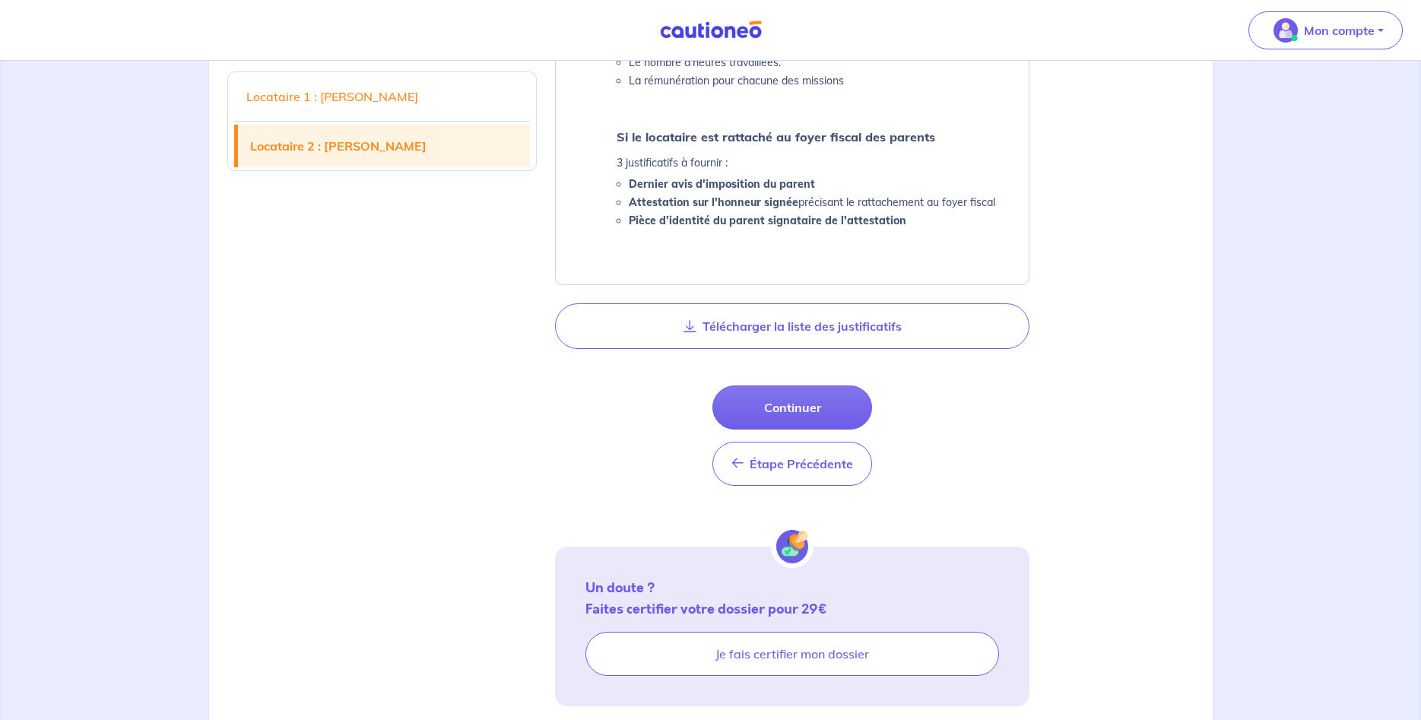
scroll to position [1745, 0]
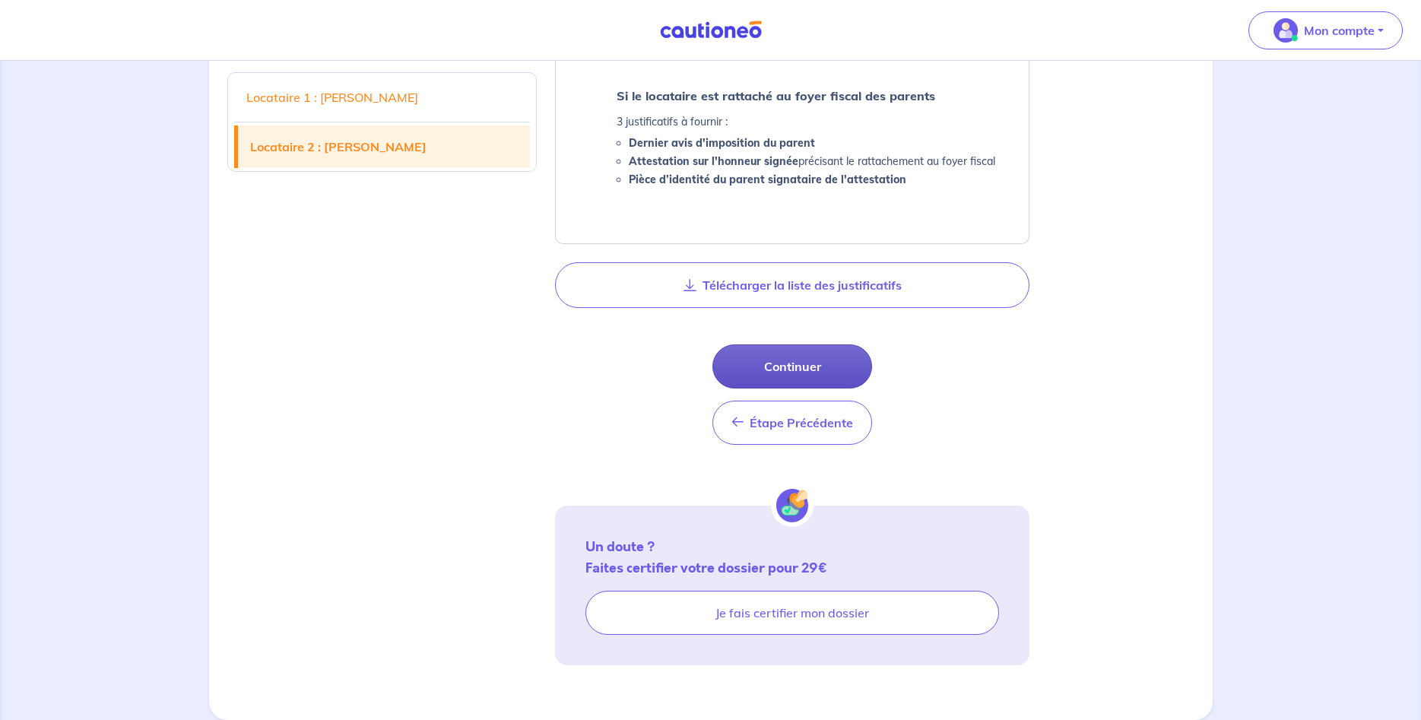
click at [790, 372] on button "Continuer" at bounding box center [793, 366] width 160 height 44
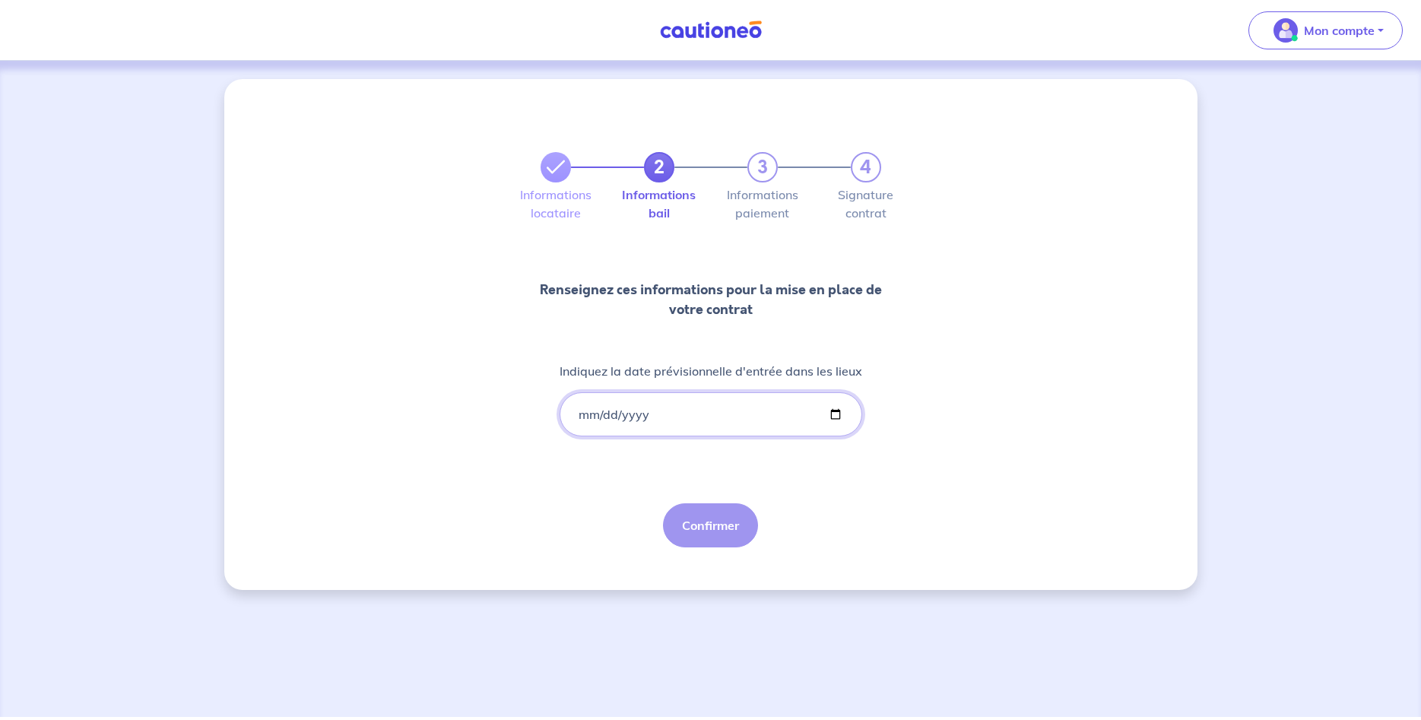
click at [605, 408] on input "Indiquez la date prévisionnelle d'entrée dans les lieux" at bounding box center [711, 414] width 303 height 44
drag, startPoint x: 599, startPoint y: 414, endPoint x: 586, endPoint y: 415, distance: 13.7
click at [598, 414] on input "Indiquez la date prévisionnelle d'entrée dans les lieux" at bounding box center [711, 414] width 303 height 44
click at [584, 415] on input "Indiquez la date prévisionnelle d'entrée dans les lieux" at bounding box center [711, 414] width 303 height 44
type input "[DATE]"
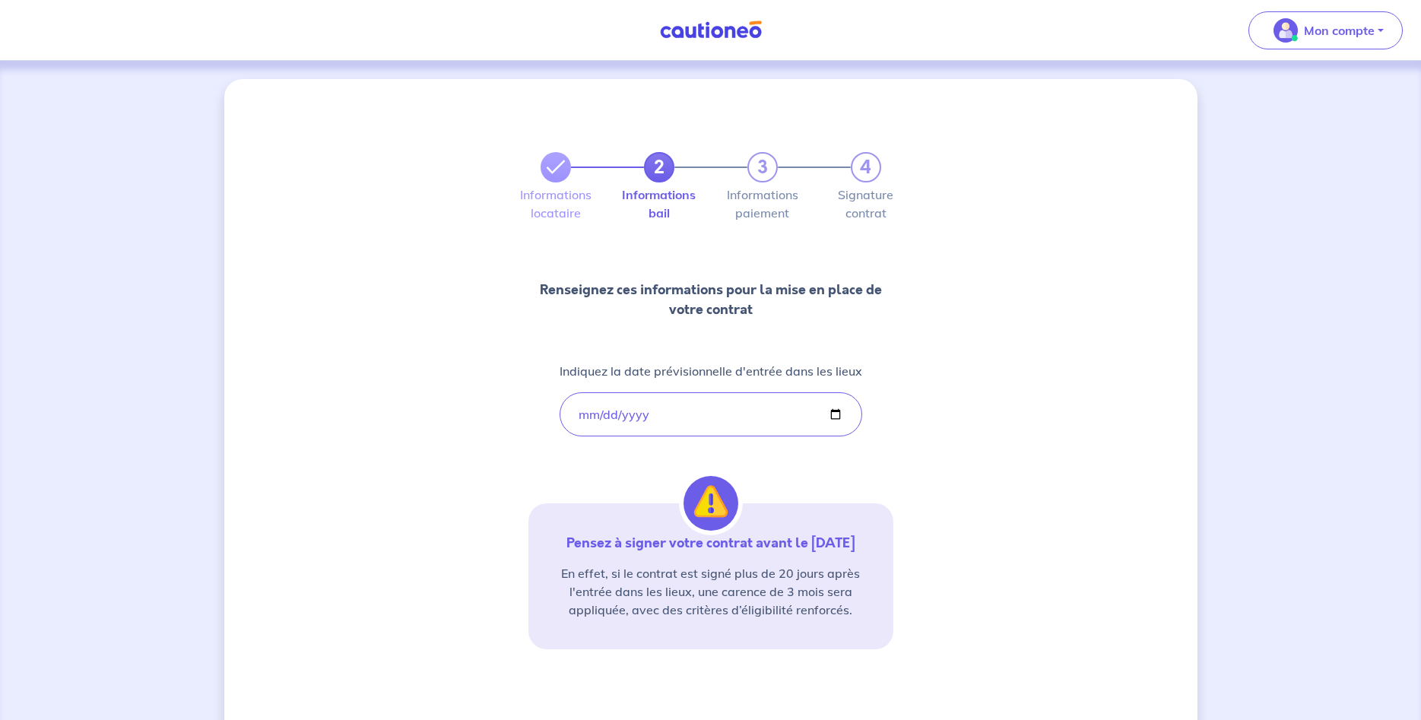
click at [987, 391] on div "2 3 4 Informations locataire Informations bail Informations paiement Signature …" at bounding box center [710, 447] width 973 height 736
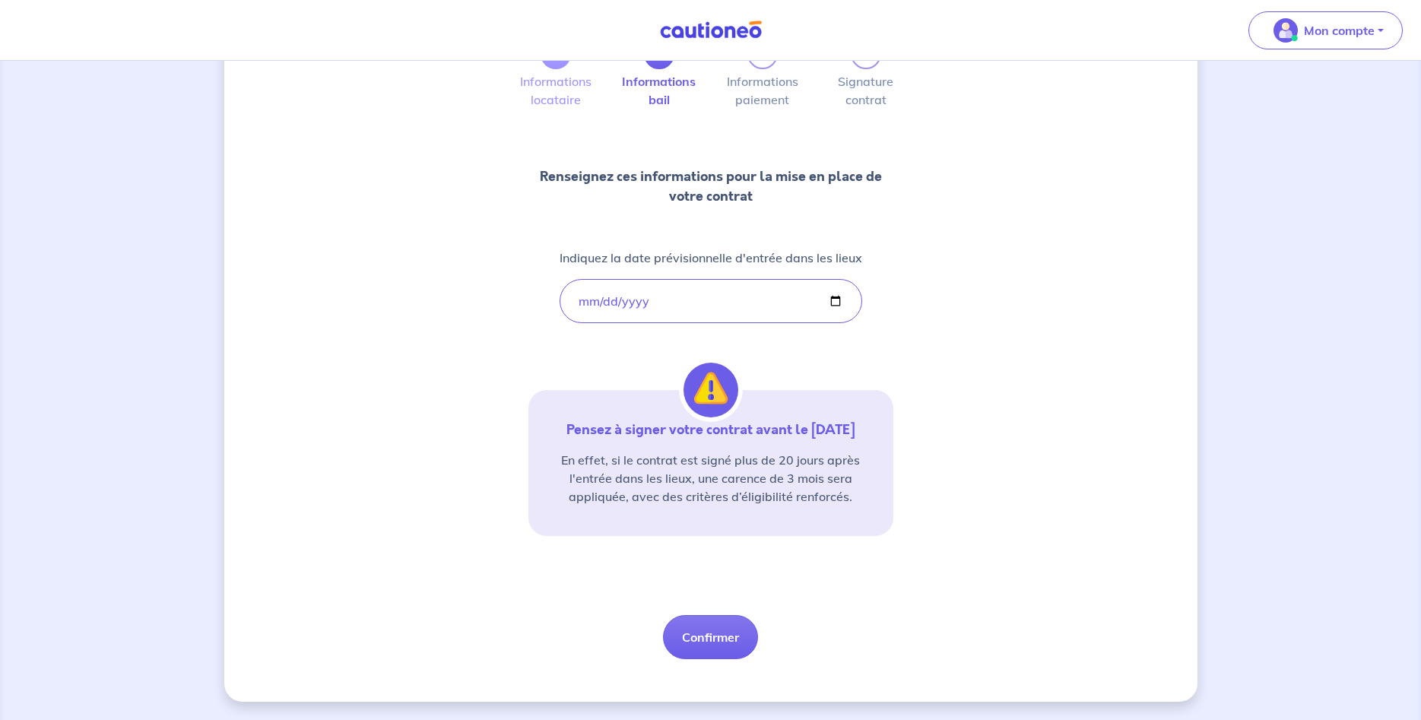
scroll to position [132, 0]
click at [681, 649] on button "Confirmer" at bounding box center [710, 637] width 95 height 44
select select "FR"
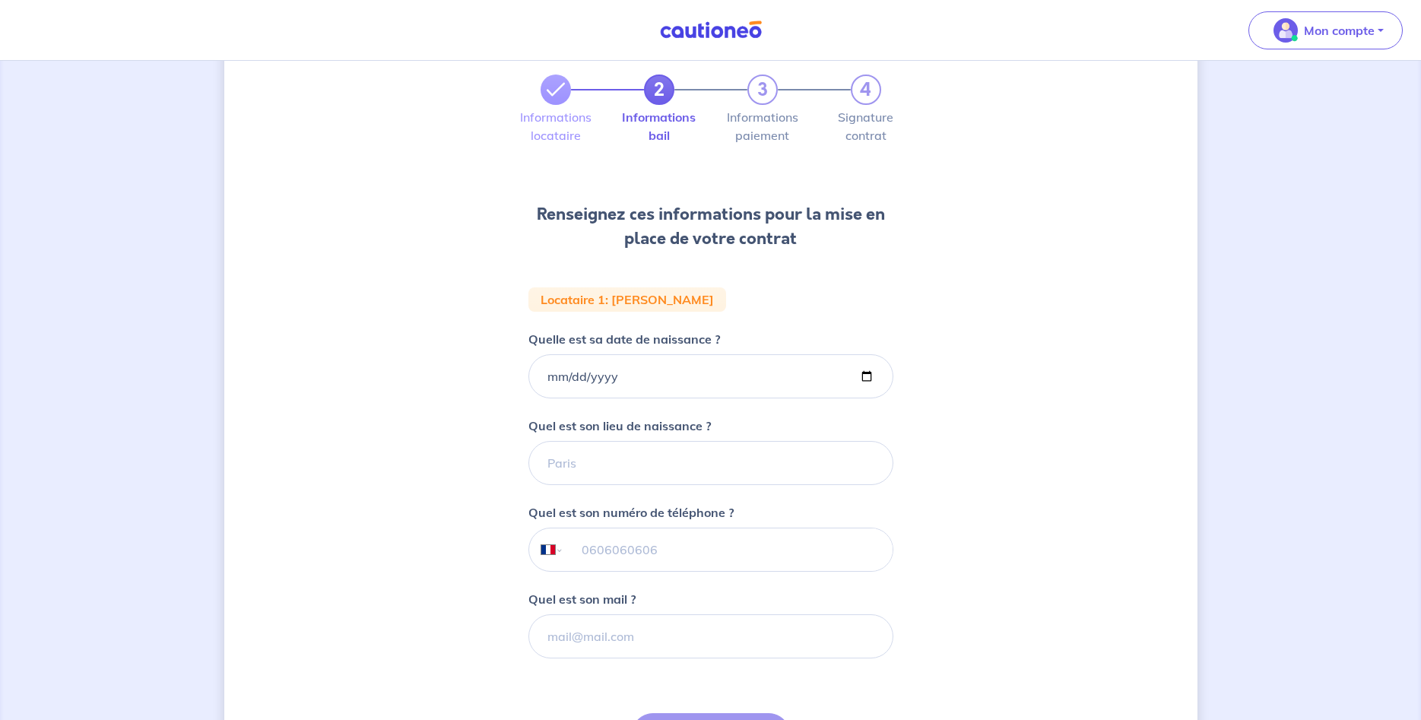
scroll to position [155, 0]
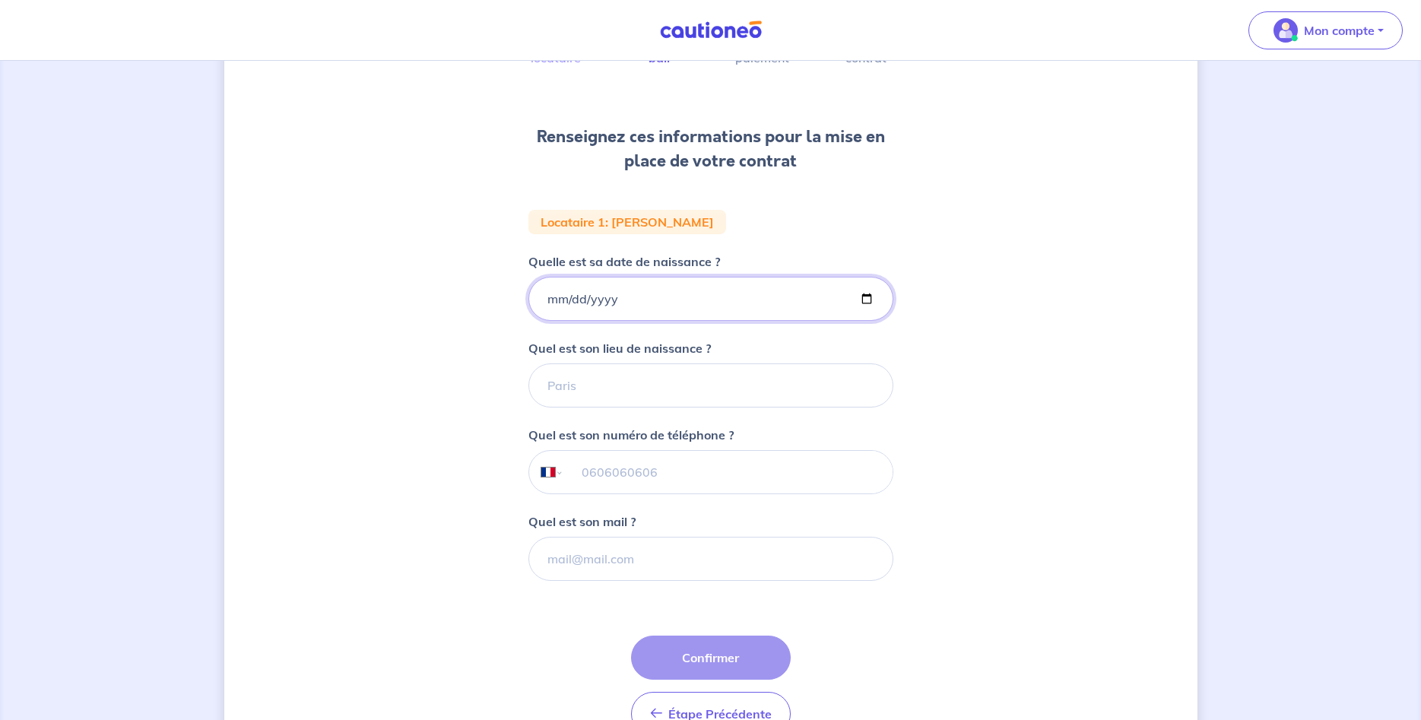
click at [551, 298] on input "Quelle est sa date de naissance ?" at bounding box center [710, 299] width 365 height 44
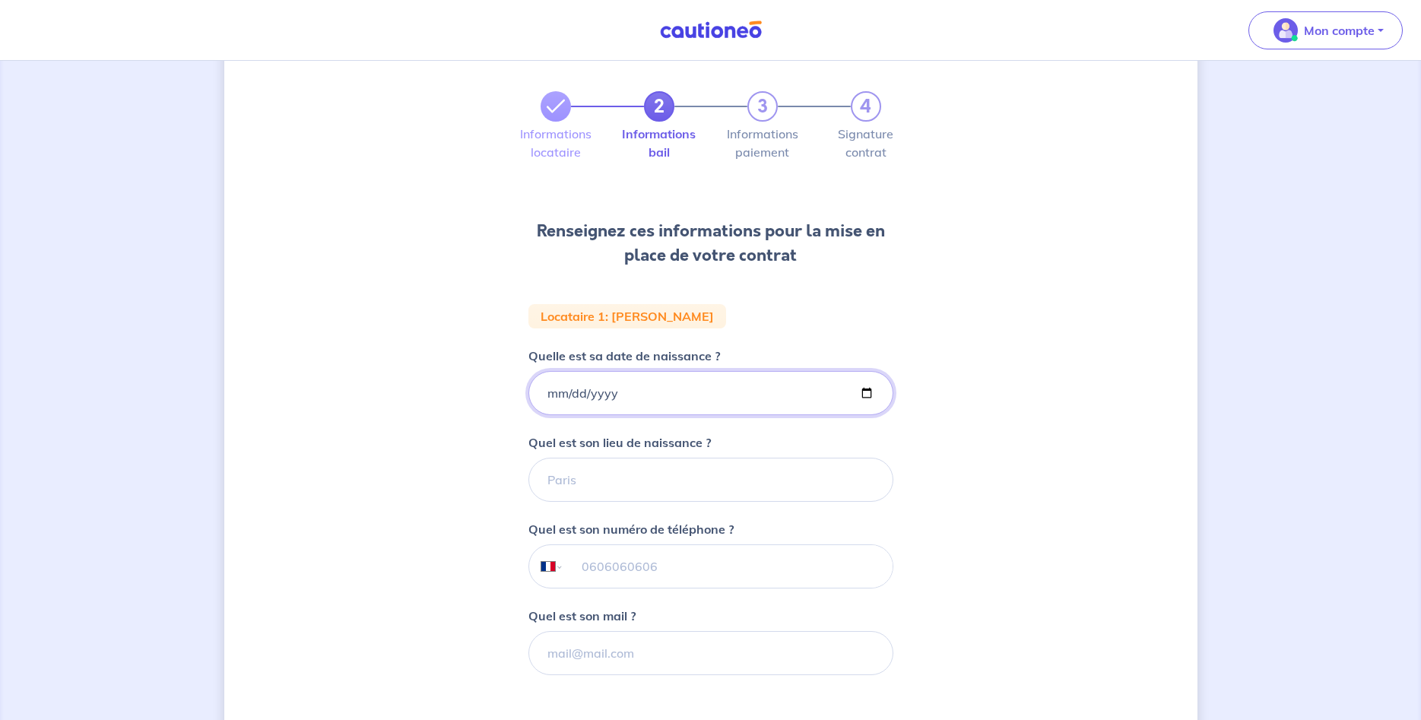
scroll to position [0, 0]
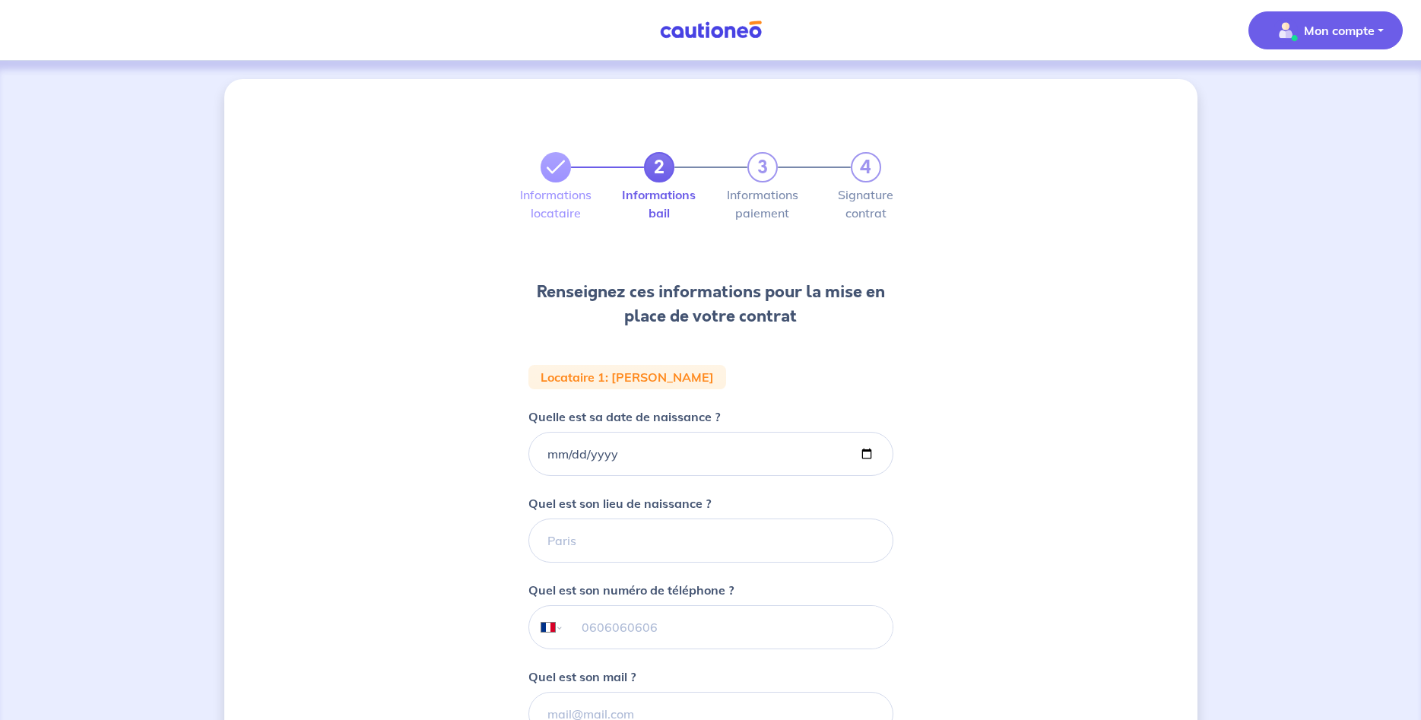
click at [1389, 35] on button "Mon compte" at bounding box center [1326, 30] width 154 height 38
click at [1316, 130] on link "Me déconnecter" at bounding box center [1310, 131] width 122 height 24
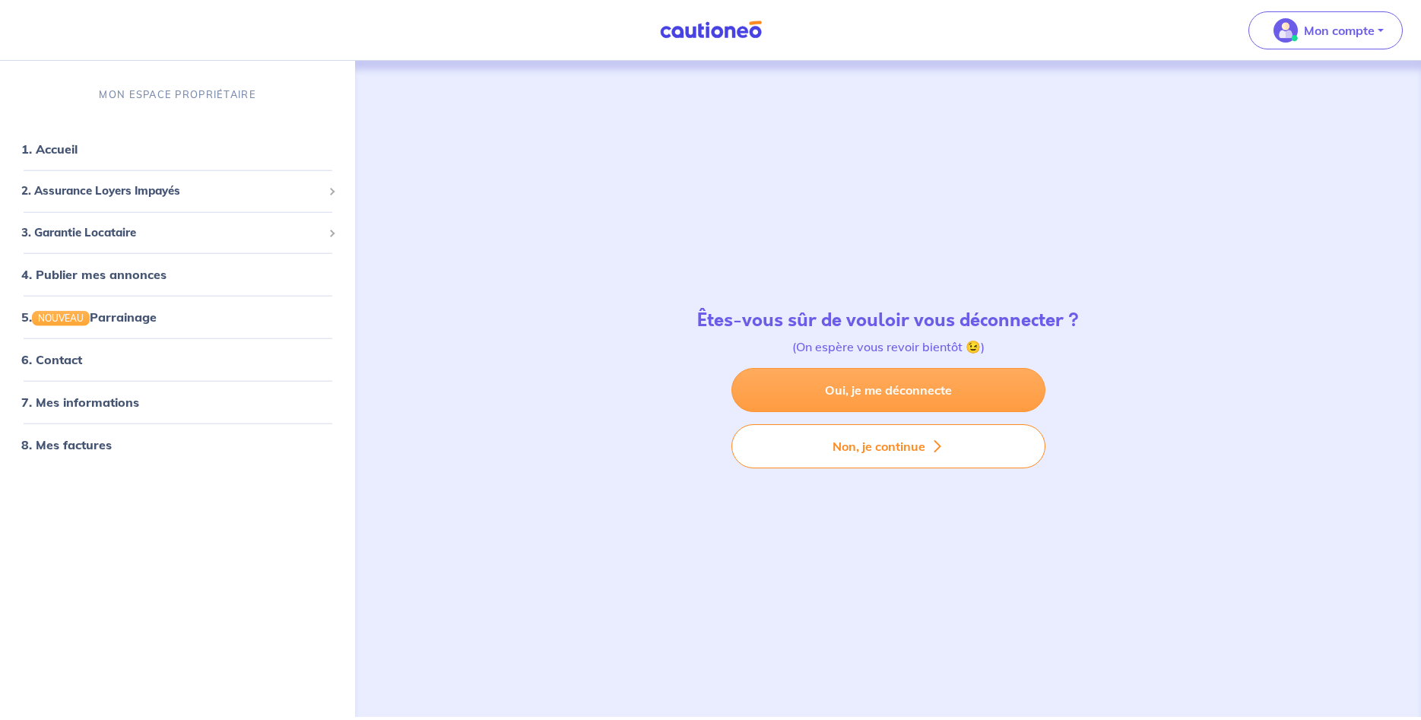
click at [928, 390] on link "Oui, je me déconnecte" at bounding box center [889, 390] width 314 height 44
